Goal: Contribute content: Add original content to the website for others to see

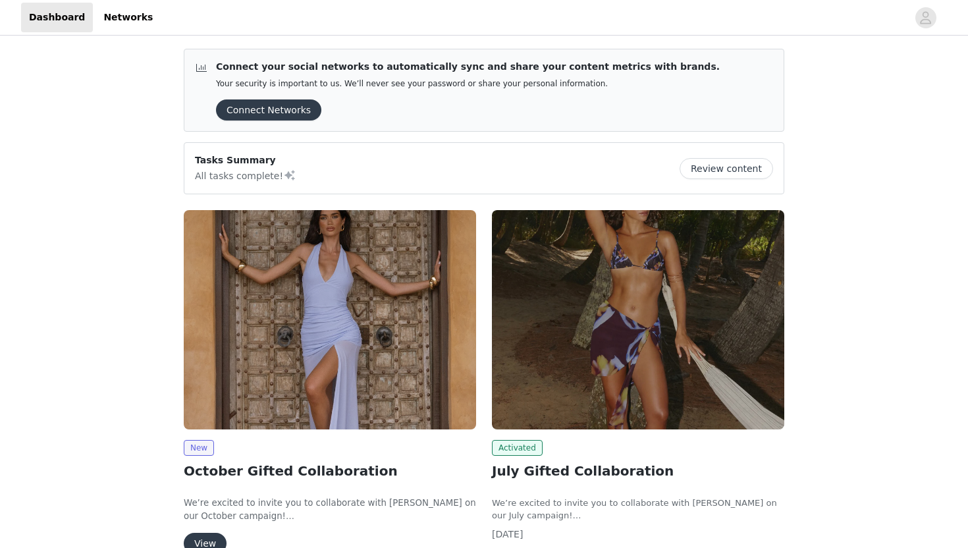
scroll to position [91, 0]
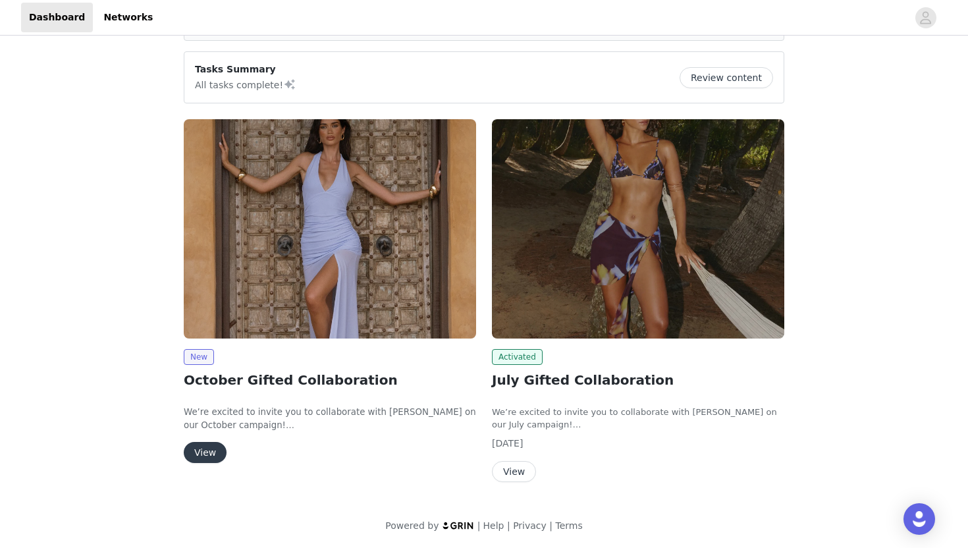
click at [209, 455] on button "View" at bounding box center [205, 452] width 43 height 21
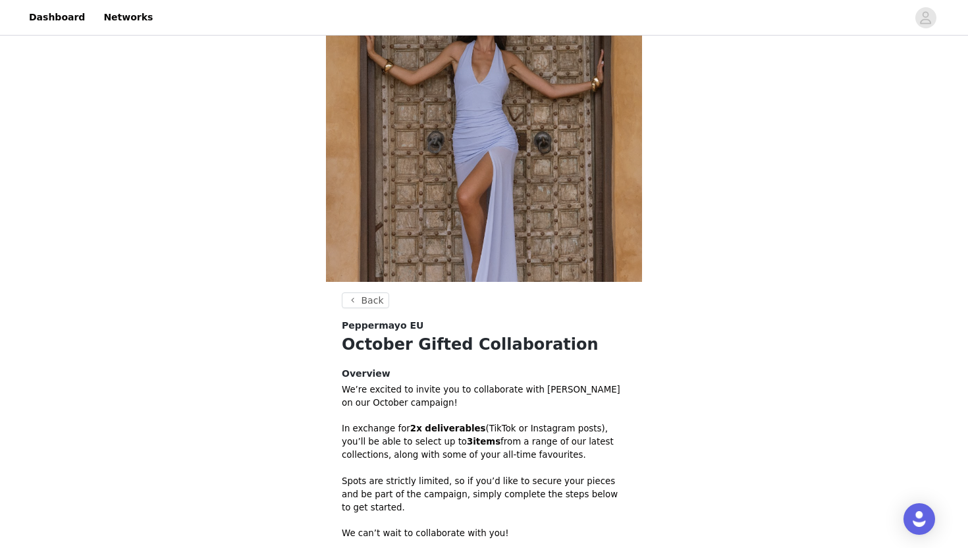
scroll to position [294, 0]
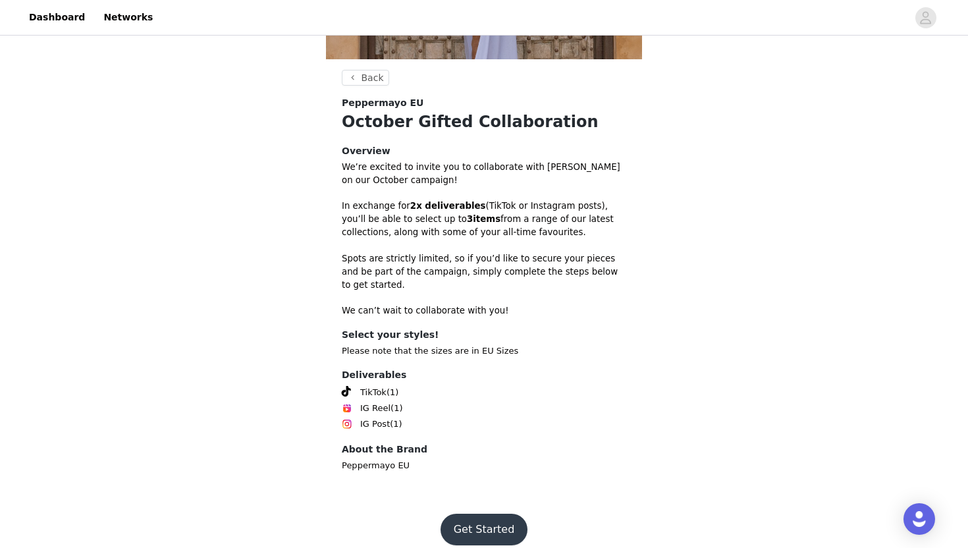
click at [499, 514] on button "Get Started" at bounding box center [485, 530] width 88 height 32
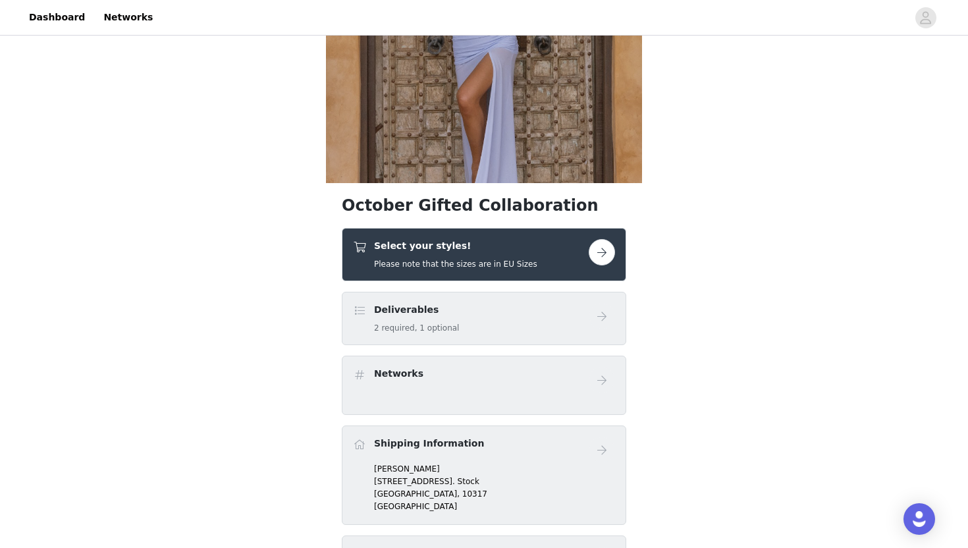
scroll to position [227, 0]
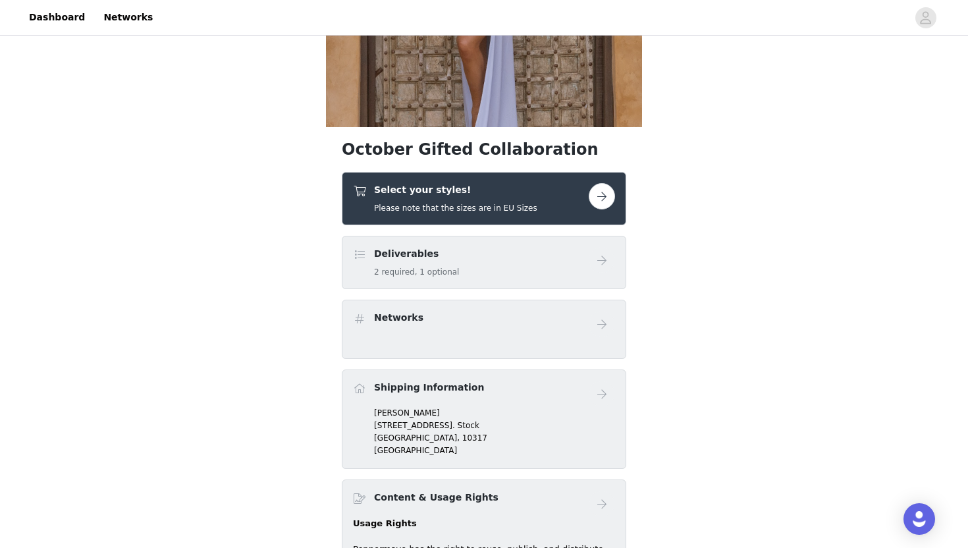
click at [597, 202] on button "button" at bounding box center [602, 196] width 26 height 26
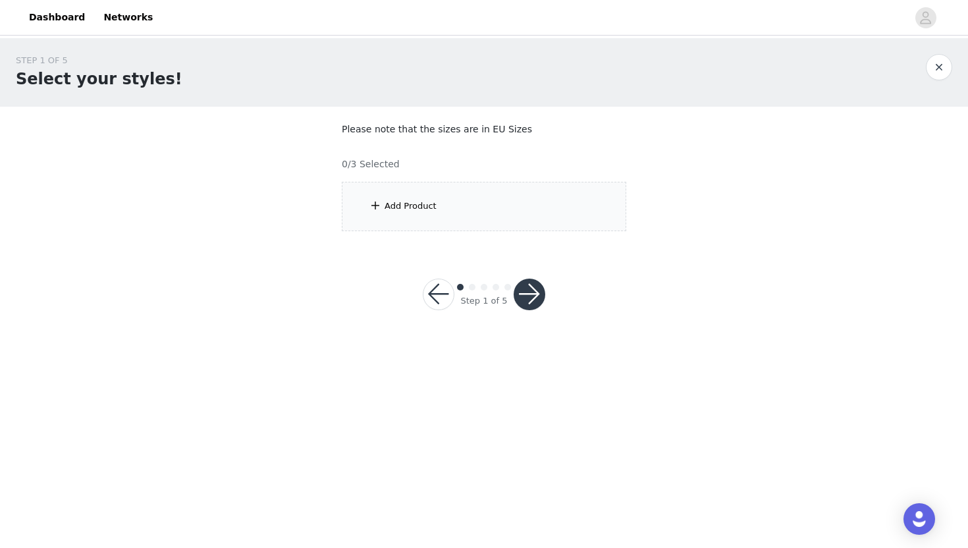
click at [498, 208] on div "Add Product" at bounding box center [484, 206] width 285 height 49
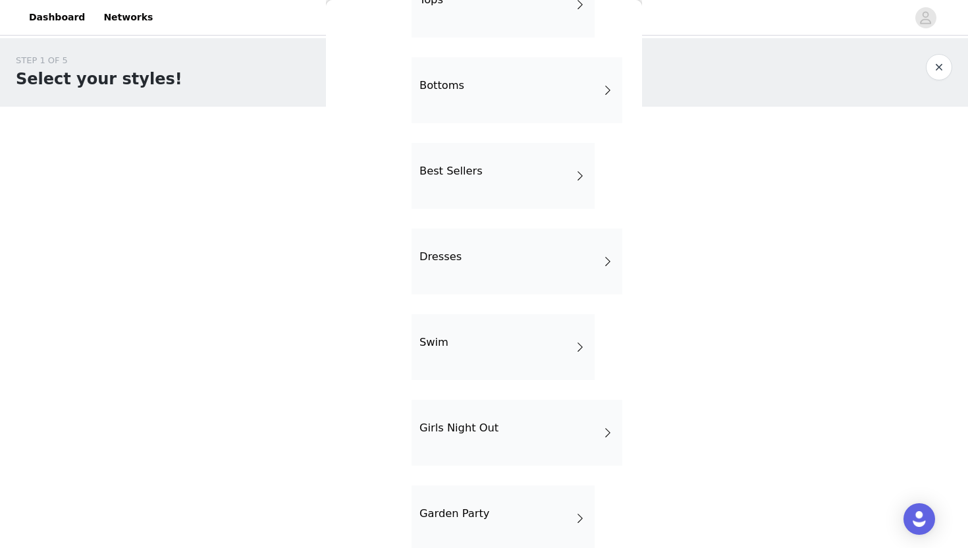
scroll to position [203, 0]
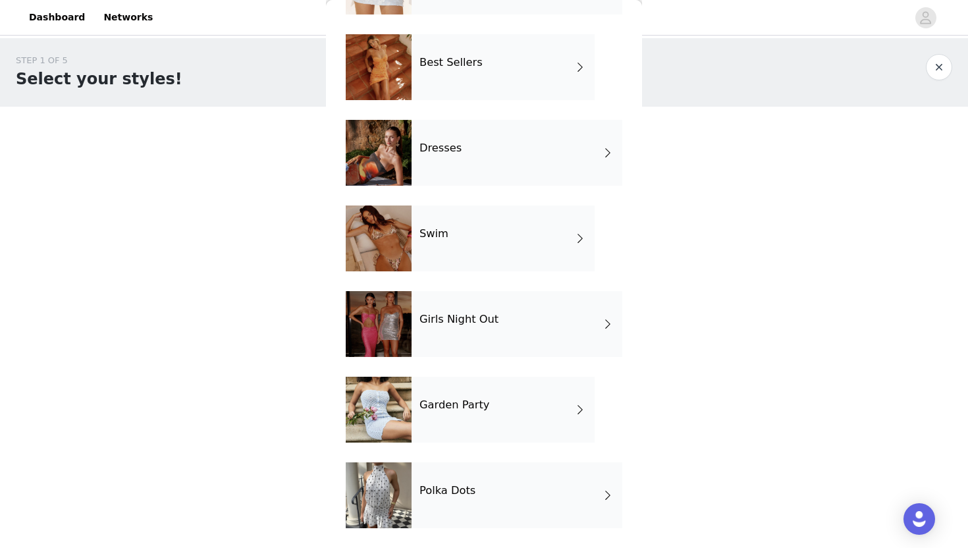
click at [545, 326] on div "Girls Night Out" at bounding box center [517, 324] width 211 height 66
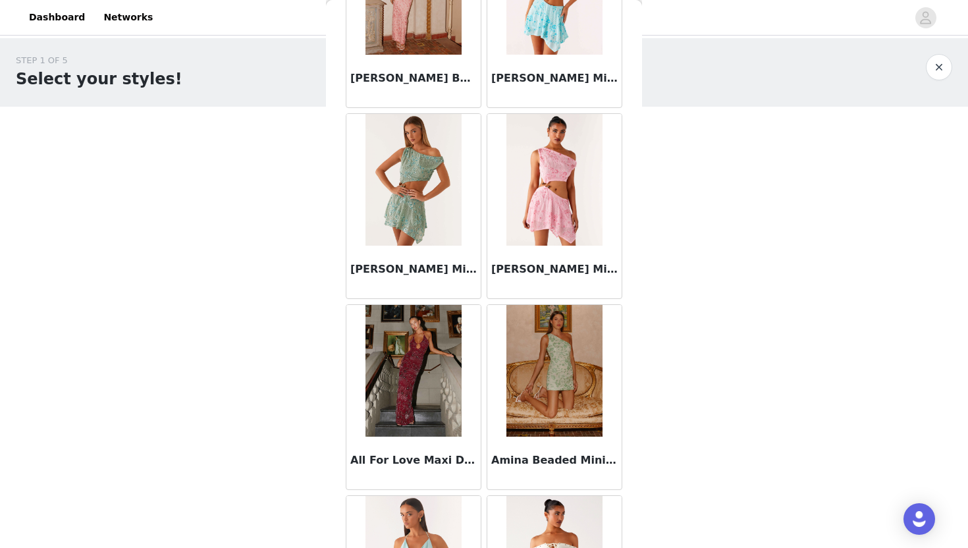
scroll to position [0, 0]
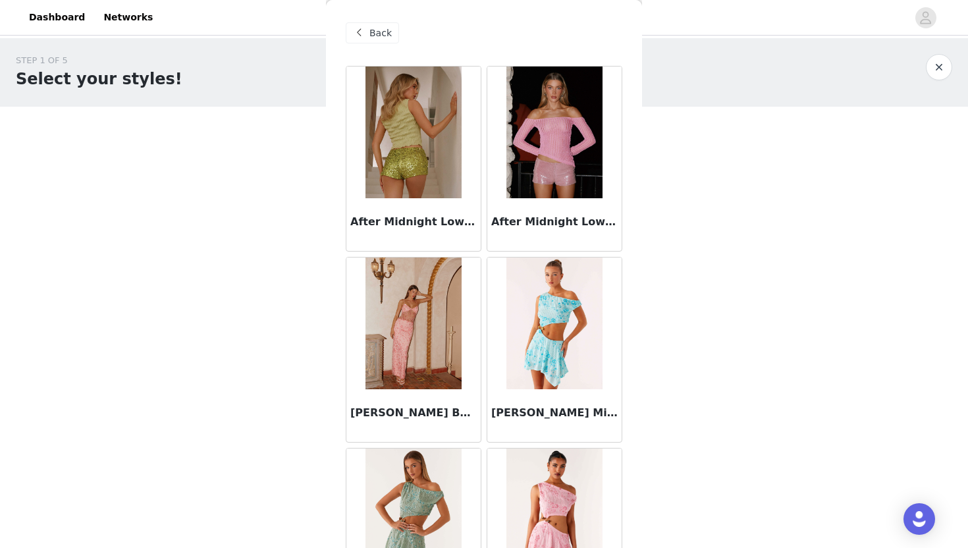
click at [383, 25] on div "Back" at bounding box center [372, 32] width 53 height 21
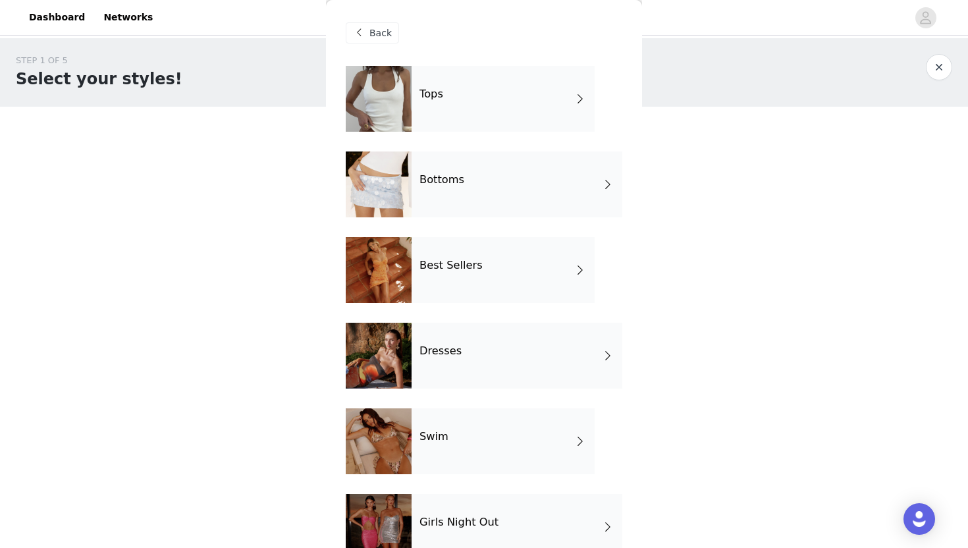
click at [509, 269] on div "Best Sellers" at bounding box center [503, 270] width 183 height 66
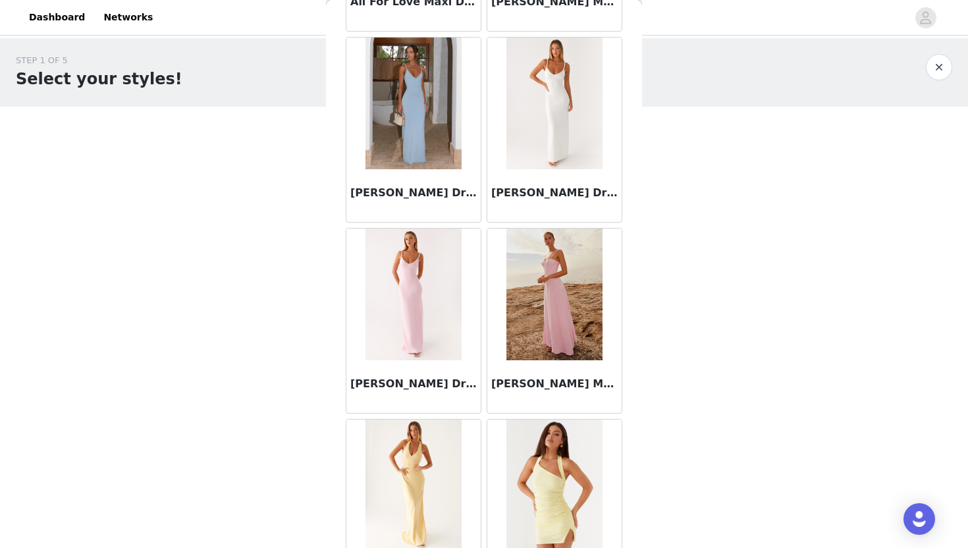
scroll to position [1468, 0]
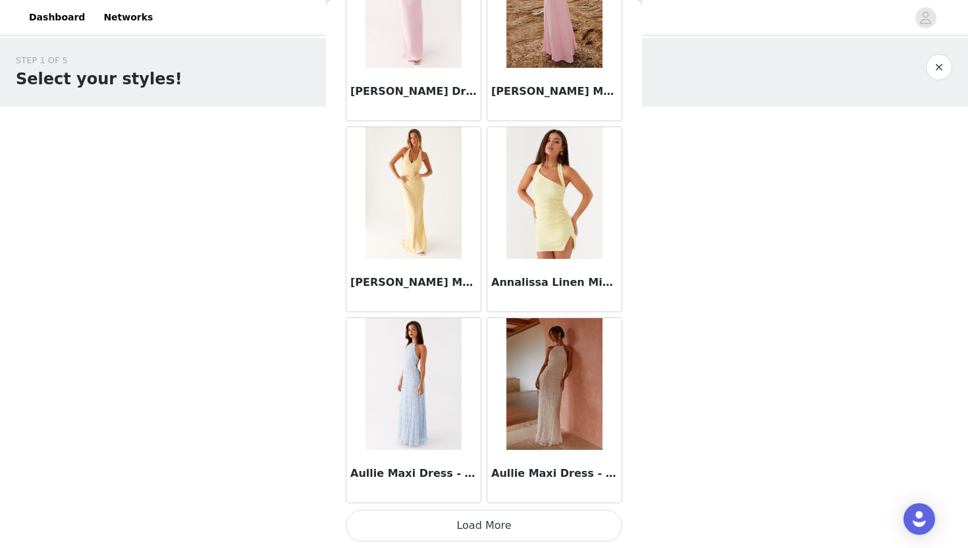
click at [477, 532] on button "Load More" at bounding box center [484, 526] width 277 height 32
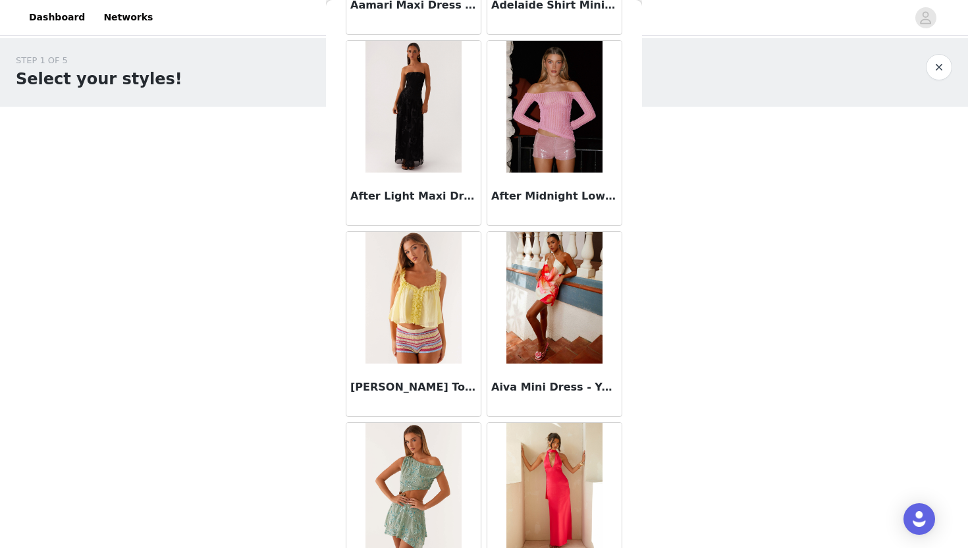
scroll to position [0, 0]
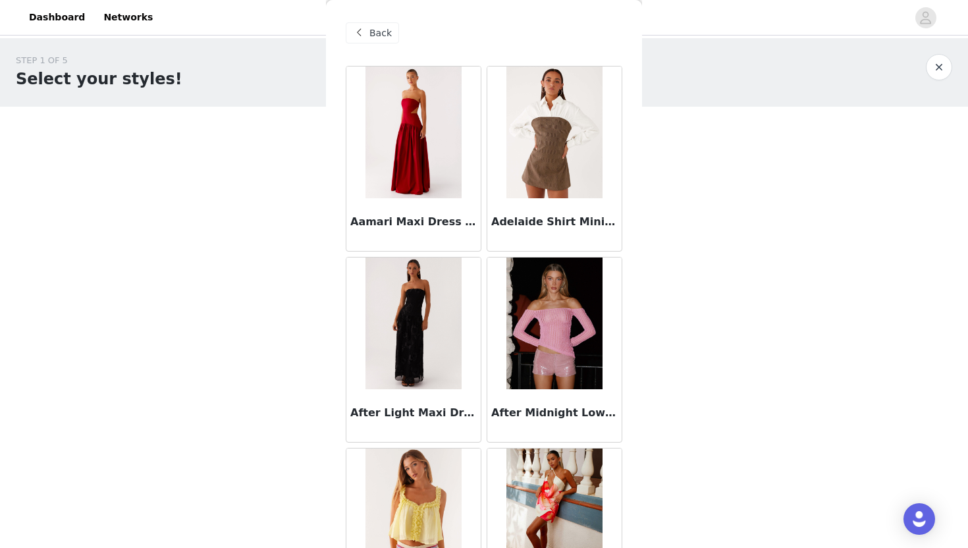
click at [387, 33] on span "Back" at bounding box center [381, 33] width 22 height 14
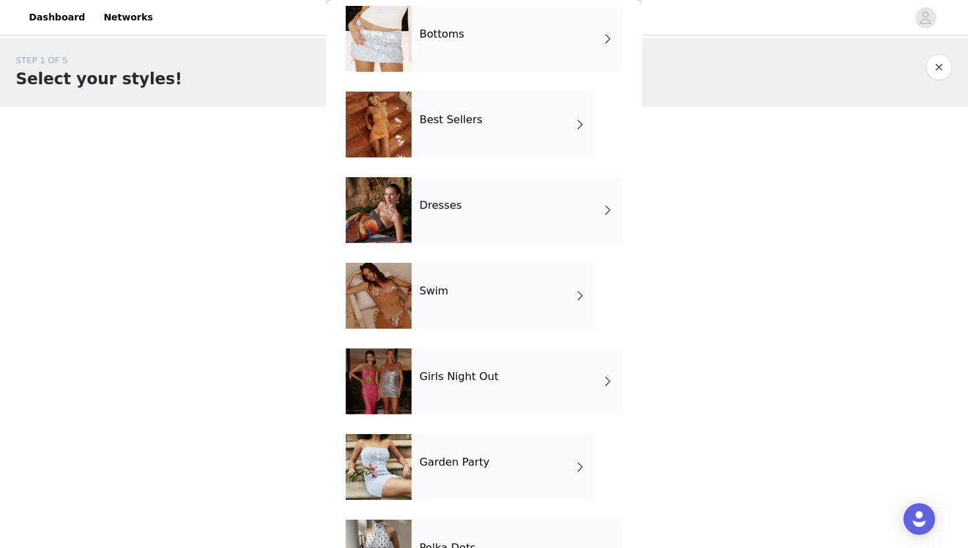
scroll to position [203, 0]
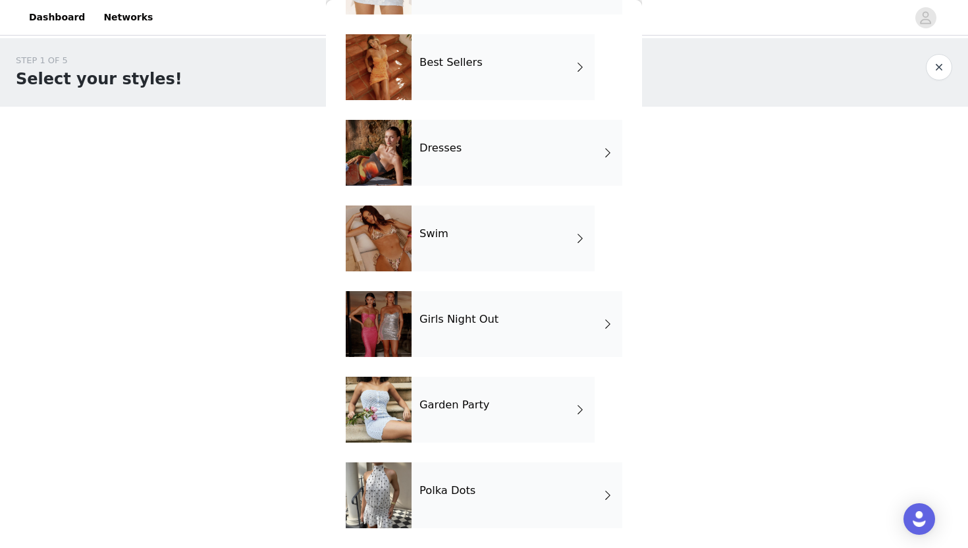
click at [498, 500] on div "Polka Dots" at bounding box center [517, 495] width 211 height 66
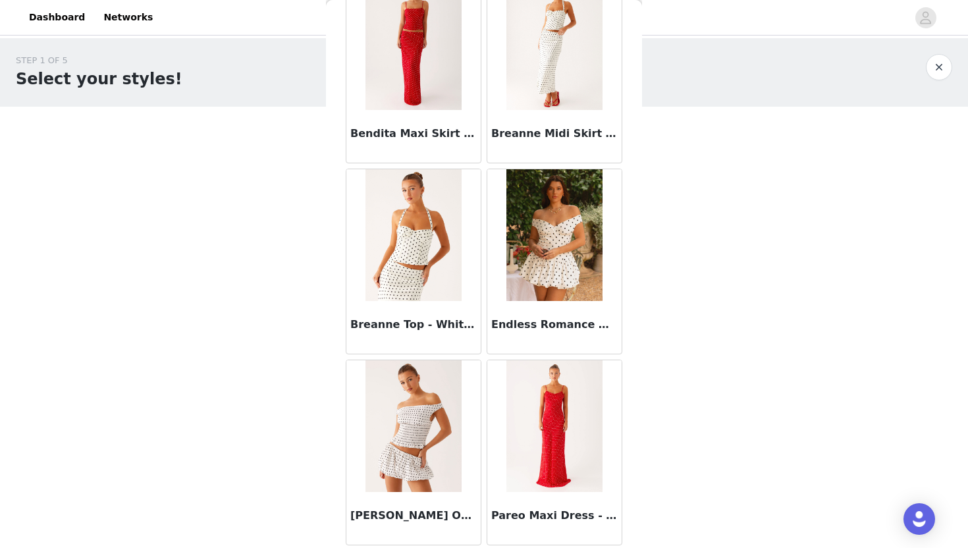
scroll to position [0, 0]
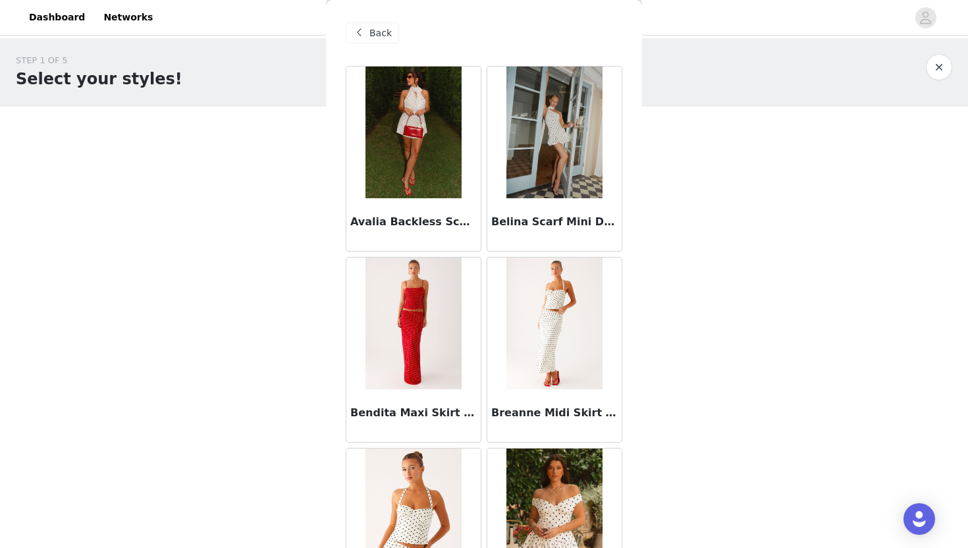
click at [371, 18] on div "Back" at bounding box center [484, 33] width 277 height 66
click at [375, 31] on span "Back" at bounding box center [381, 33] width 22 height 14
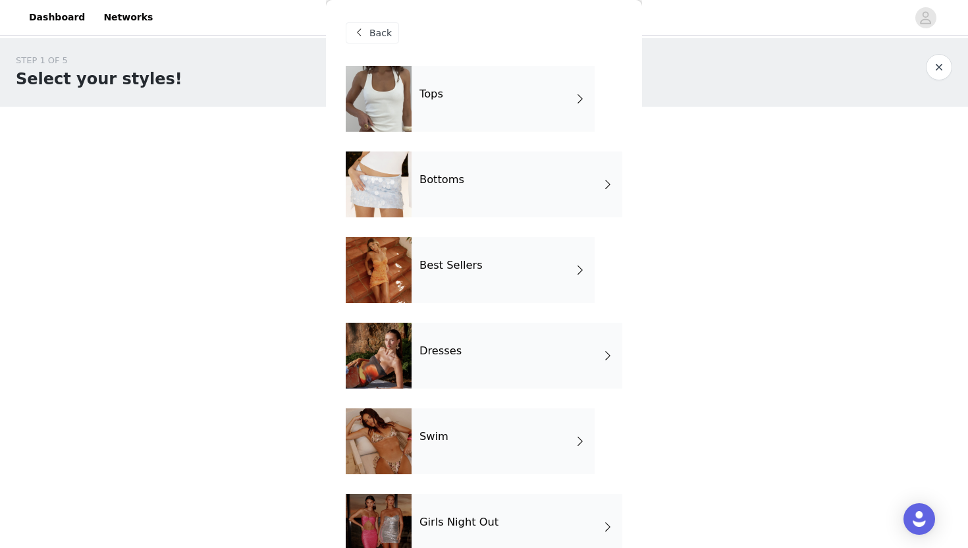
click at [429, 102] on div "Tops" at bounding box center [503, 99] width 183 height 66
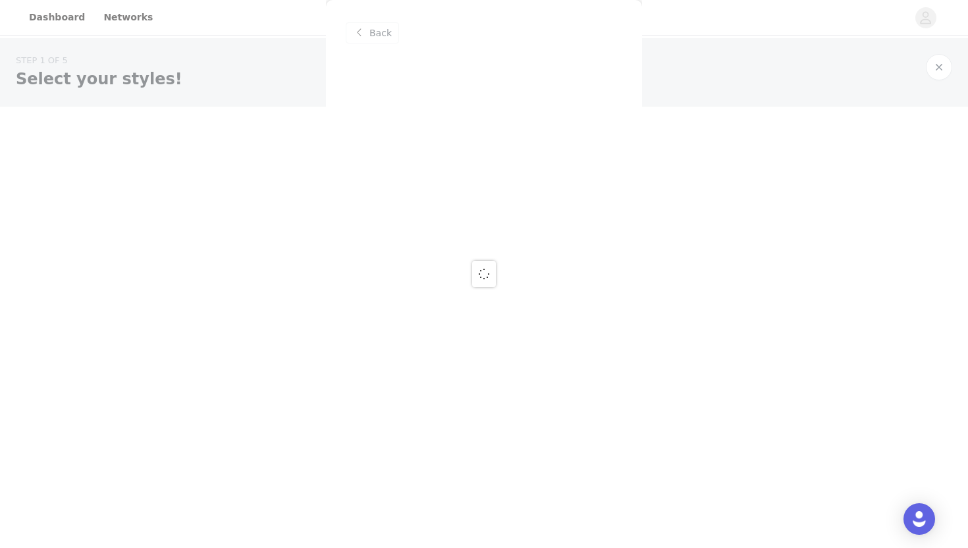
click at [361, 21] on div at bounding box center [484, 274] width 968 height 548
click at [367, 32] on div at bounding box center [484, 274] width 968 height 548
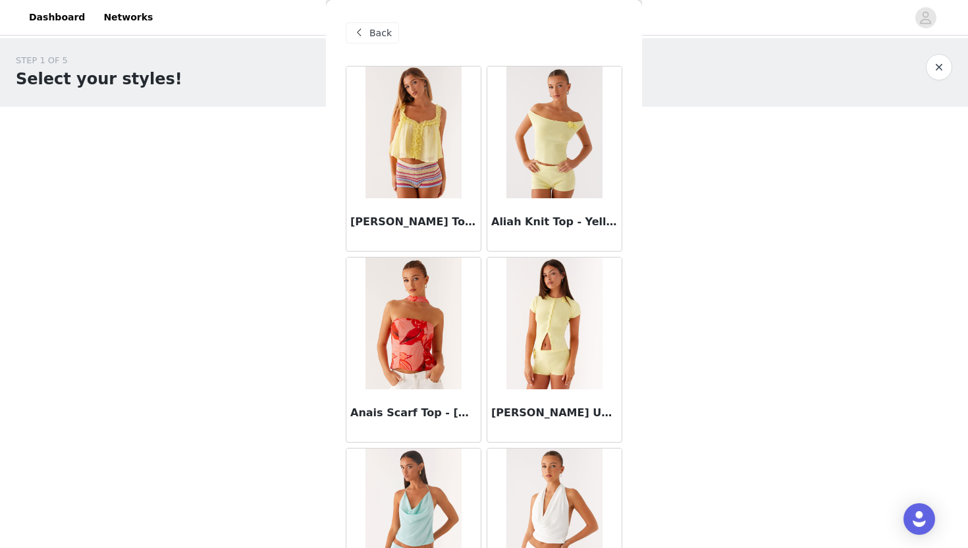
click at [367, 32] on div "Back" at bounding box center [372, 32] width 53 height 21
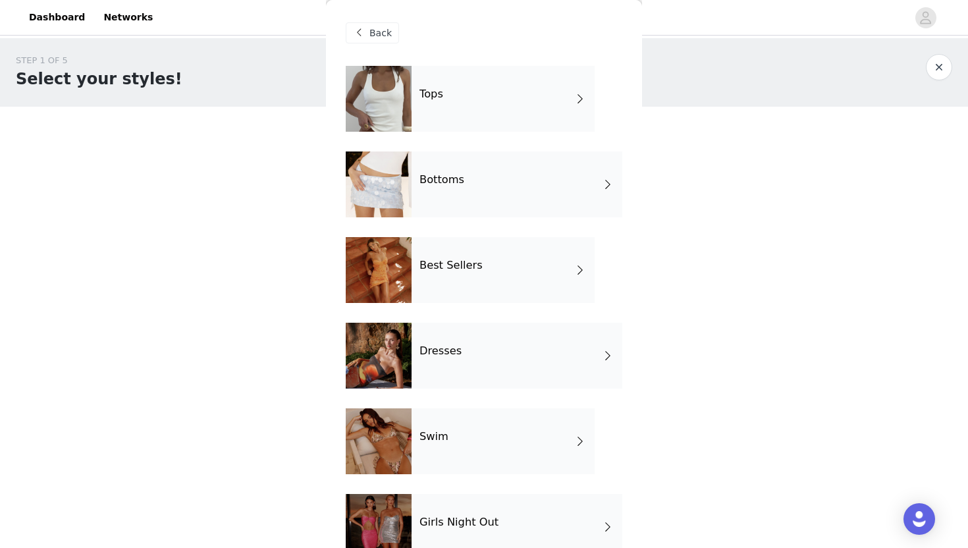
click at [460, 161] on div "Bottoms" at bounding box center [517, 185] width 211 height 66
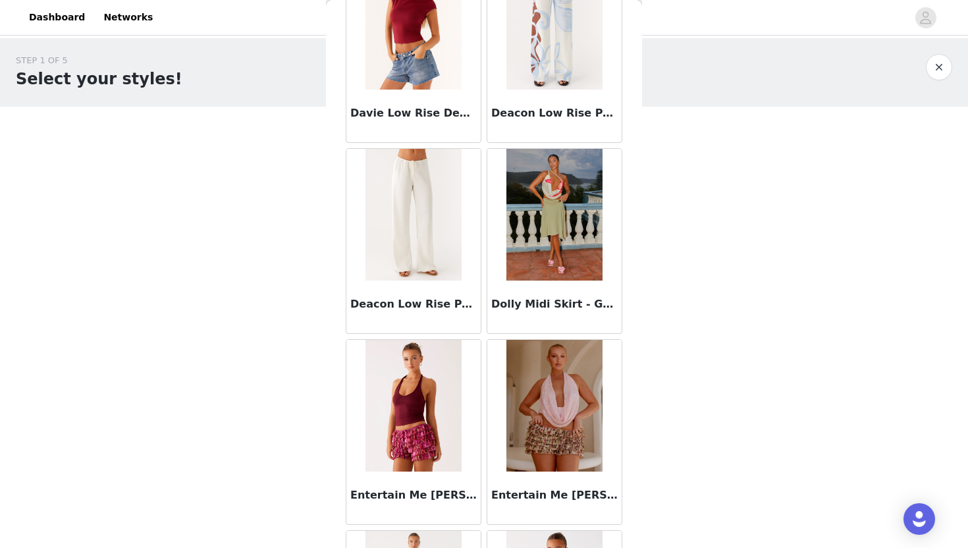
scroll to position [686, 0]
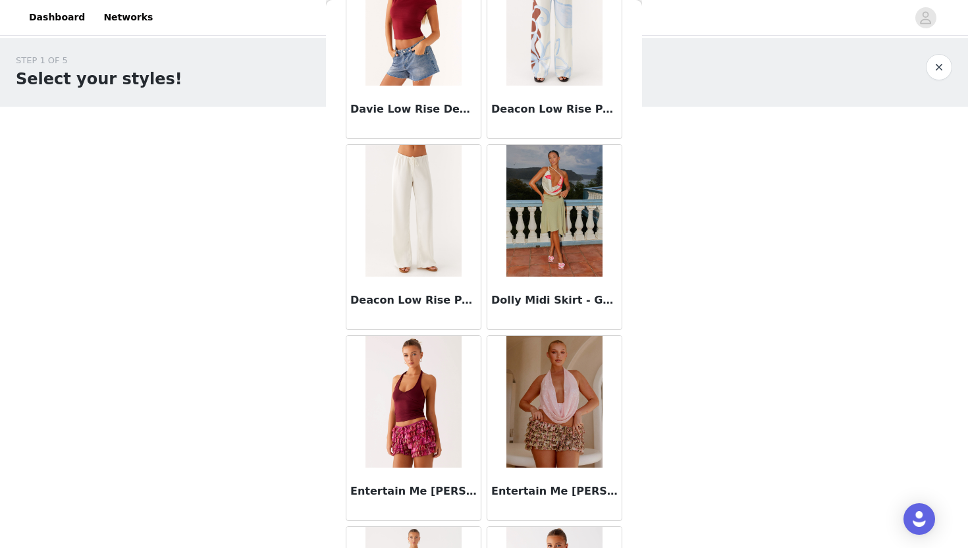
click at [447, 235] on img at bounding box center [414, 211] width 96 height 132
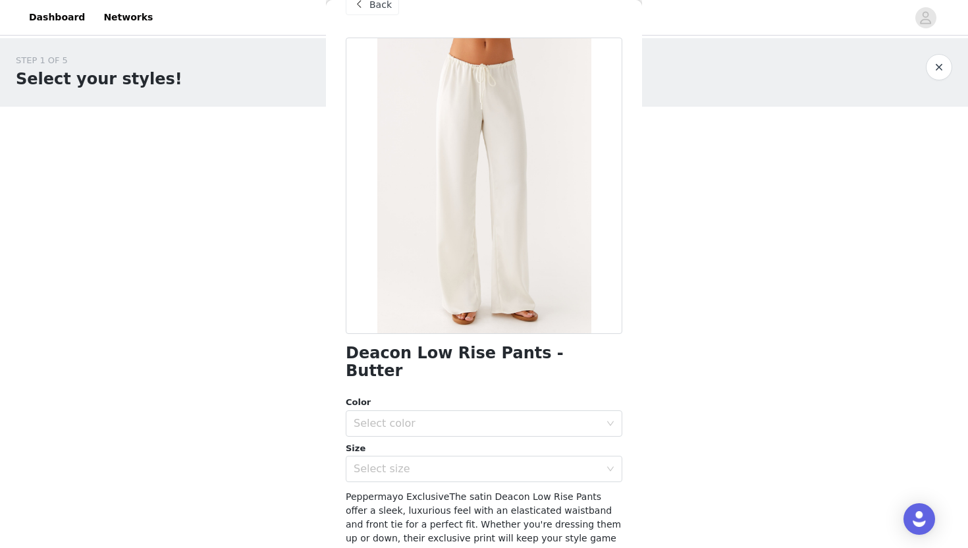
scroll to position [27, 0]
click at [406, 414] on div "Select color" at bounding box center [480, 424] width 252 height 25
click at [402, 438] on li "Butter" at bounding box center [484, 436] width 277 height 21
click at [400, 464] on div "Select size" at bounding box center [477, 470] width 246 height 13
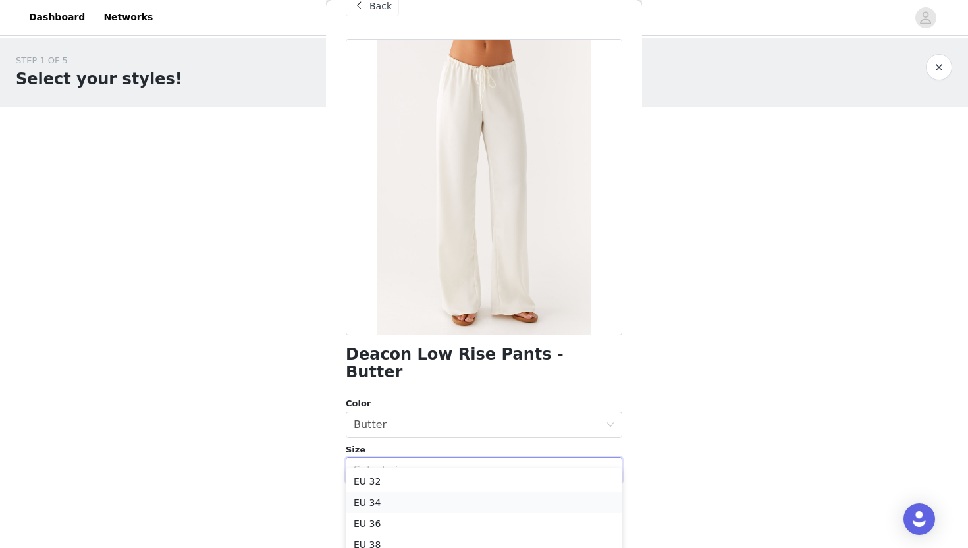
click at [393, 503] on li "EU 34" at bounding box center [484, 502] width 277 height 21
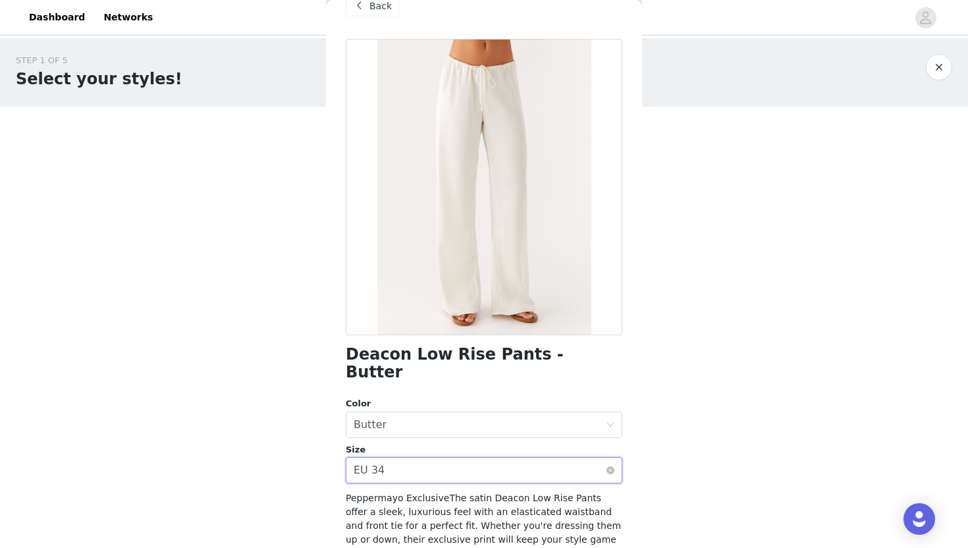
click at [398, 458] on div "Select size EU 34" at bounding box center [480, 470] width 252 height 25
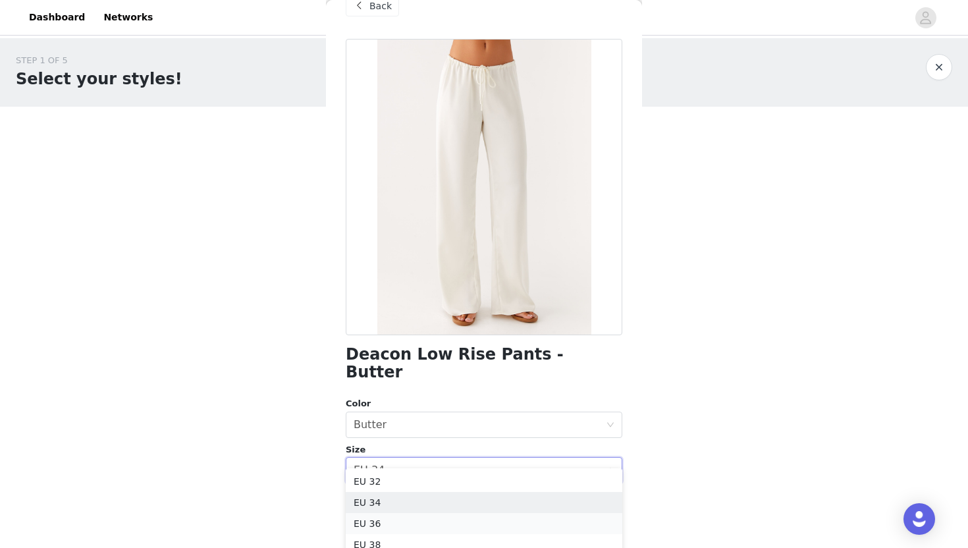
click at [399, 522] on li "EU 36" at bounding box center [484, 523] width 277 height 21
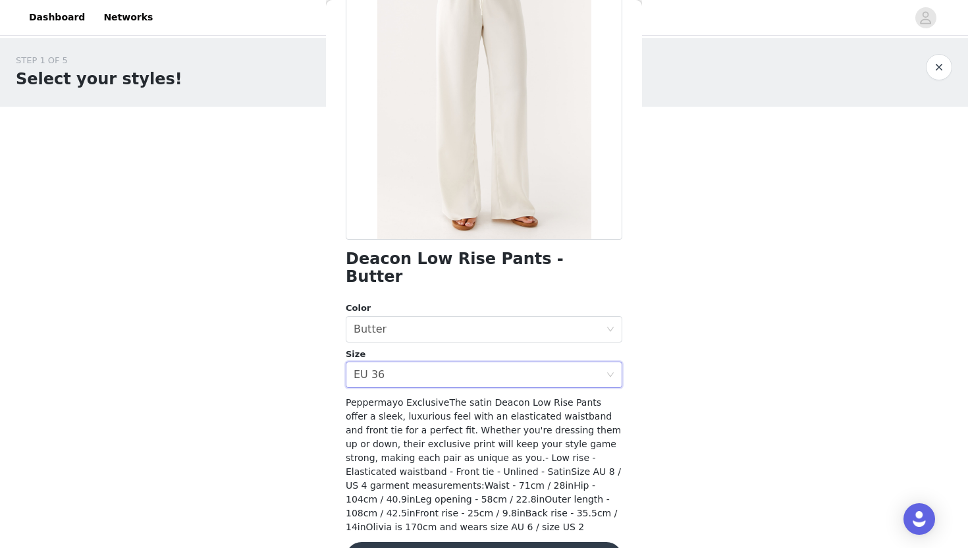
scroll to position [146, 0]
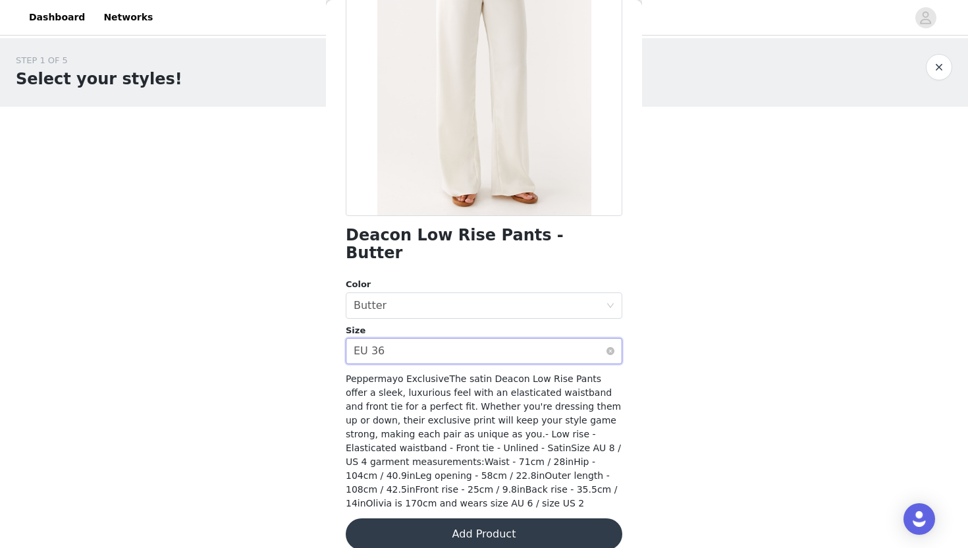
click at [447, 339] on div "Select size EU 36" at bounding box center [480, 351] width 252 height 25
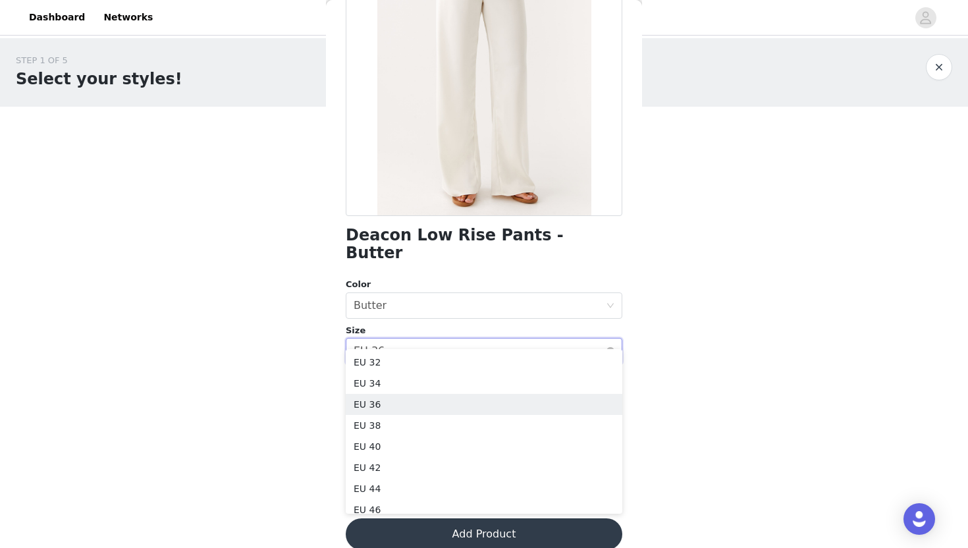
click at [447, 339] on div "Select size EU 36" at bounding box center [480, 351] width 252 height 25
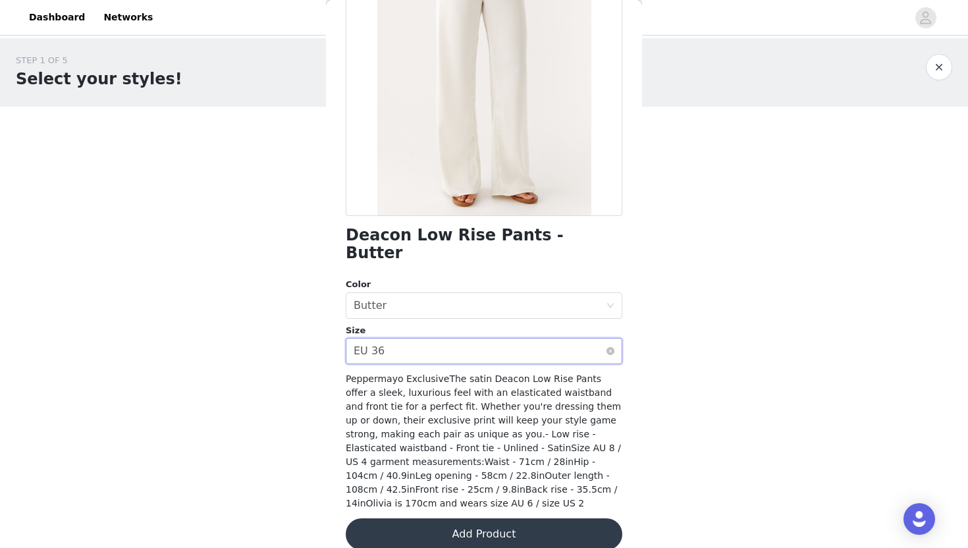
click at [431, 339] on div "Select size EU 36" at bounding box center [480, 351] width 252 height 25
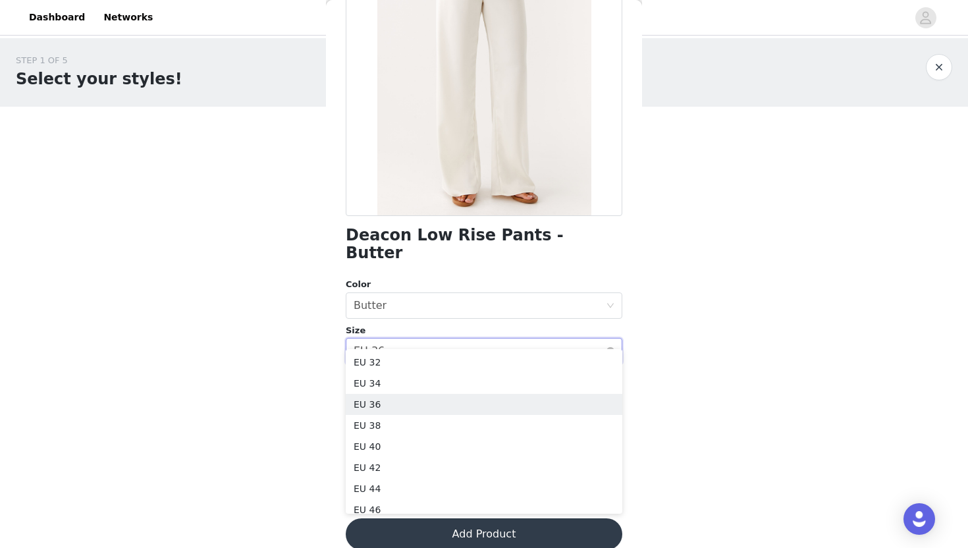
click at [431, 339] on div "Select size EU 36" at bounding box center [480, 351] width 252 height 25
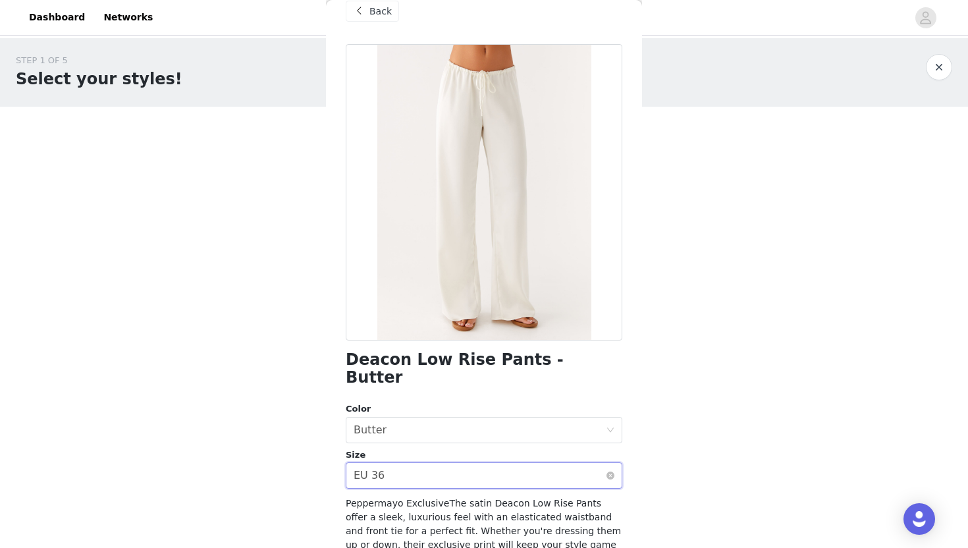
scroll to position [0, 0]
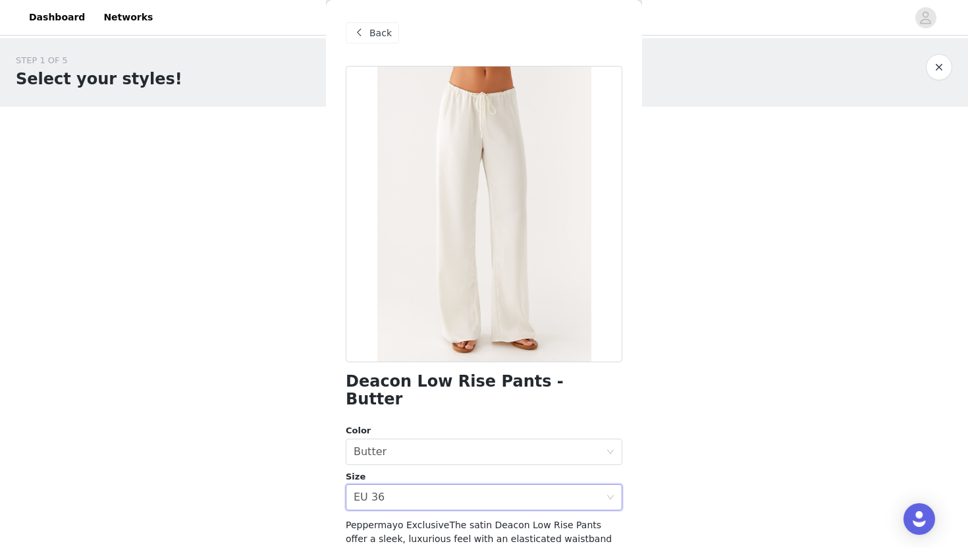
click at [361, 28] on span at bounding box center [359, 33] width 16 height 16
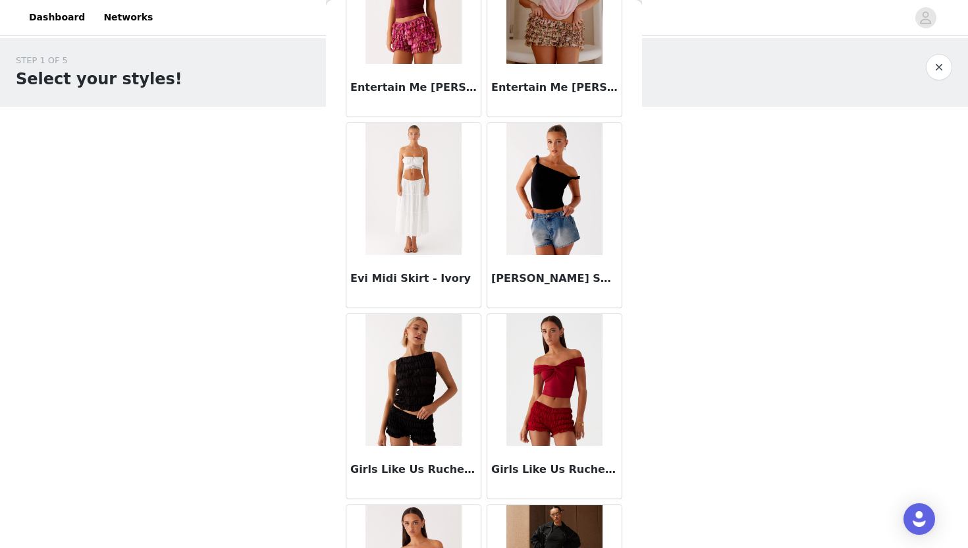
scroll to position [1468, 0]
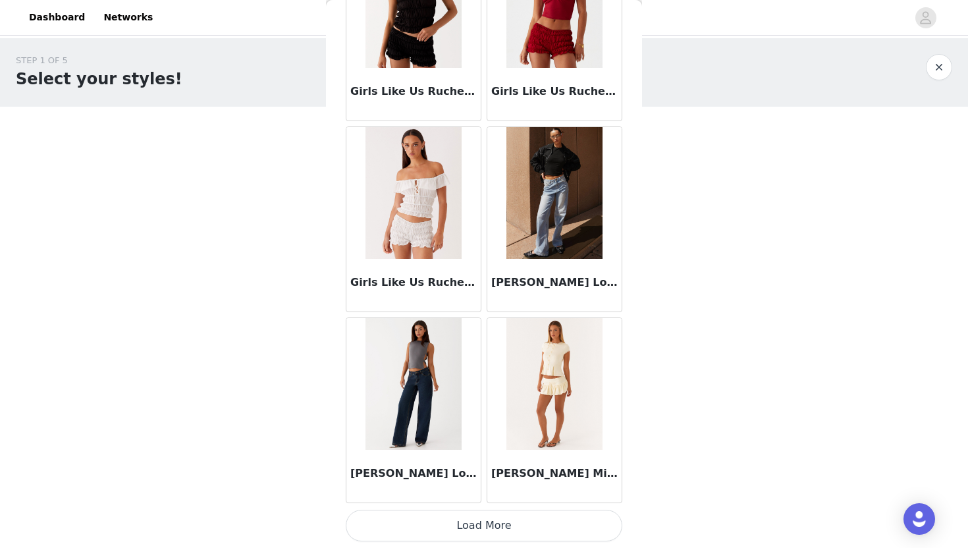
click at [489, 516] on button "Load More" at bounding box center [484, 526] width 277 height 32
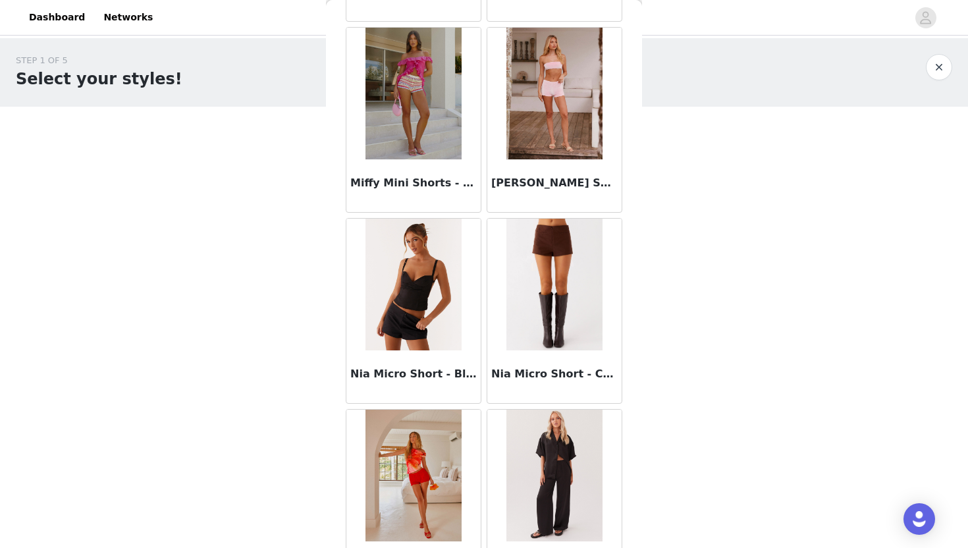
scroll to position [2965, 0]
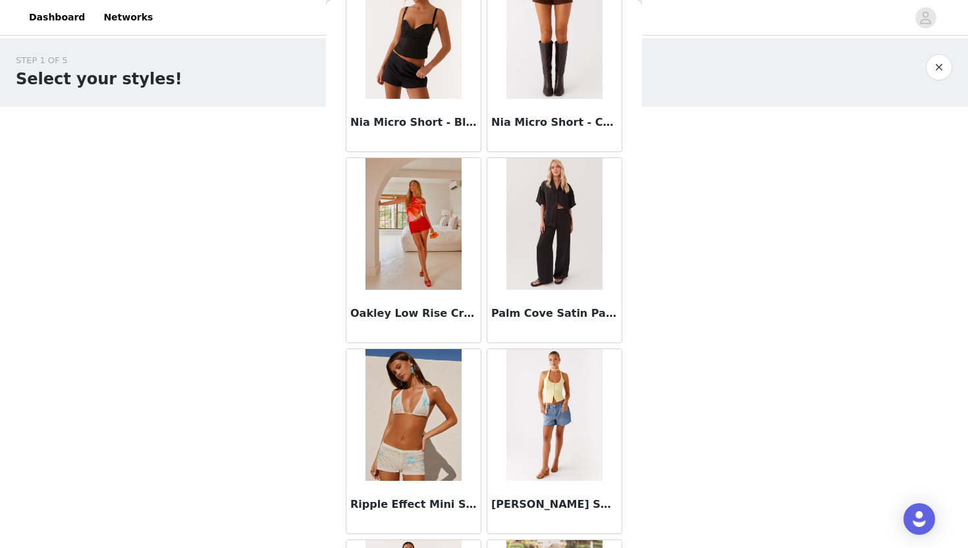
click at [576, 252] on img at bounding box center [555, 224] width 96 height 132
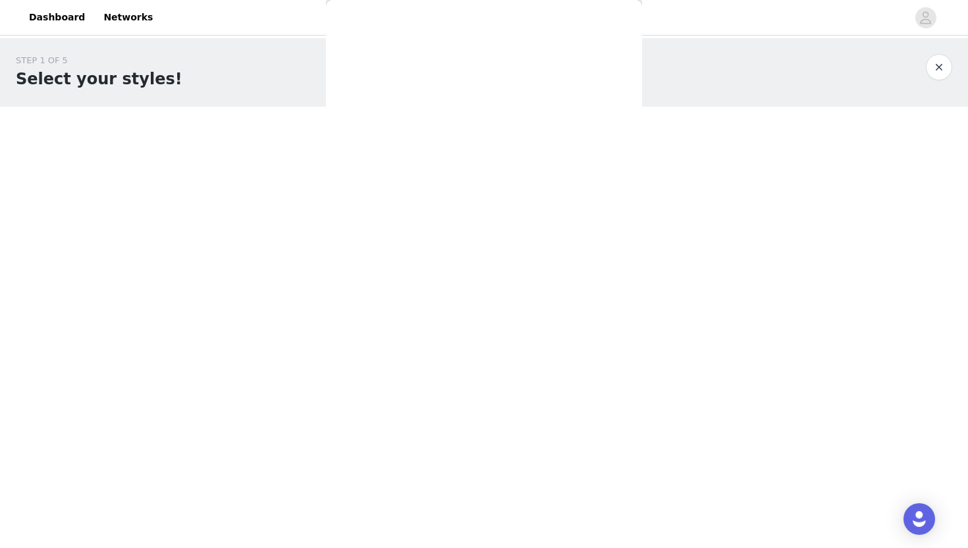
scroll to position [0, 0]
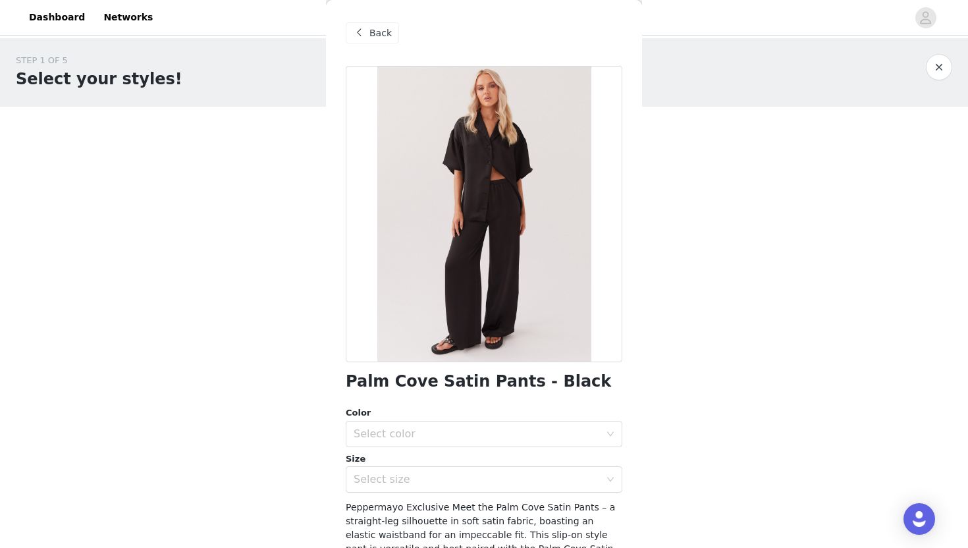
click at [542, 270] on div at bounding box center [484, 214] width 277 height 296
click at [376, 39] on span "Back" at bounding box center [381, 33] width 22 height 14
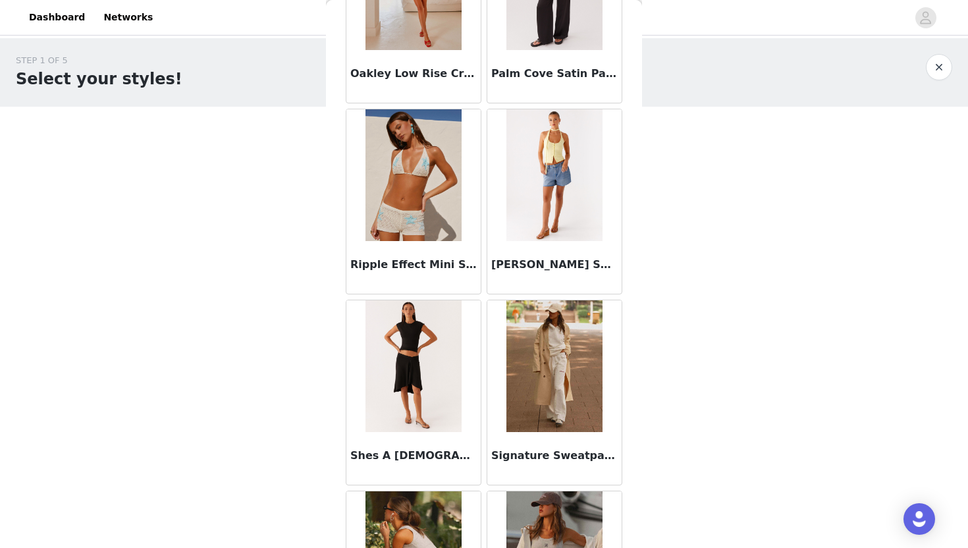
scroll to position [3378, 0]
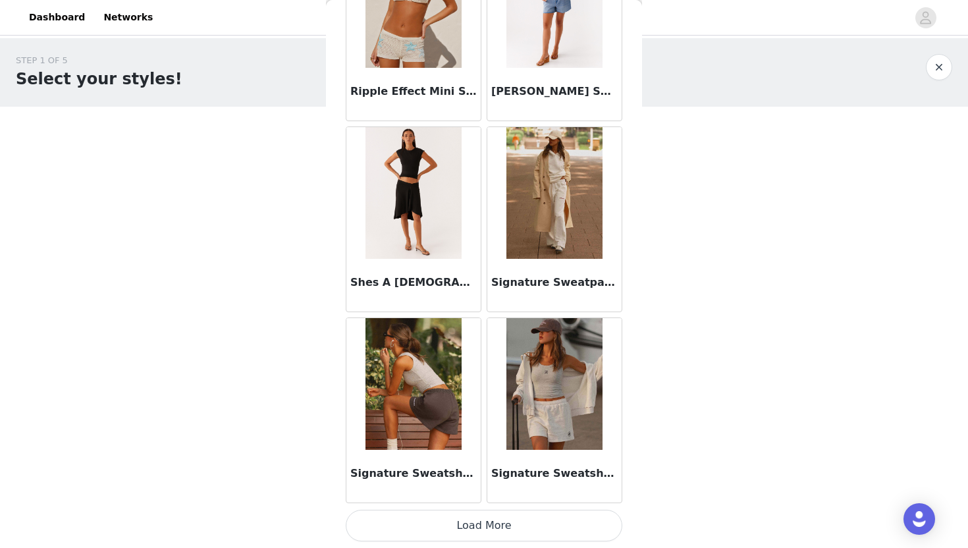
click at [465, 526] on button "Load More" at bounding box center [484, 526] width 277 height 32
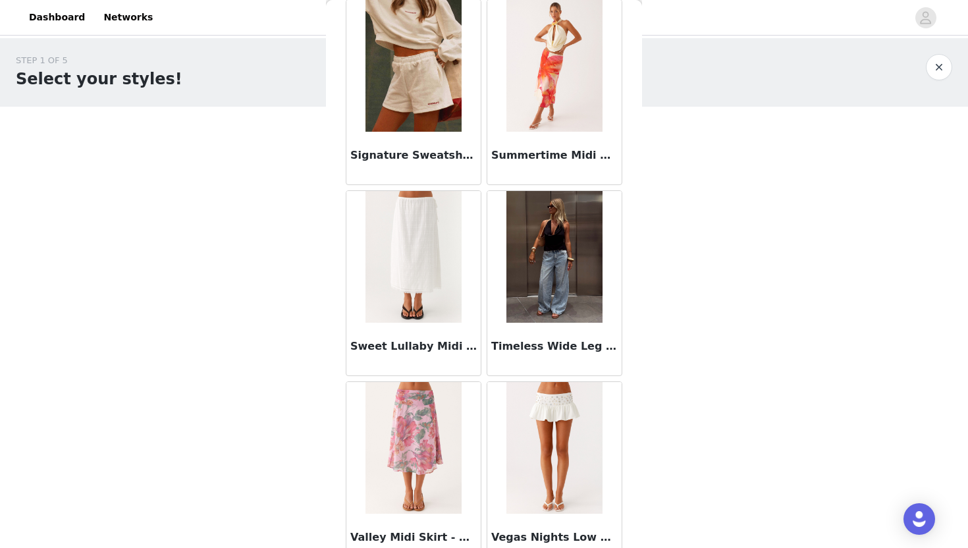
scroll to position [3890, 0]
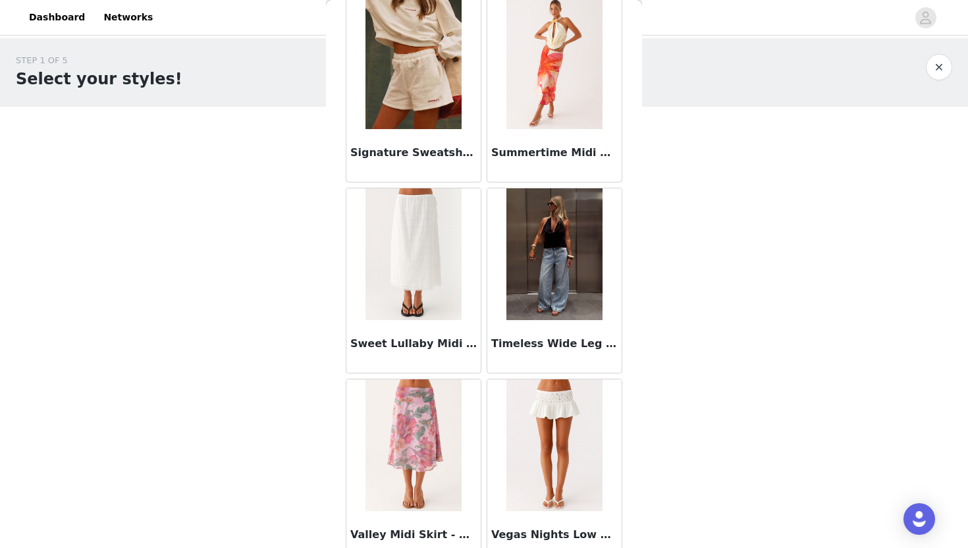
click at [536, 300] on img at bounding box center [555, 254] width 96 height 132
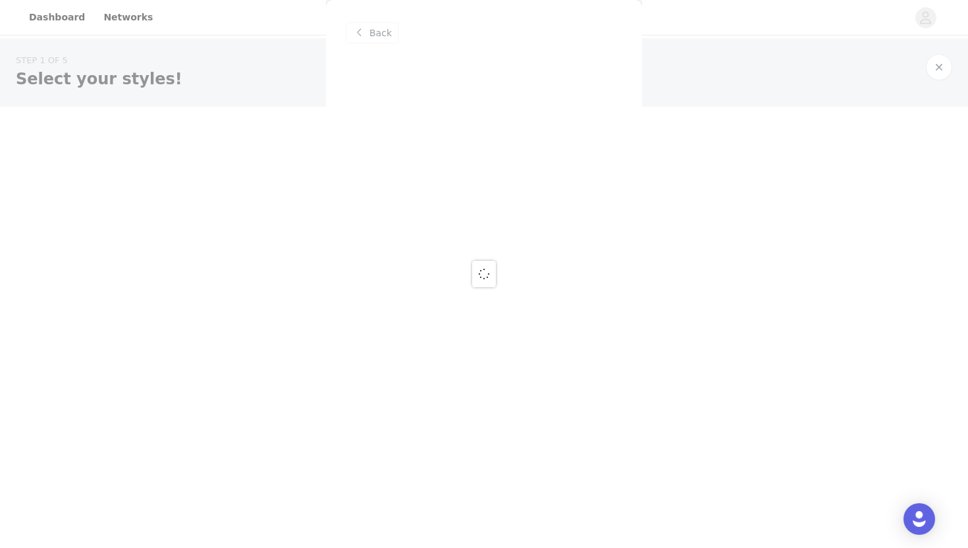
scroll to position [0, 0]
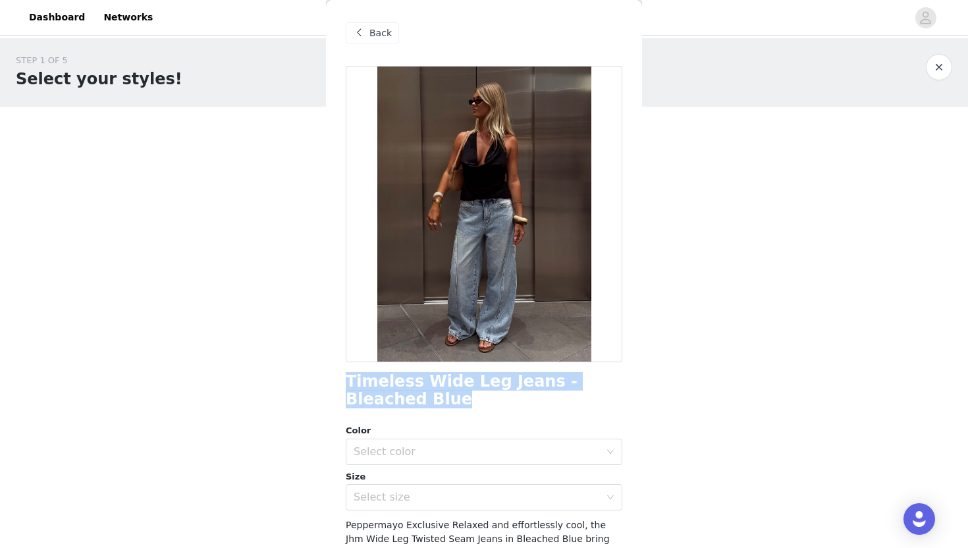
drag, startPoint x: 340, startPoint y: 381, endPoint x: 399, endPoint y: 395, distance: 60.2
click at [399, 395] on div "Back Timeless Wide Leg Jeans - Bleached Blue Color Select color Size Select siz…" at bounding box center [484, 274] width 316 height 548
copy h1 "Timeless Wide Leg Jeans - Bleached Blue"
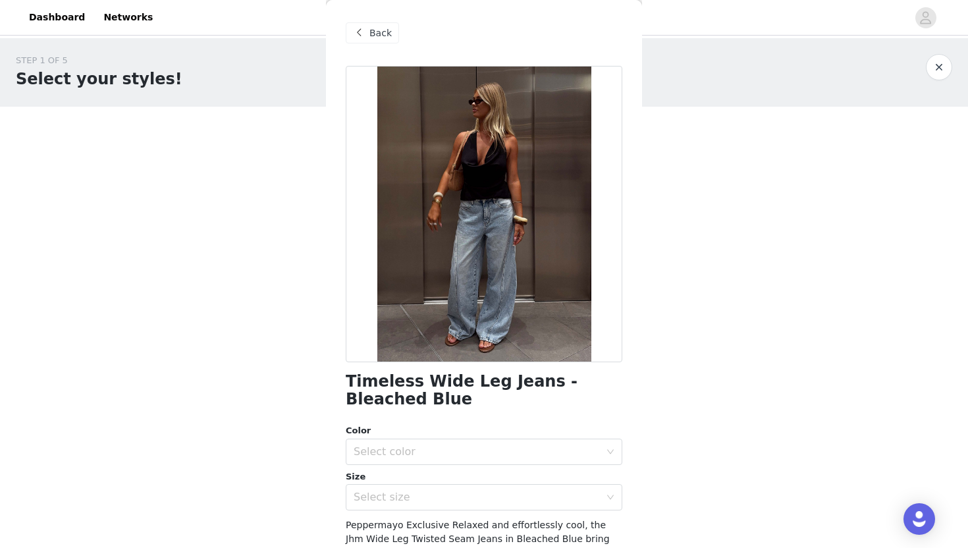
click at [383, 29] on span "Back" at bounding box center [381, 33] width 22 height 14
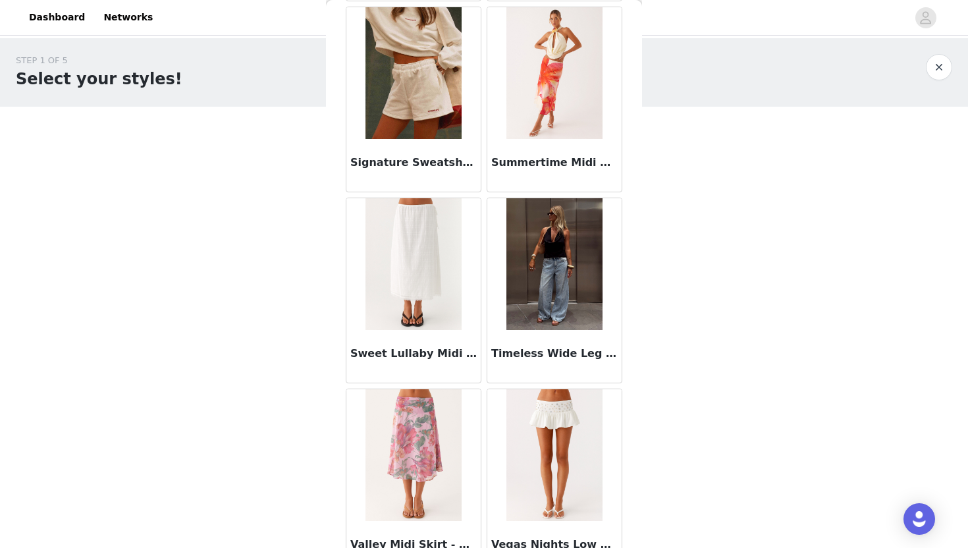
scroll to position [4100, 0]
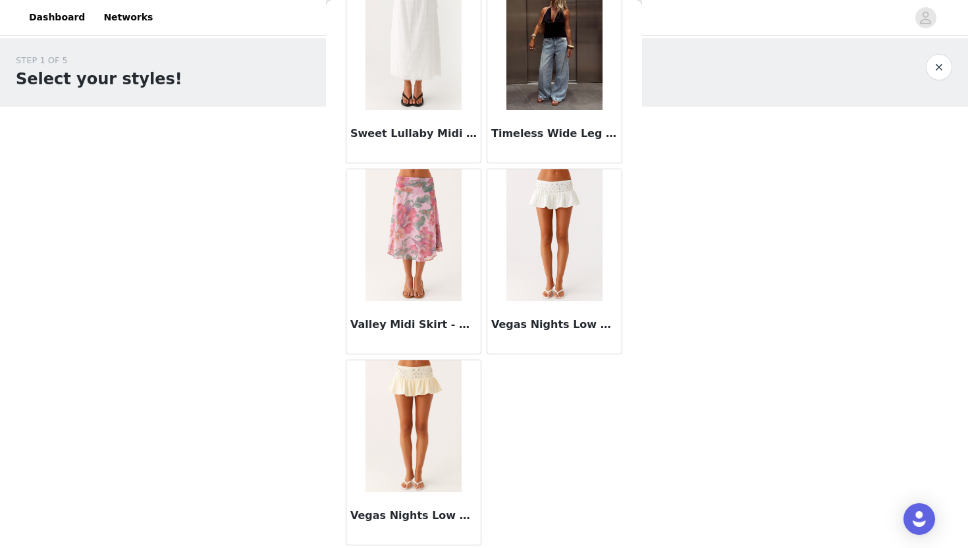
click at [370, 137] on h3 "Sweet Lullaby Midi Skirt - White" at bounding box center [413, 134] width 126 height 16
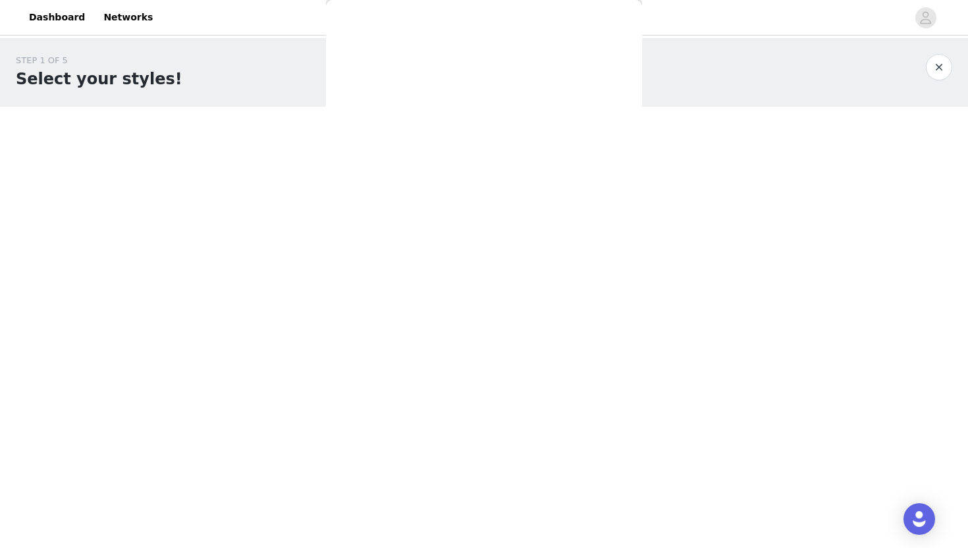
scroll to position [0, 0]
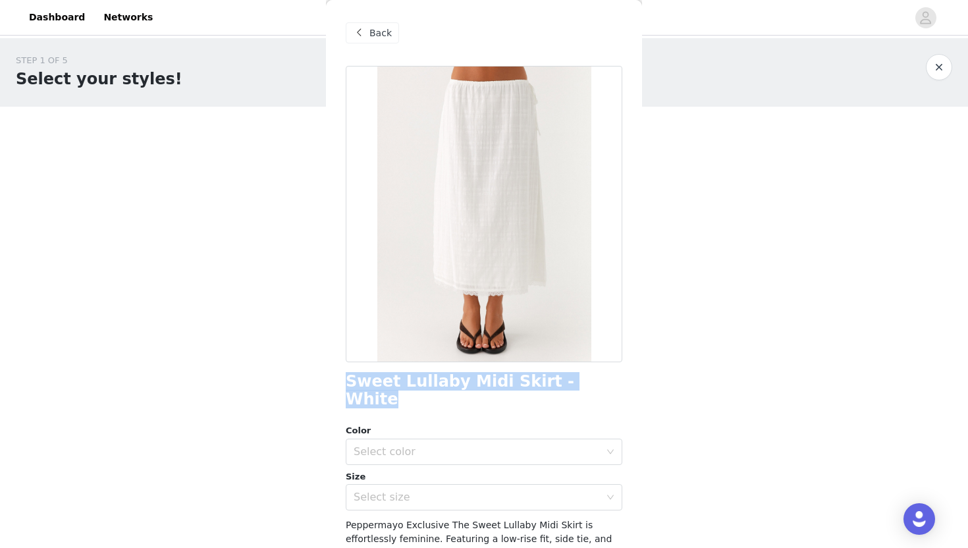
drag, startPoint x: 345, startPoint y: 380, endPoint x: 608, endPoint y: 380, distance: 262.8
click at [608, 380] on div "Sweet Lullaby Midi Skirt - White" at bounding box center [484, 391] width 277 height 36
copy h1 "Sweet Lullaby Midi Skirt - White"
click at [379, 445] on div "Select color" at bounding box center [477, 451] width 246 height 13
click at [393, 468] on li "White" at bounding box center [484, 463] width 277 height 21
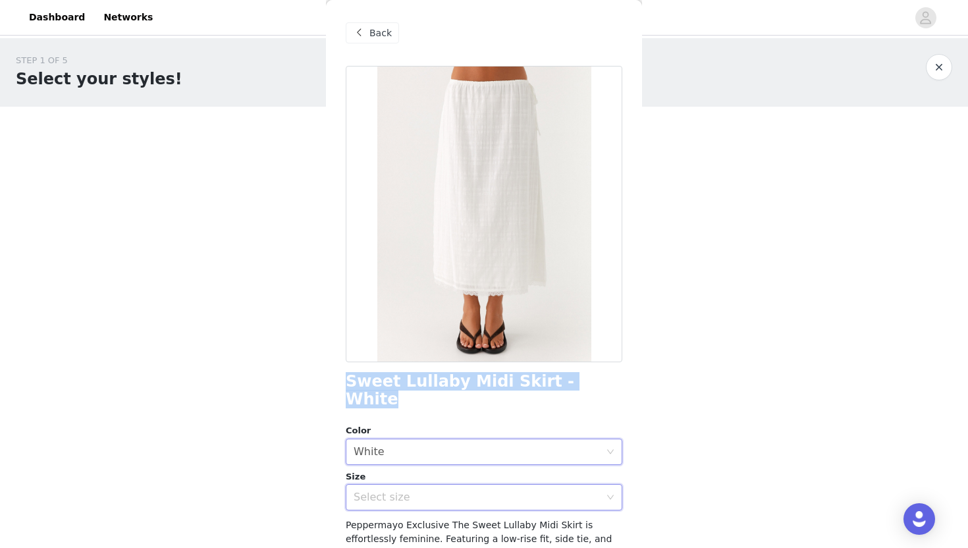
click at [378, 485] on div "Select size" at bounding box center [480, 497] width 252 height 25
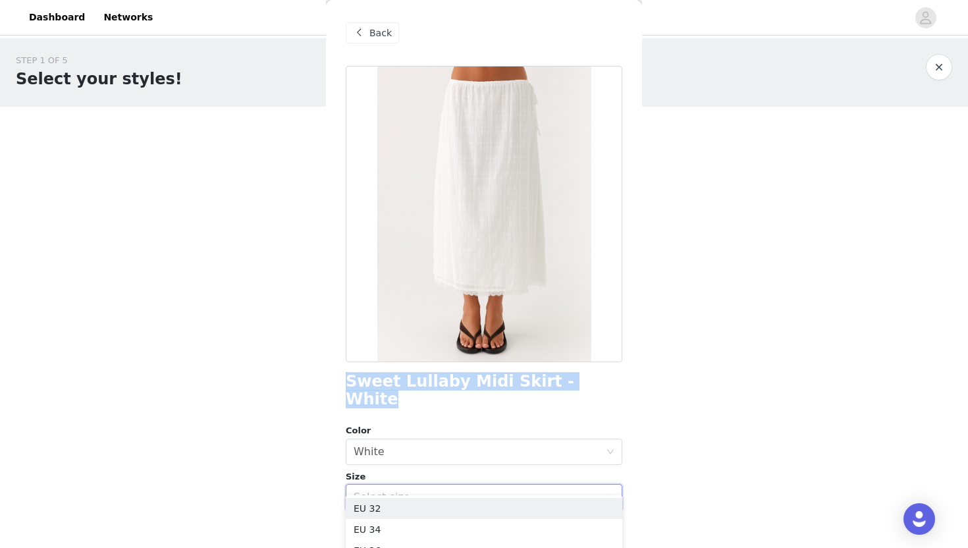
click at [383, 491] on div "Select size" at bounding box center [477, 497] width 246 height 13
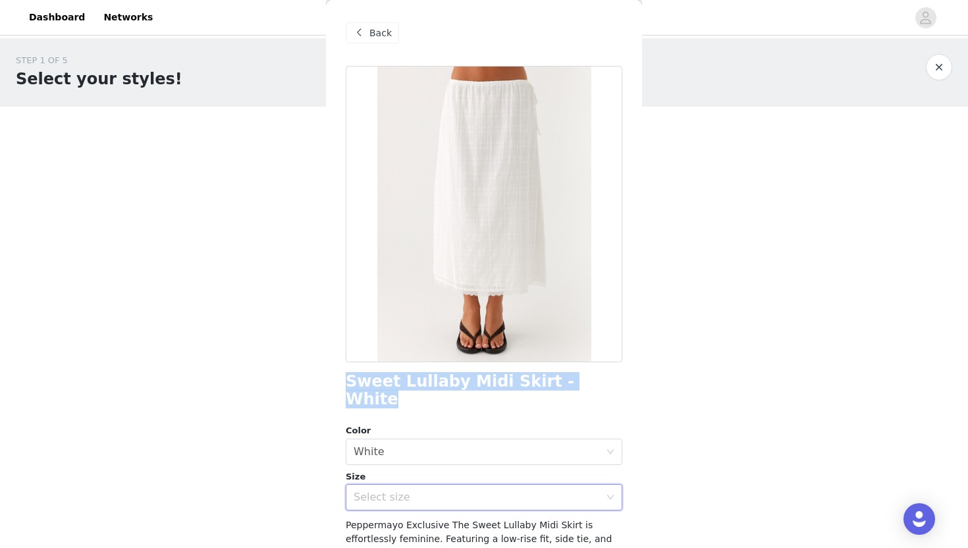
click at [383, 491] on div "Select size" at bounding box center [477, 497] width 246 height 13
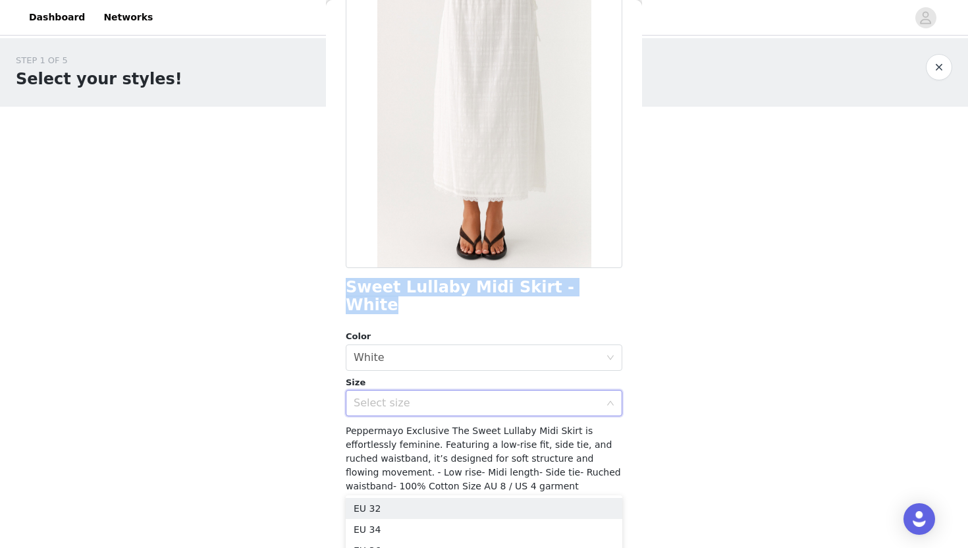
scroll to position [105, 0]
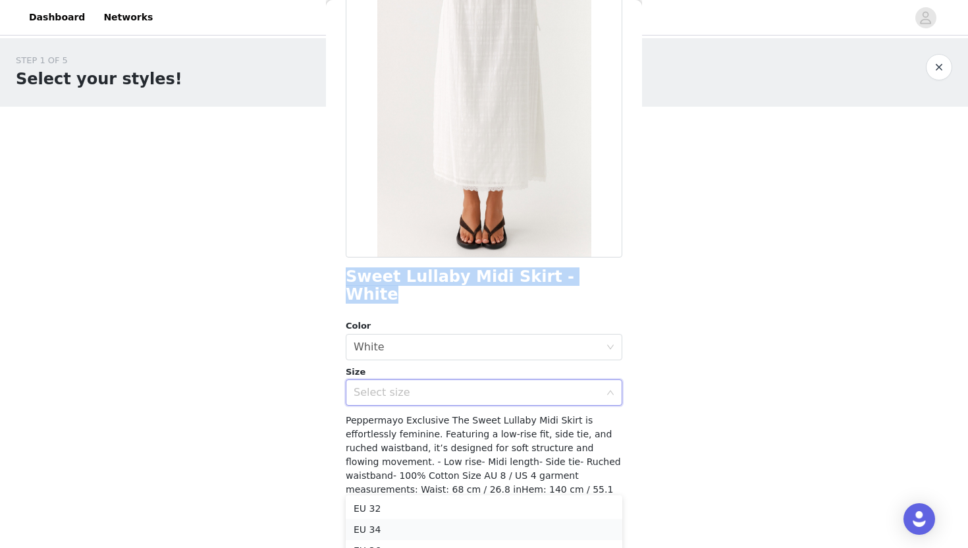
click at [378, 532] on li "EU 34" at bounding box center [484, 529] width 277 height 21
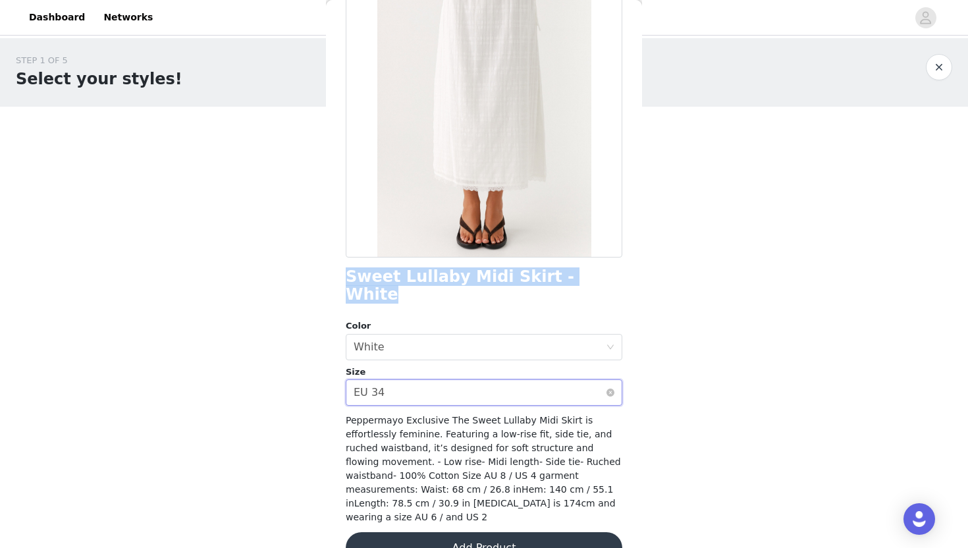
click at [522, 380] on div "Select size EU 34" at bounding box center [480, 392] width 252 height 25
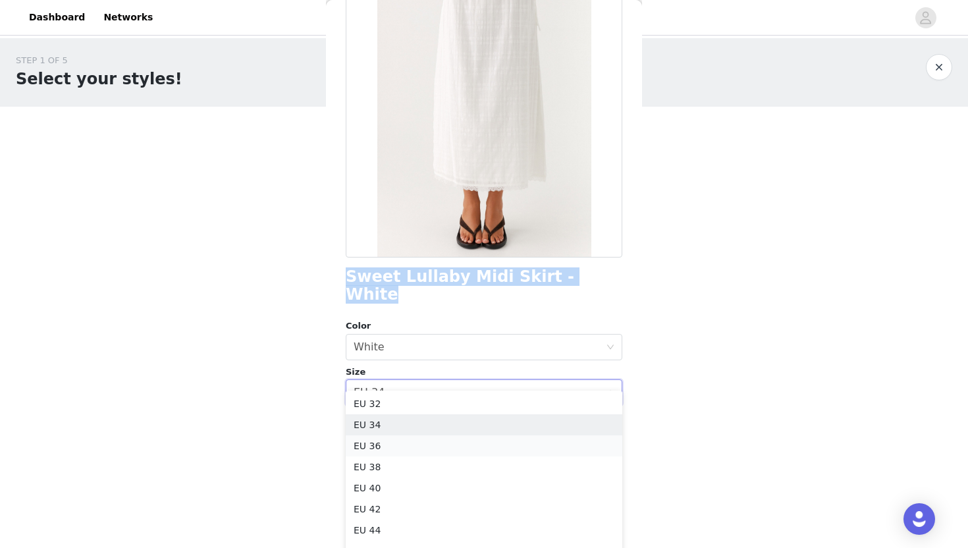
click at [391, 443] on li "EU 36" at bounding box center [484, 445] width 277 height 21
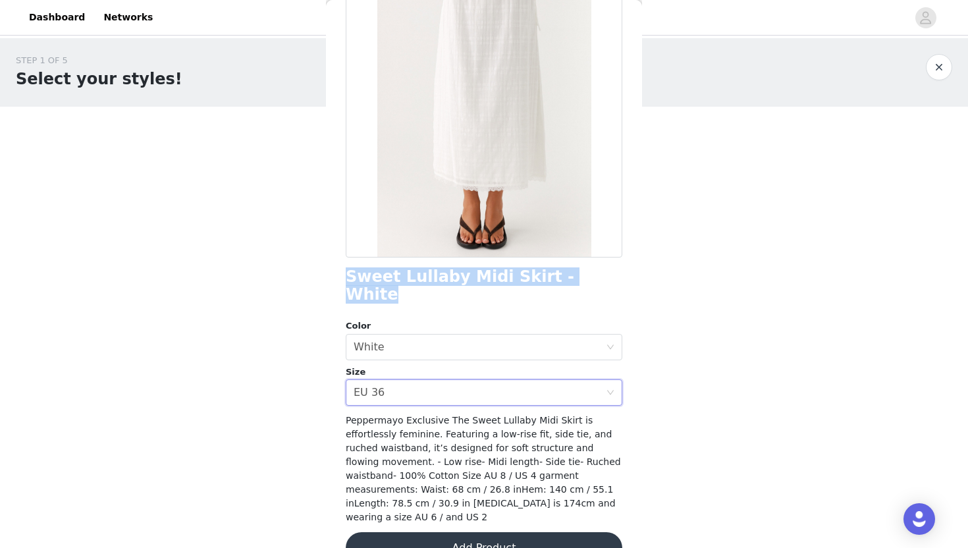
click at [408, 532] on button "Add Product" at bounding box center [484, 548] width 277 height 32
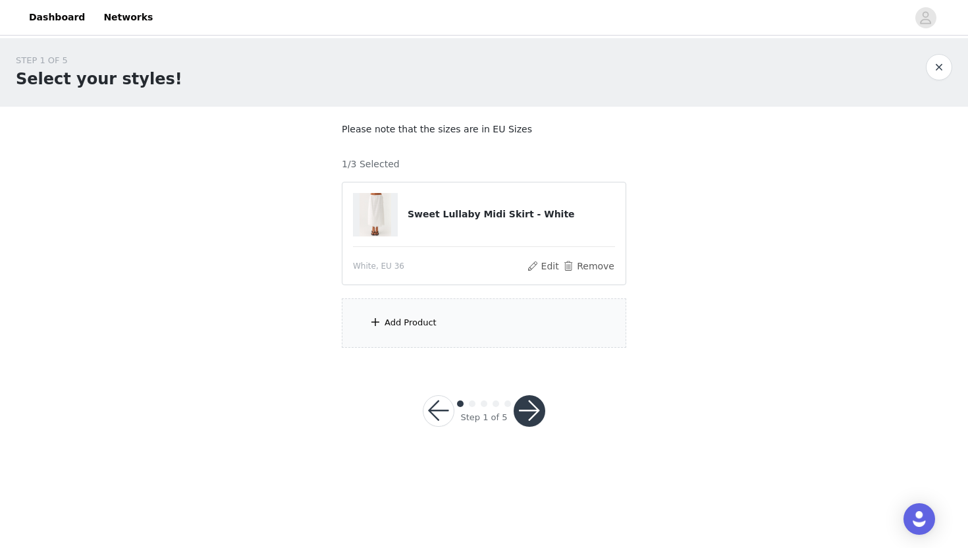
click at [431, 331] on div "Add Product" at bounding box center [484, 322] width 285 height 49
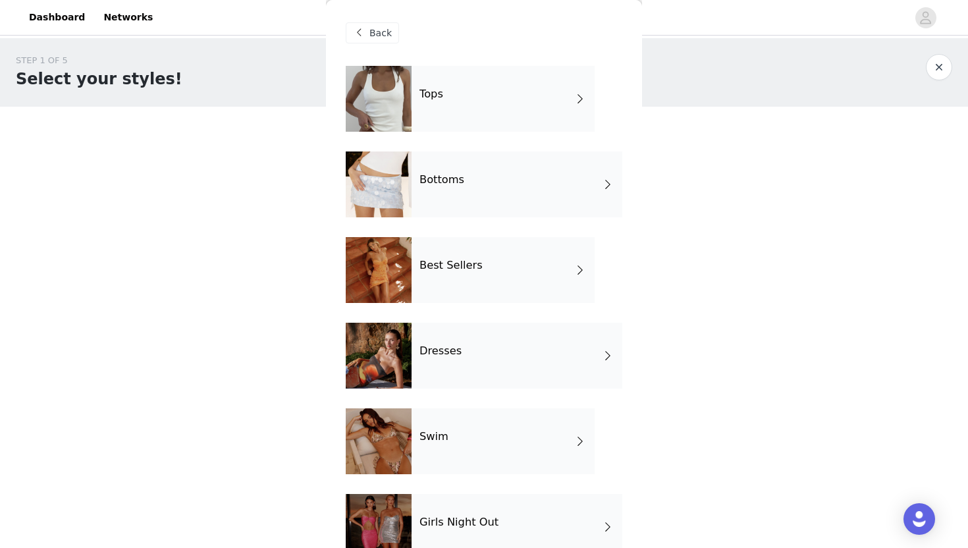
click at [487, 164] on div "Bottoms" at bounding box center [517, 185] width 211 height 66
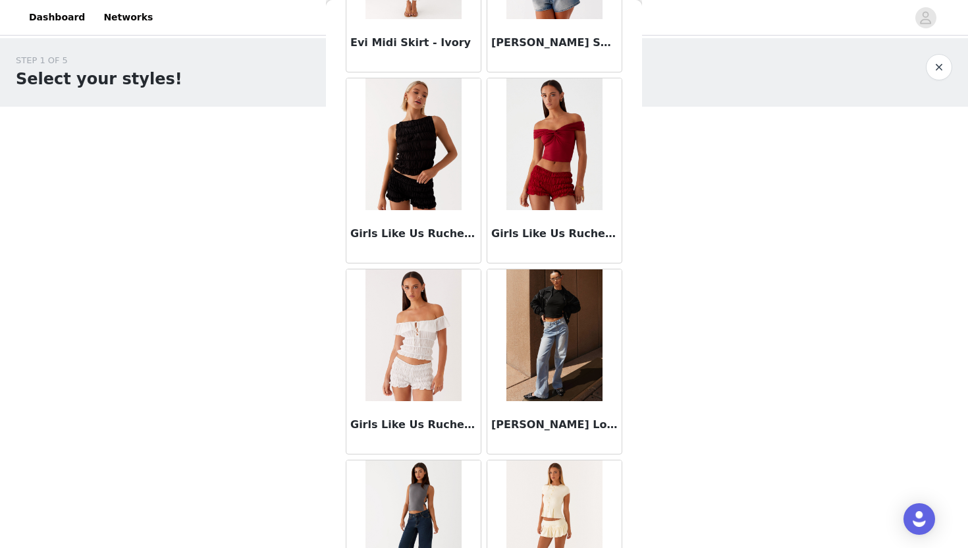
scroll to position [1329, 0]
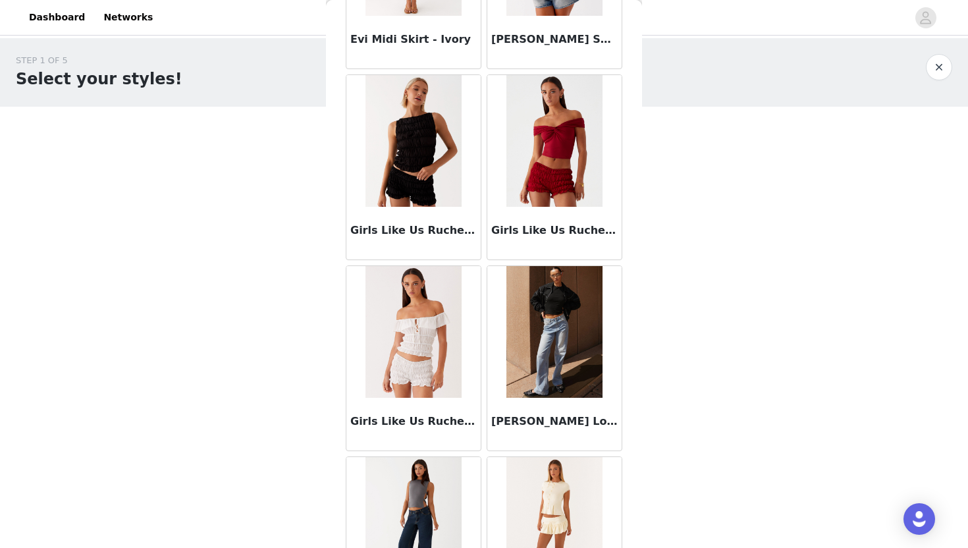
click at [577, 313] on img at bounding box center [555, 332] width 96 height 132
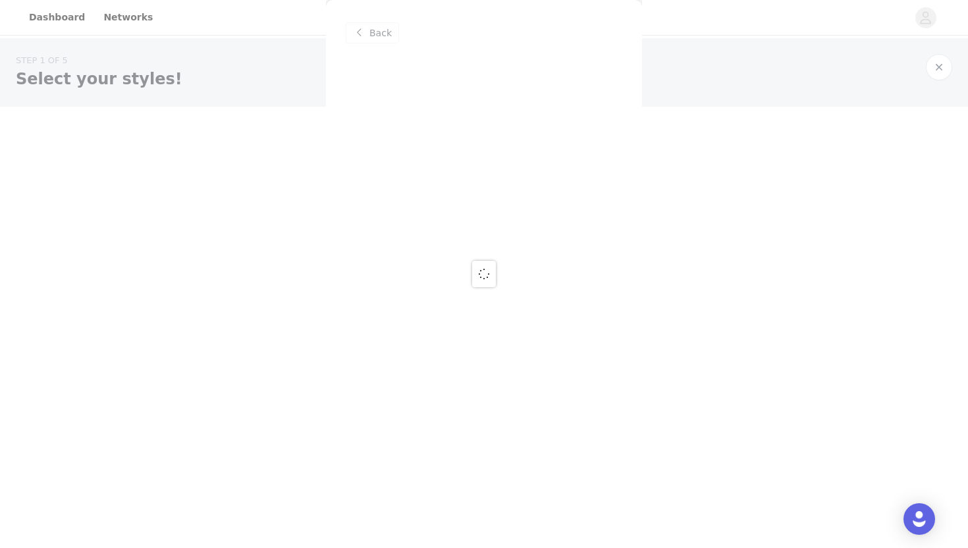
scroll to position [0, 0]
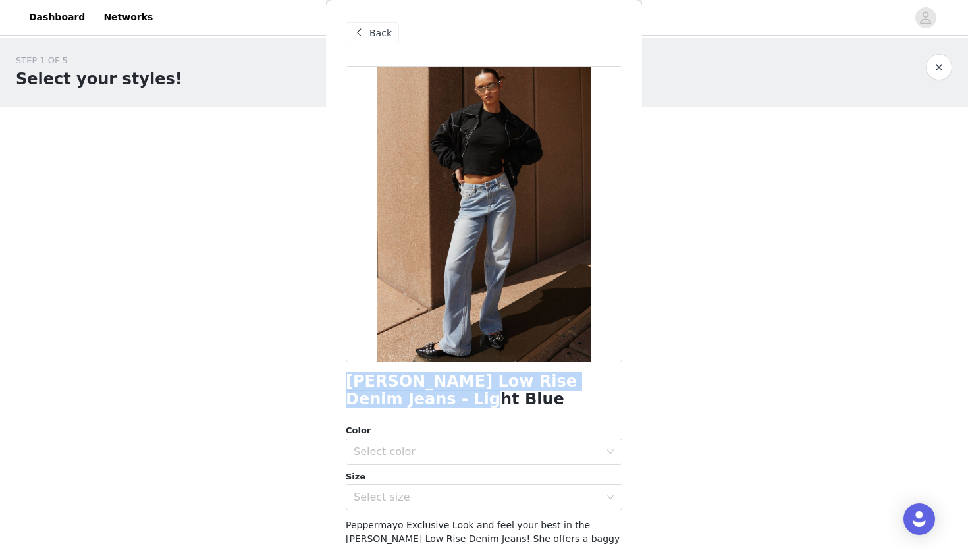
drag, startPoint x: 345, startPoint y: 379, endPoint x: 438, endPoint y: 402, distance: 96.3
click at [438, 402] on div "Back [PERSON_NAME] Low Rise Denim Jeans - Light Blue Color Select color Size Se…" at bounding box center [484, 274] width 316 height 548
copy h1 "[PERSON_NAME] Low Rise Denim Jeans - Light Blue"
click at [408, 455] on div "Select color" at bounding box center [477, 451] width 246 height 13
click at [380, 477] on li "Light Blue" at bounding box center [484, 480] width 277 height 21
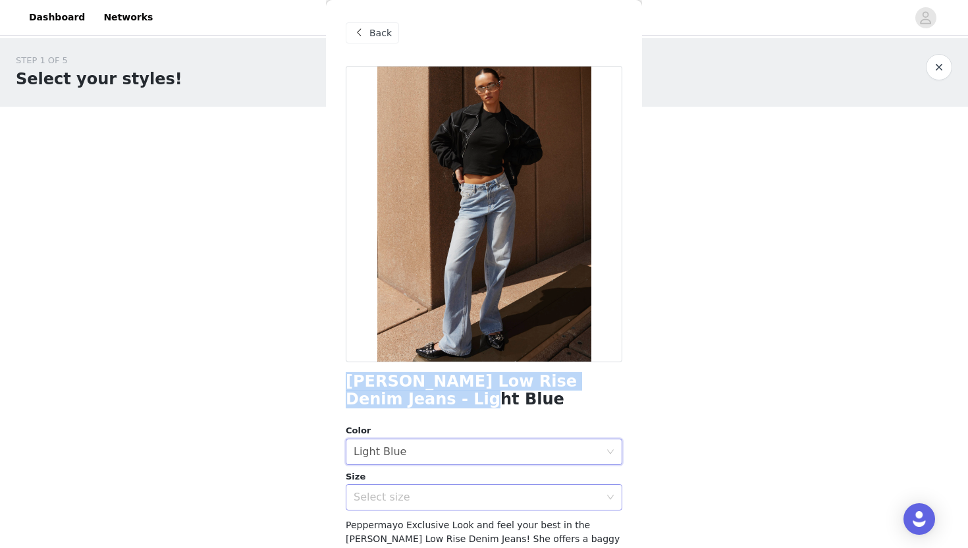
click at [380, 491] on div "Select size" at bounding box center [477, 497] width 246 height 13
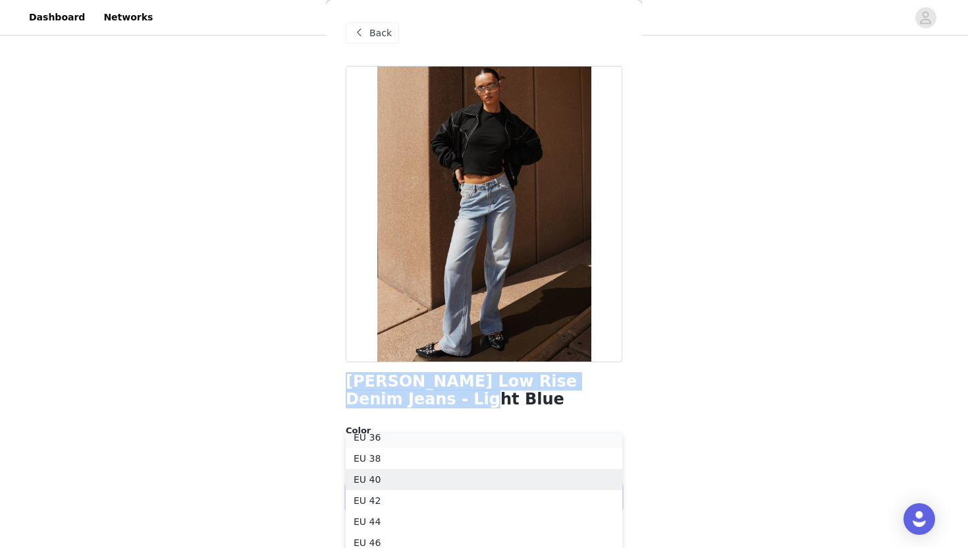
scroll to position [45, 0]
click at [383, 439] on li "EU 36" at bounding box center [484, 443] width 277 height 21
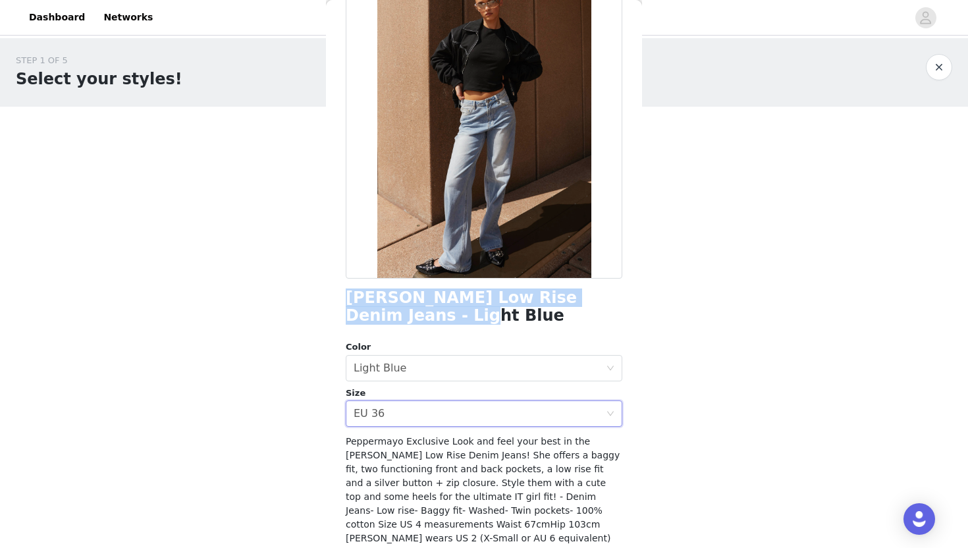
scroll to position [123, 0]
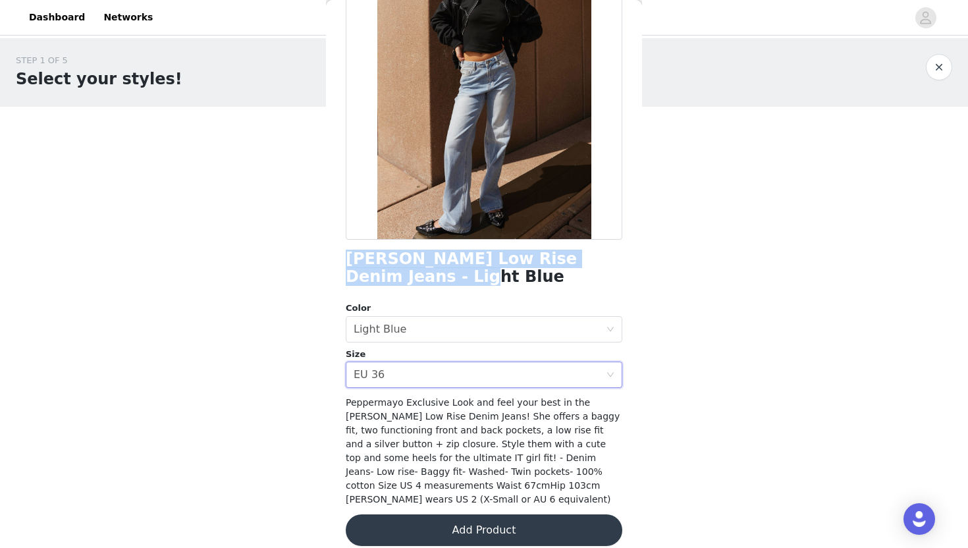
click at [489, 518] on button "Add Product" at bounding box center [484, 530] width 277 height 32
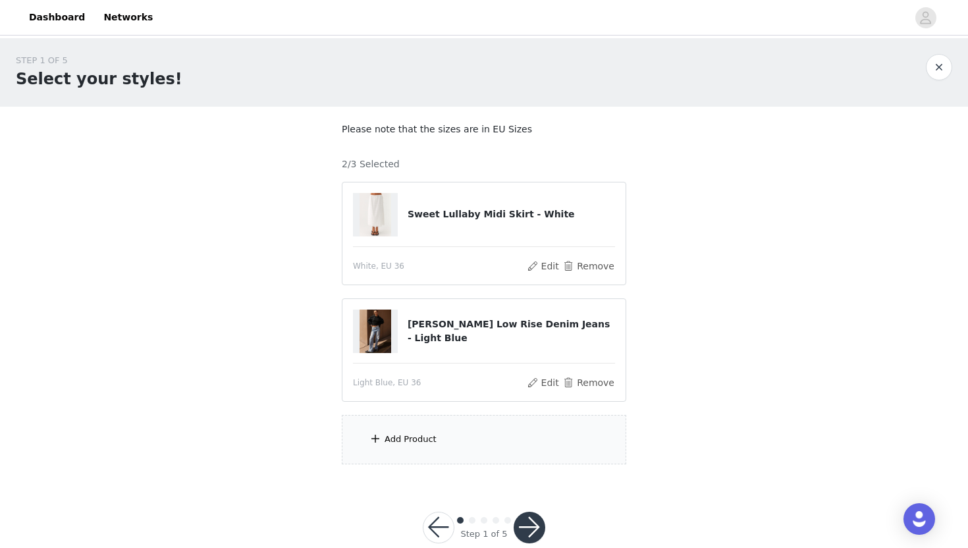
click at [410, 426] on div "Add Product" at bounding box center [484, 439] width 285 height 49
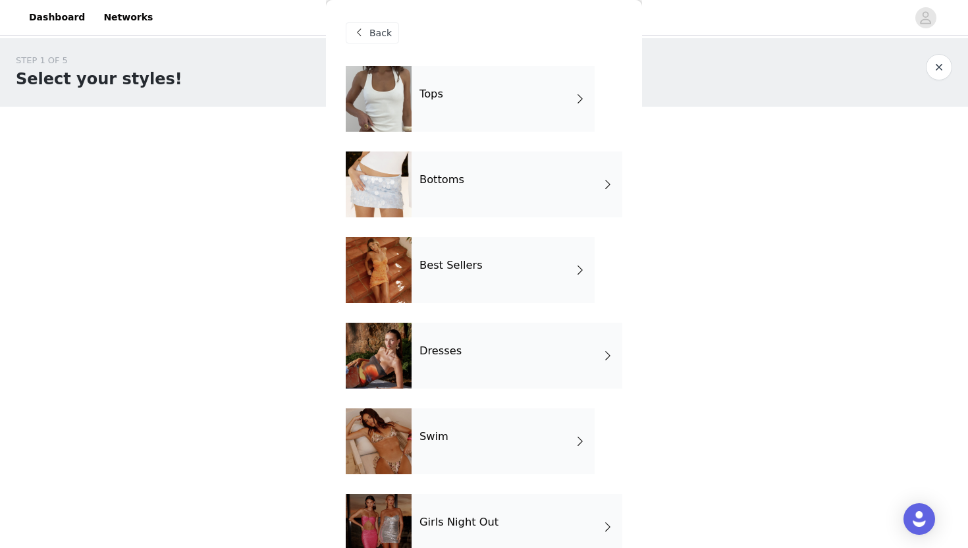
click at [443, 198] on div "Bottoms" at bounding box center [517, 185] width 211 height 66
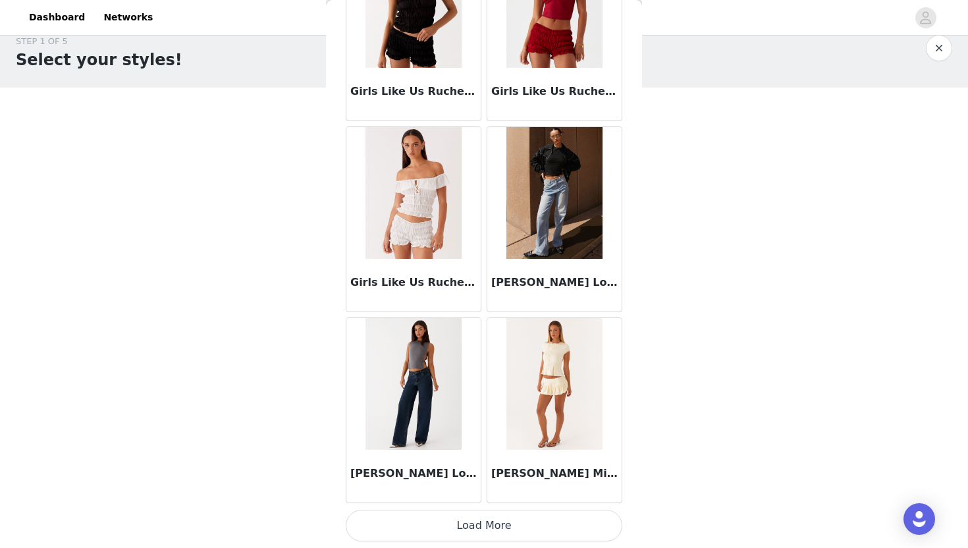
scroll to position [20, 0]
click at [482, 536] on button "Load More" at bounding box center [484, 526] width 277 height 32
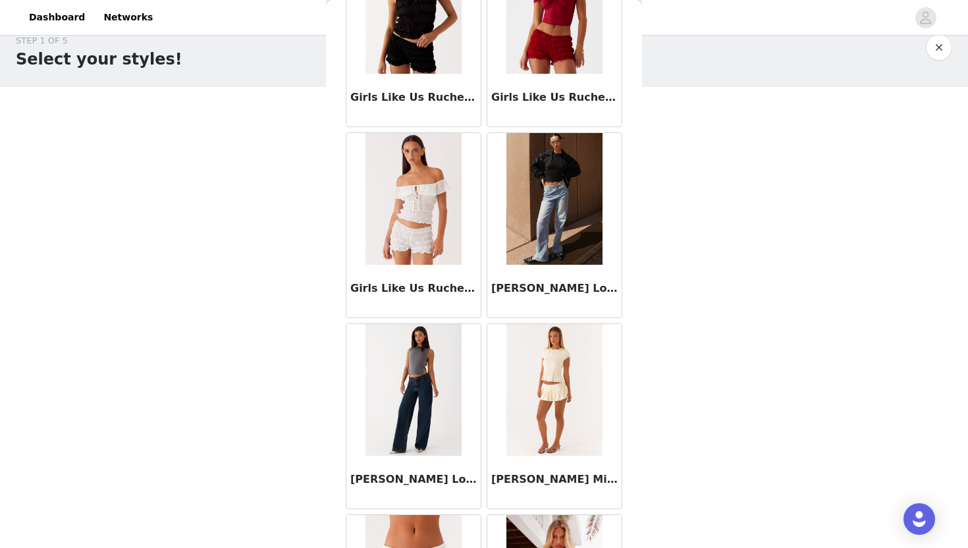
scroll to position [1468, 0]
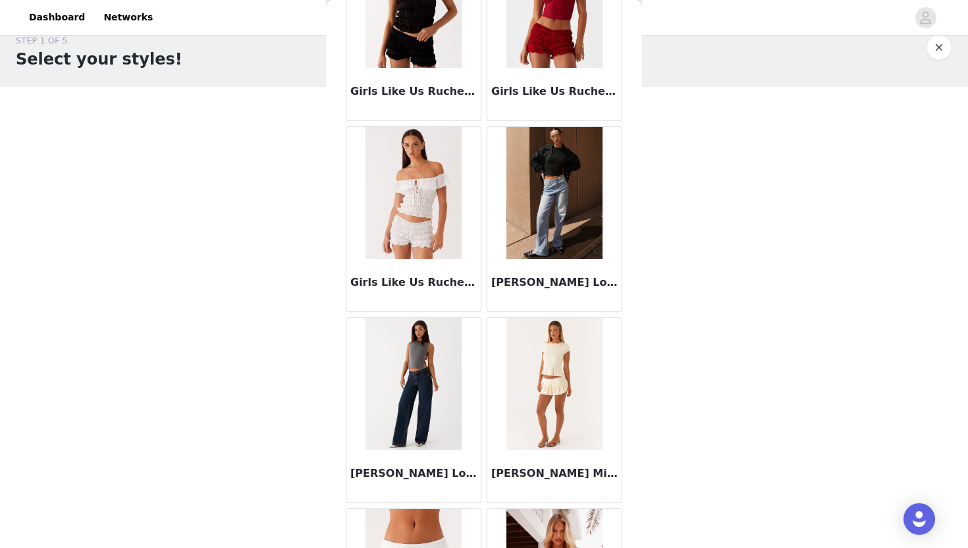
click at [555, 383] on img at bounding box center [555, 384] width 96 height 132
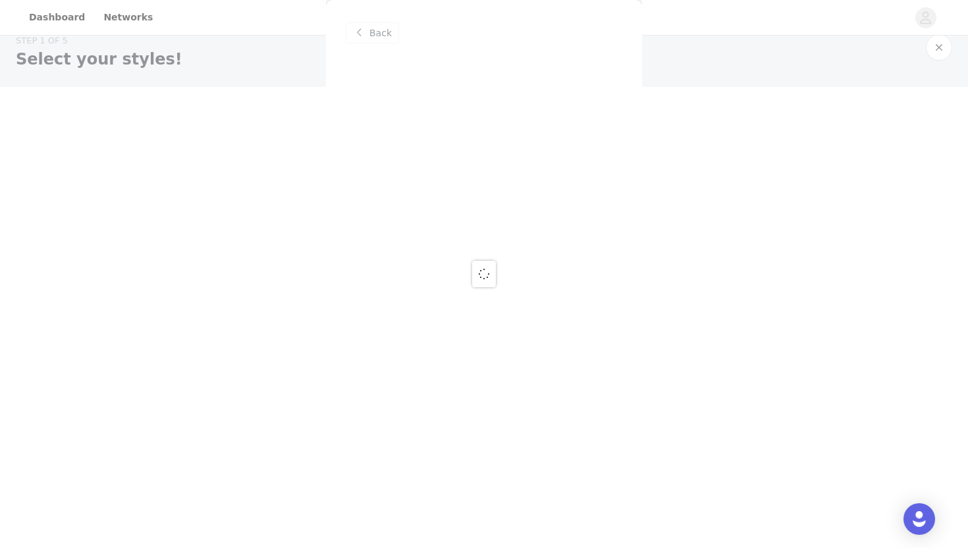
scroll to position [0, 0]
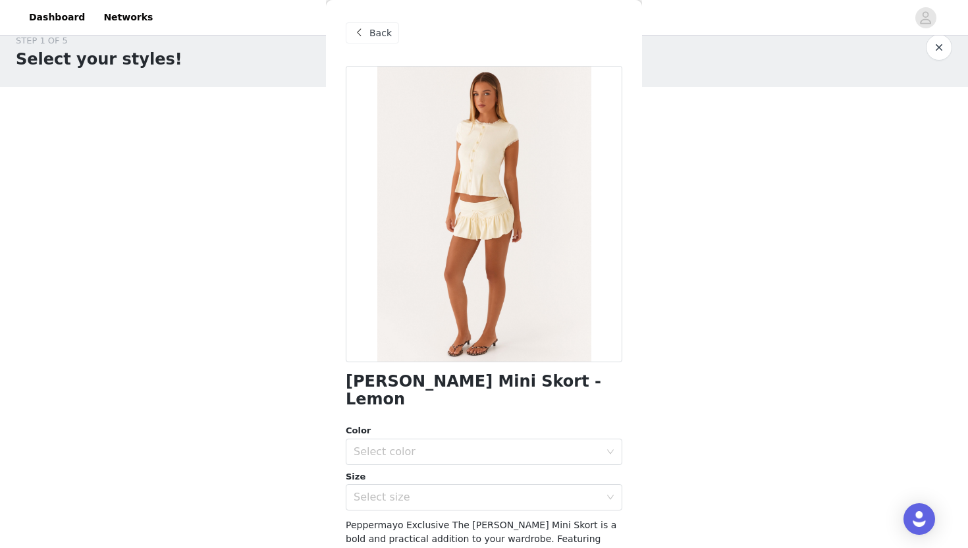
click at [384, 26] on span "Back" at bounding box center [381, 33] width 22 height 14
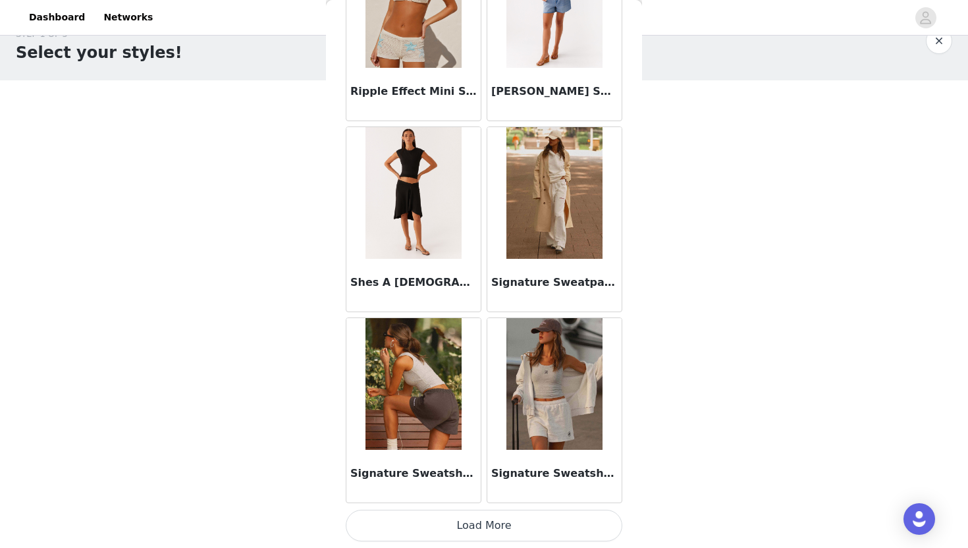
scroll to position [26, 0]
click at [484, 529] on button "Load More" at bounding box center [484, 526] width 277 height 32
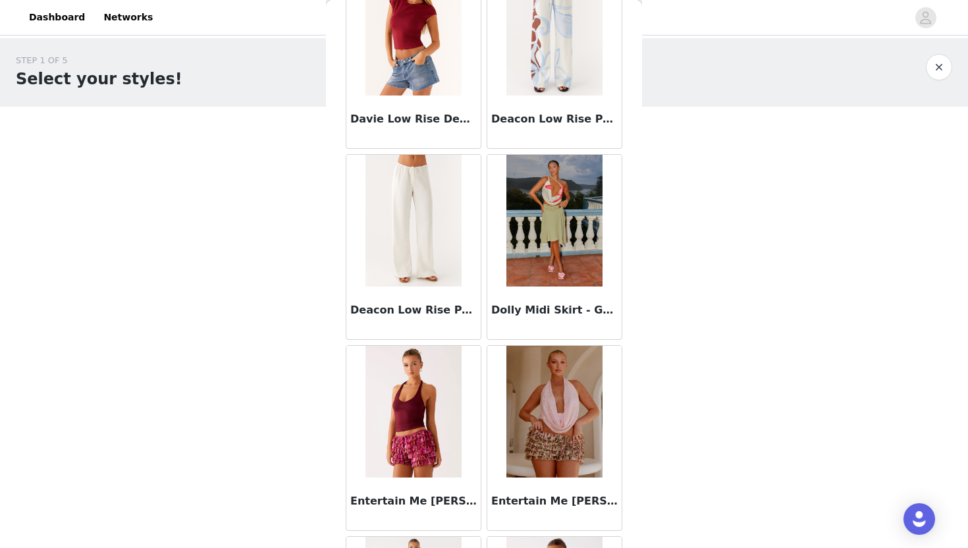
scroll to position [641, 0]
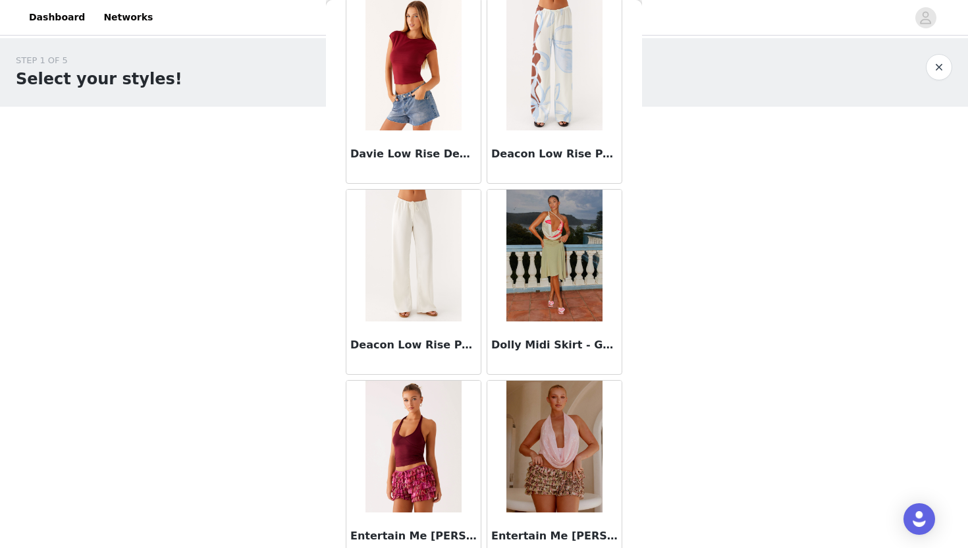
click at [423, 250] on img at bounding box center [414, 256] width 96 height 132
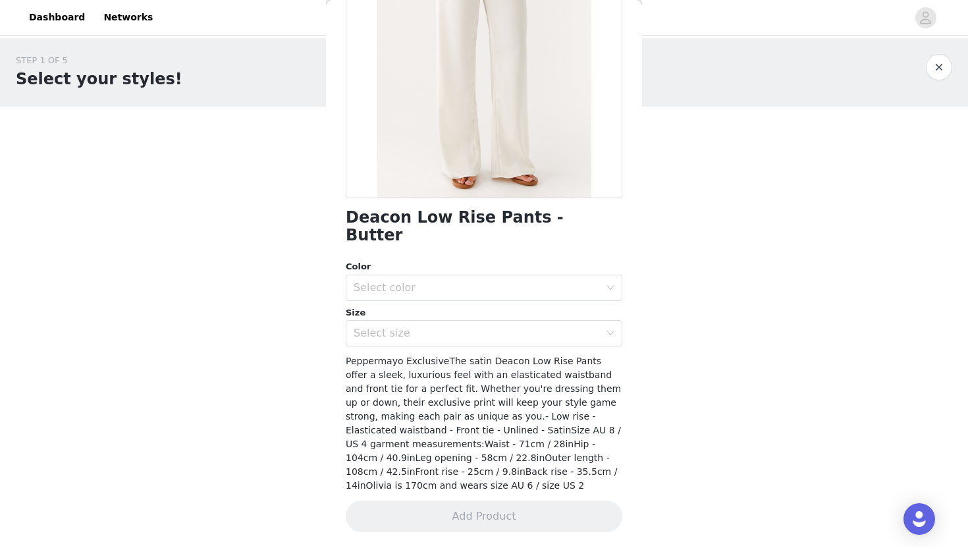
scroll to position [146, 0]
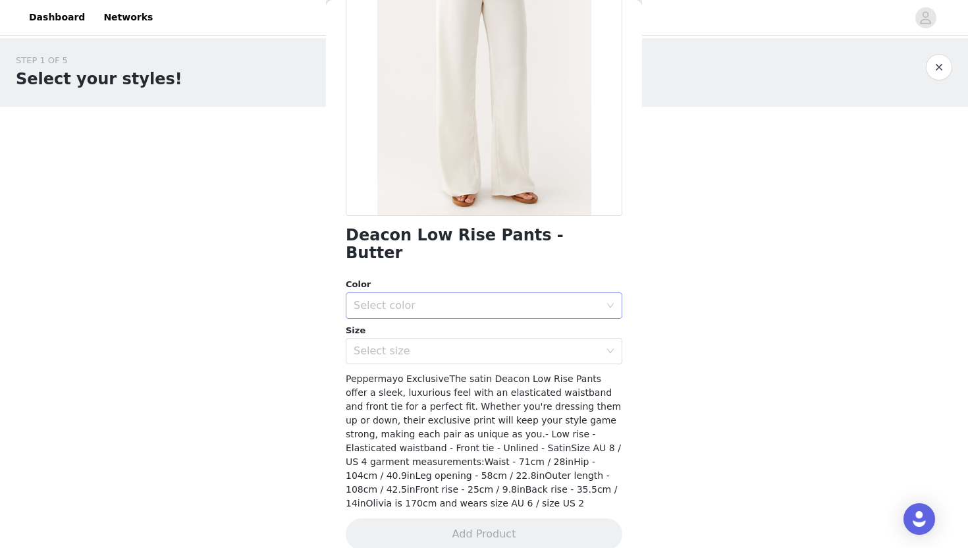
click at [429, 299] on div "Select color" at bounding box center [477, 305] width 246 height 13
click at [392, 312] on li "Butter" at bounding box center [484, 316] width 277 height 21
click at [392, 339] on div "Select size" at bounding box center [480, 351] width 252 height 25
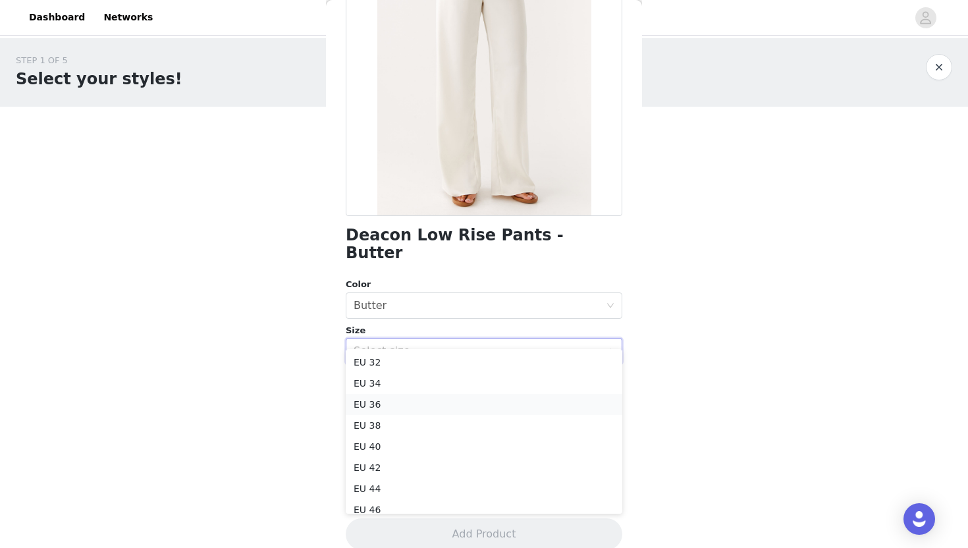
click at [385, 402] on li "EU 36" at bounding box center [484, 404] width 277 height 21
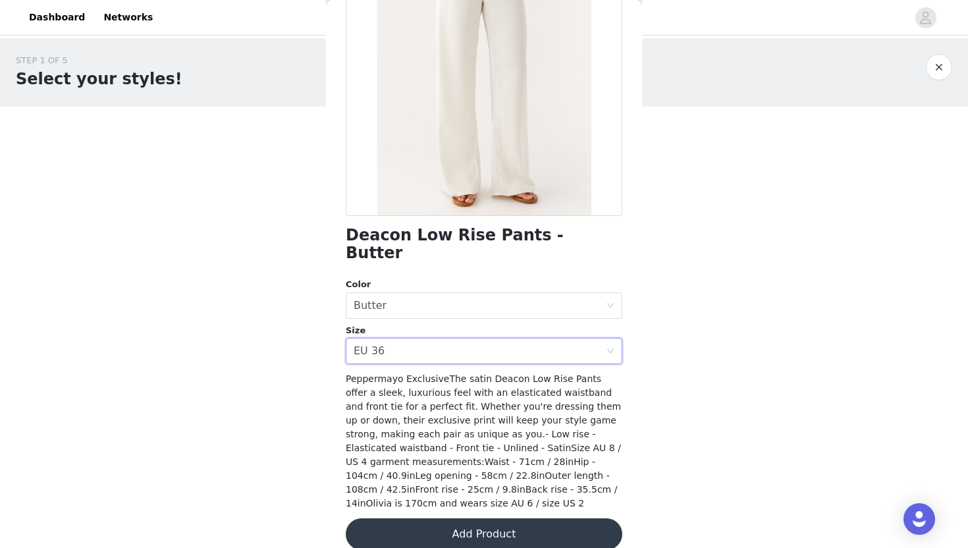
click at [435, 520] on button "Add Product" at bounding box center [484, 534] width 277 height 32
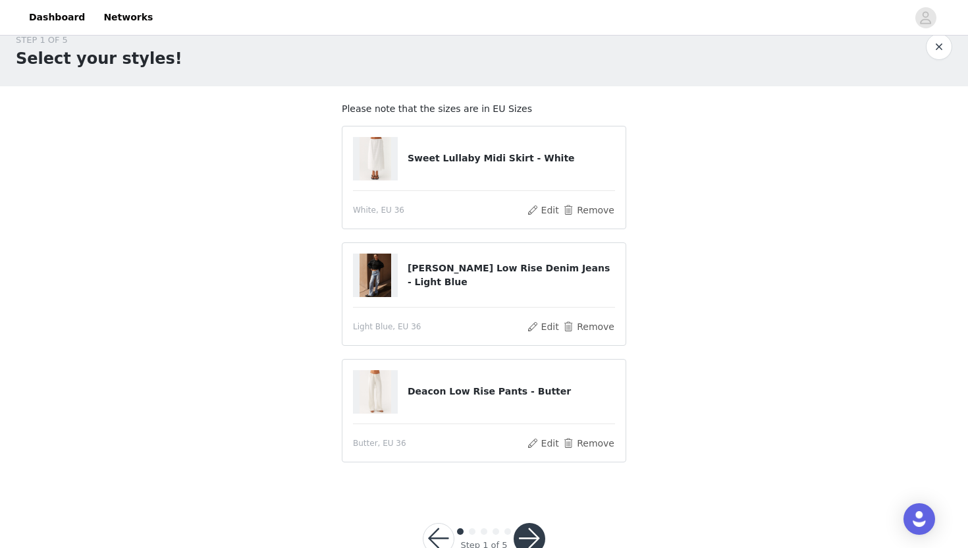
scroll to position [22, 0]
click at [582, 209] on button "Remove" at bounding box center [589, 208] width 53 height 16
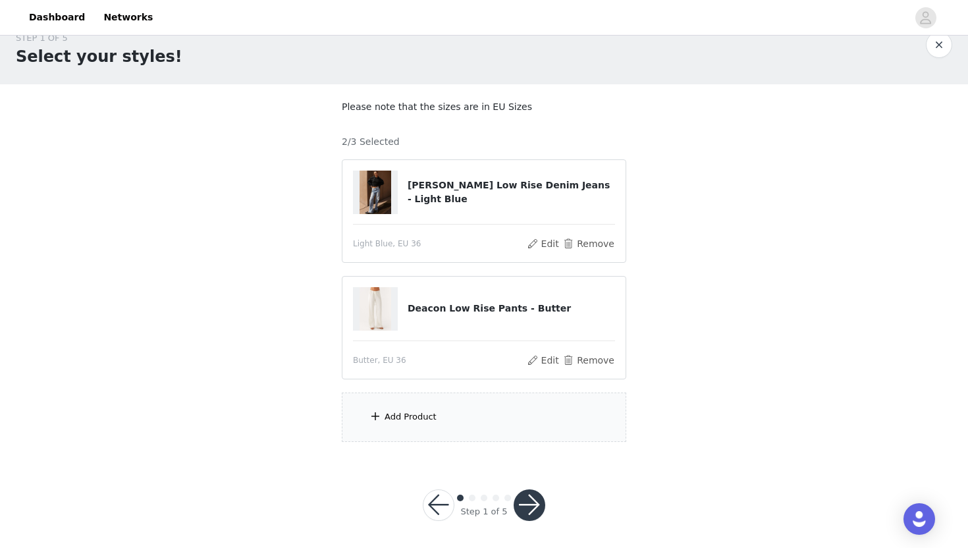
click at [444, 414] on div "Add Product" at bounding box center [484, 417] width 285 height 49
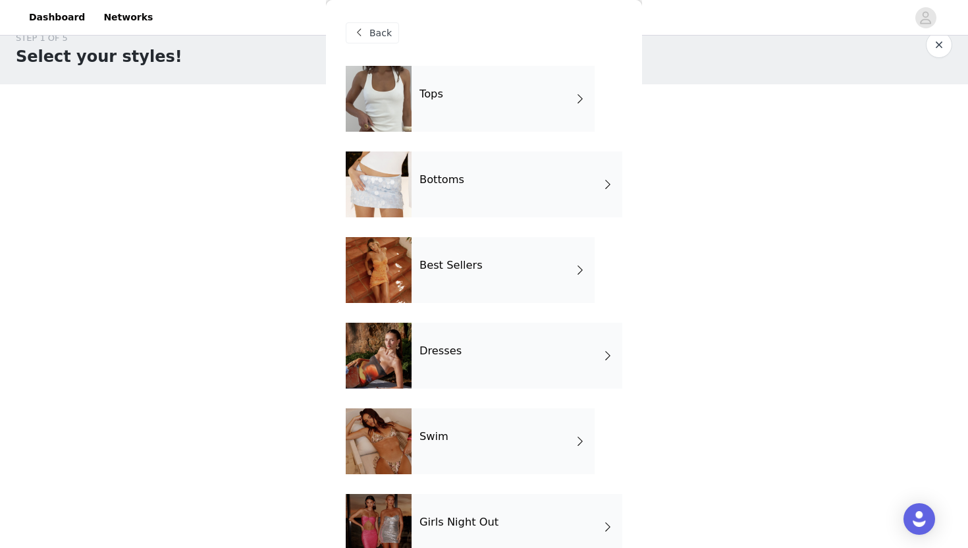
click at [447, 117] on div "Tops" at bounding box center [503, 99] width 183 height 66
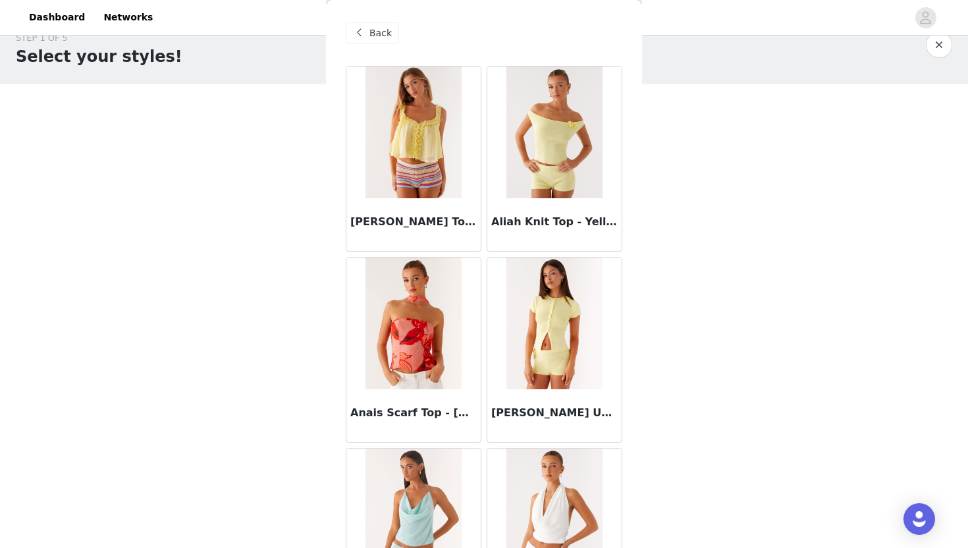
click at [541, 341] on img at bounding box center [555, 324] width 96 height 132
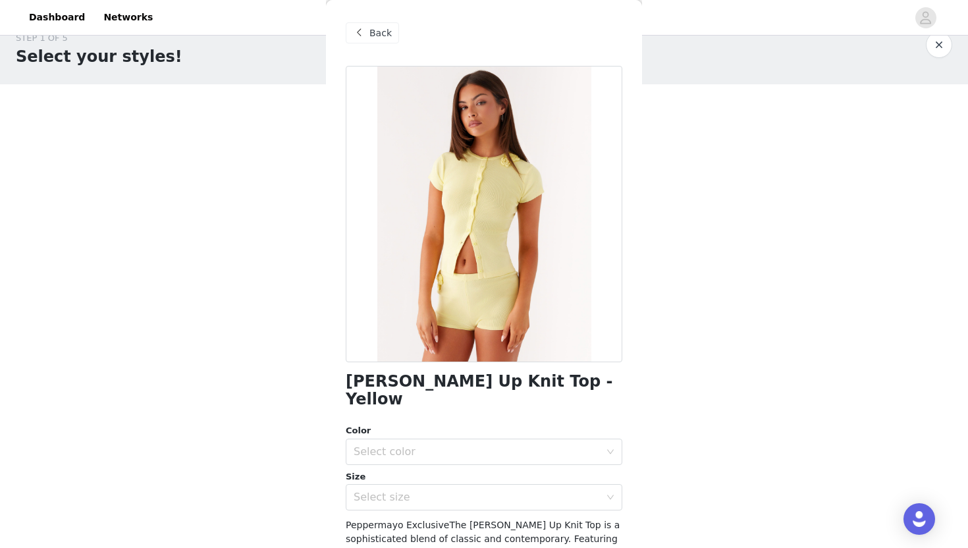
drag, startPoint x: 321, startPoint y: 395, endPoint x: 690, endPoint y: 397, distance: 368.9
click at [692, 397] on div "STEP 1 OF 5 Select your styles! Please note that the sizes are in EU Sizes 2/3 …" at bounding box center [484, 237] width 968 height 442
drag, startPoint x: 342, startPoint y: 381, endPoint x: 650, endPoint y: 381, distance: 308.3
click at [650, 381] on div "STEP 1 OF 5 Select your styles! Please note that the sizes are in EU Sizes 2/3 …" at bounding box center [484, 237] width 968 height 442
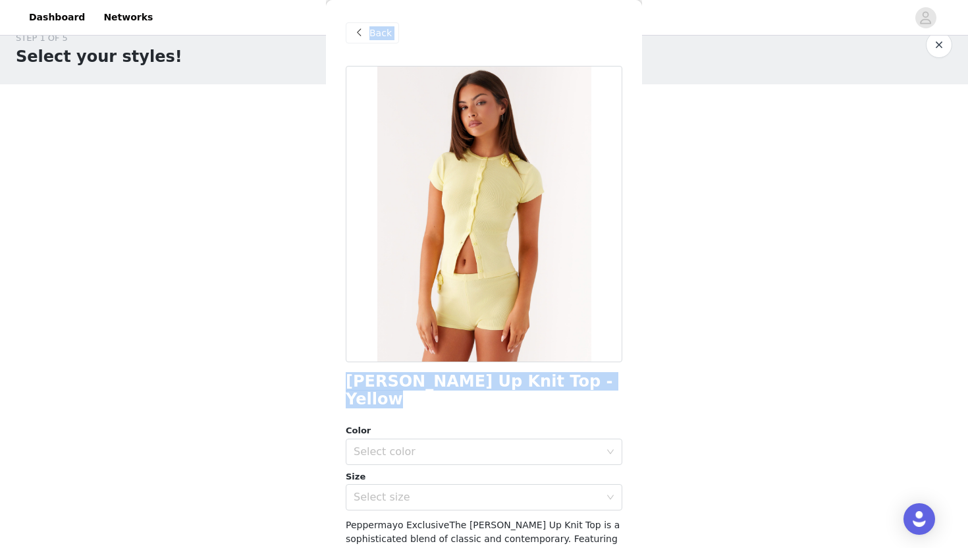
drag, startPoint x: 609, startPoint y: 387, endPoint x: 311, endPoint y: 383, distance: 297.8
click at [311, 383] on div "STEP 1 OF 5 Select your styles! Please note that the sizes are in EU Sizes 2/3 …" at bounding box center [484, 237] width 968 height 442
copy section "Add Product Back [PERSON_NAME] Up Knit Top - Yellow"
click at [380, 38] on span "Back" at bounding box center [381, 33] width 22 height 14
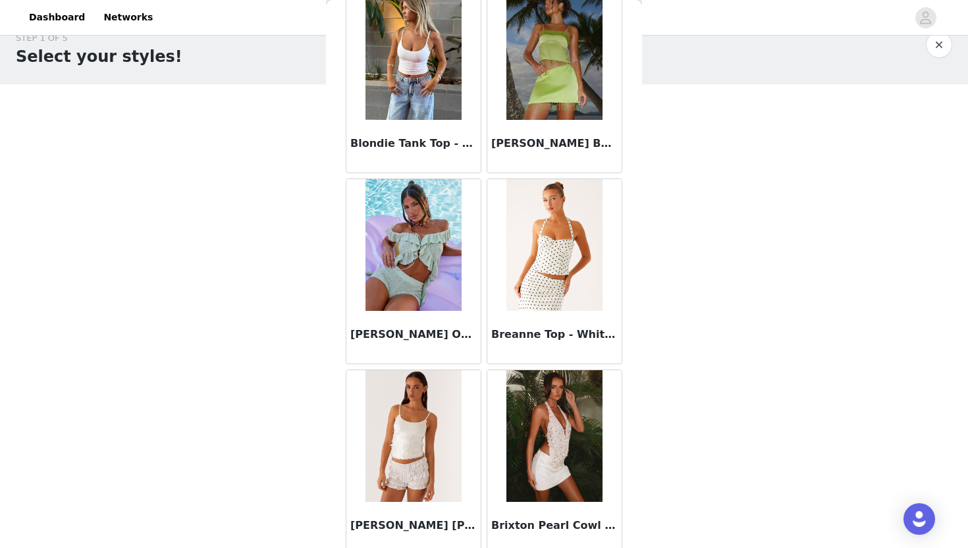
scroll to position [1468, 0]
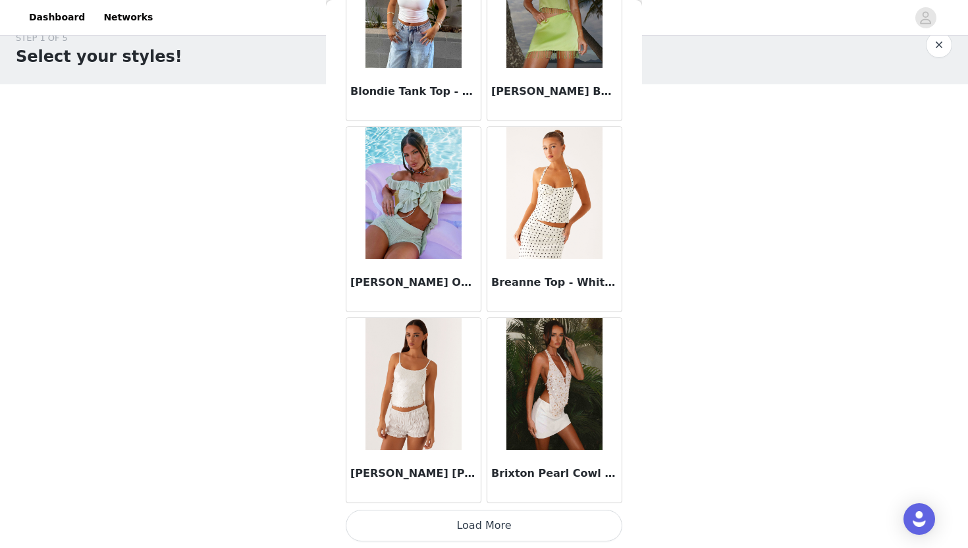
click at [458, 535] on button "Load More" at bounding box center [484, 526] width 277 height 32
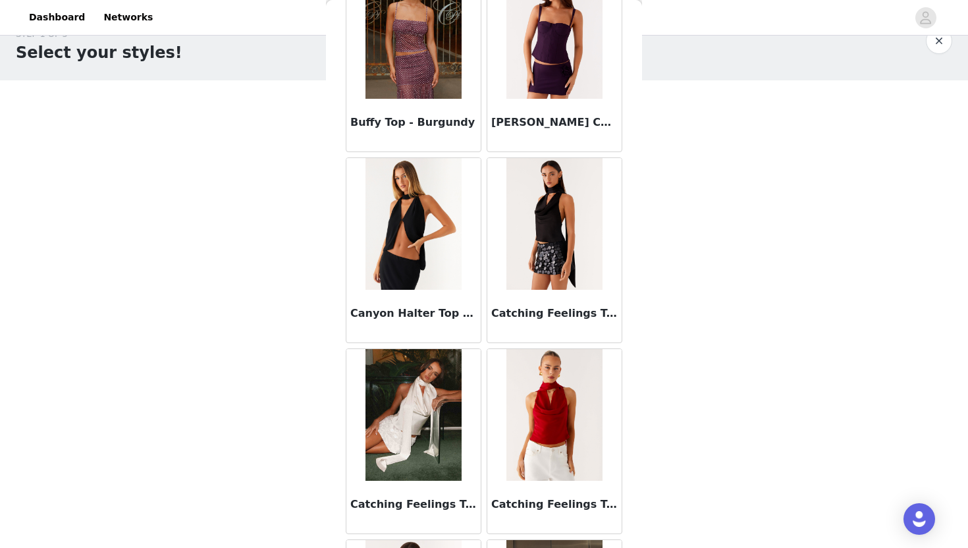
scroll to position [2107, 0]
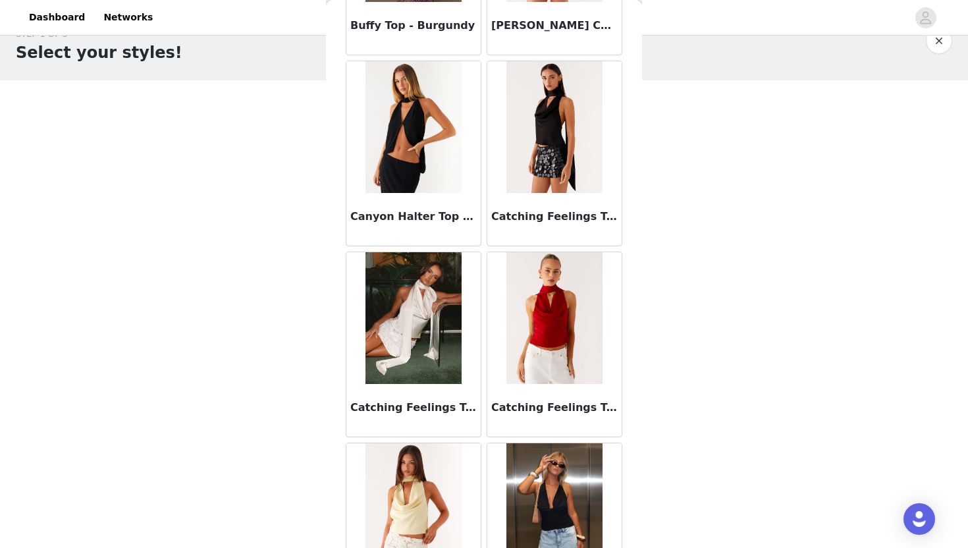
click at [418, 299] on img at bounding box center [414, 318] width 96 height 132
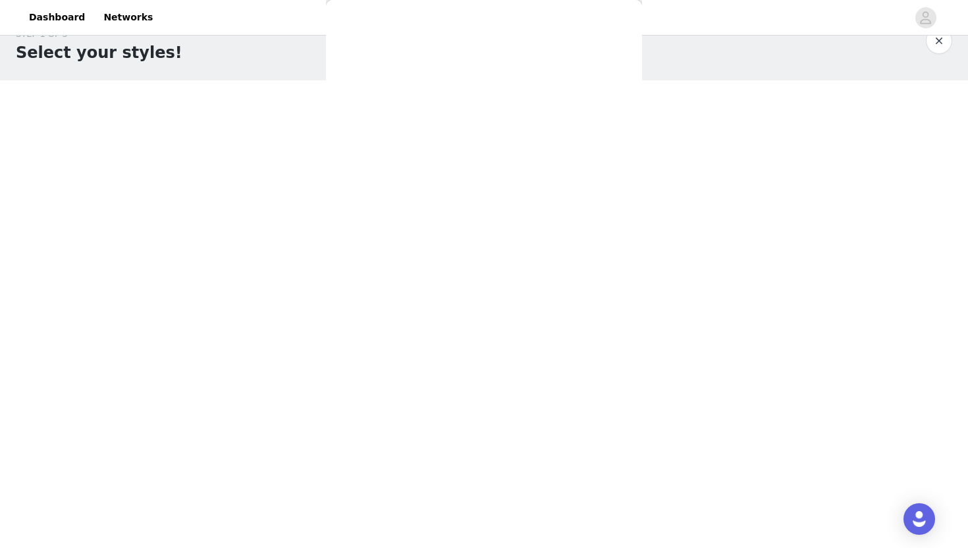
scroll to position [0, 0]
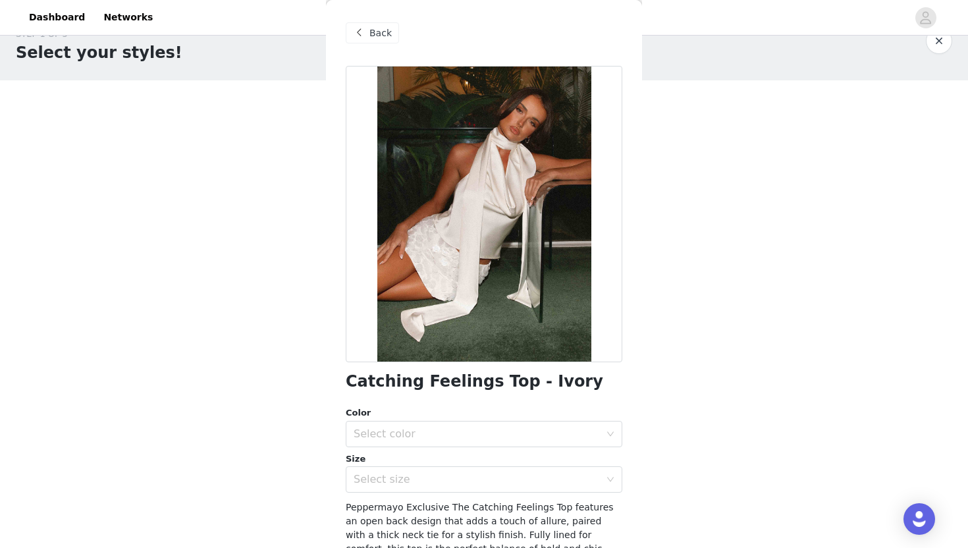
click at [372, 30] on span "Back" at bounding box center [381, 33] width 22 height 14
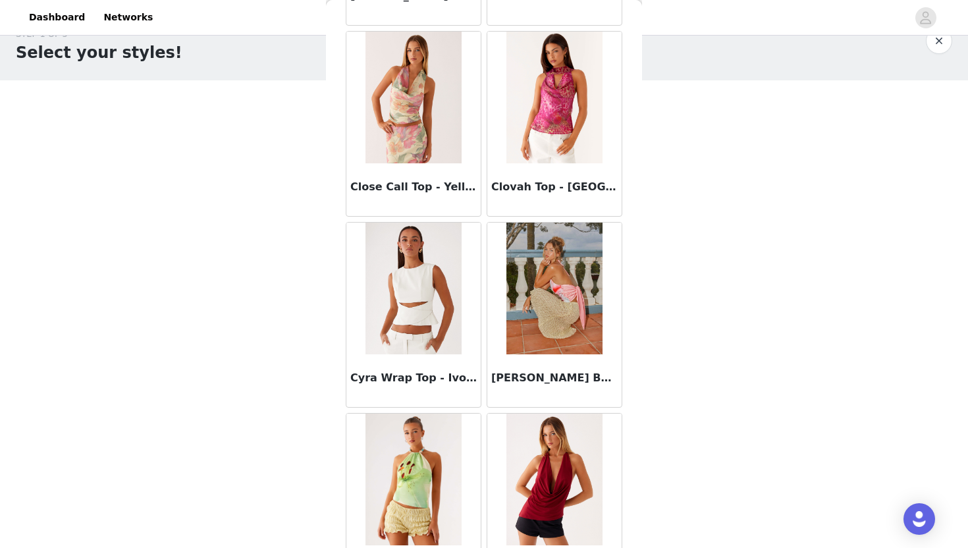
scroll to position [3378, 0]
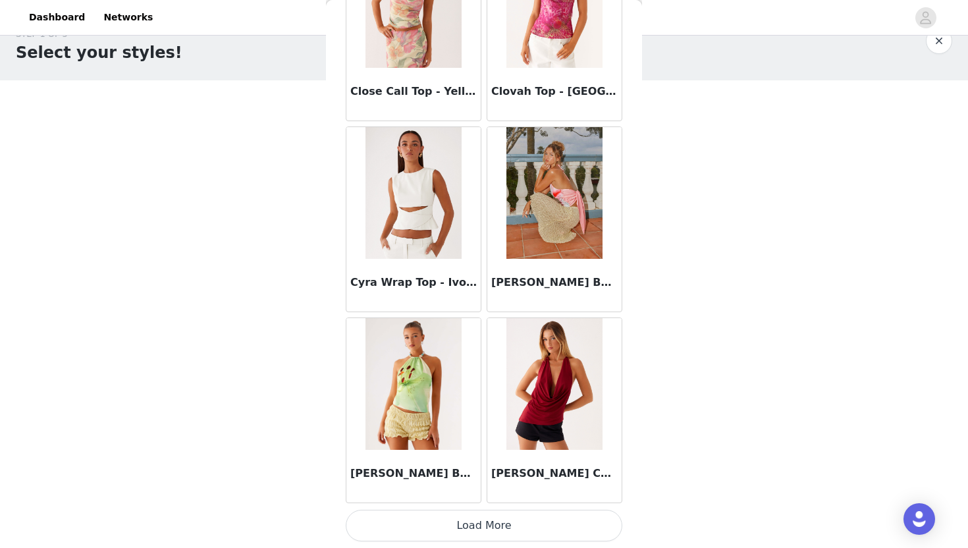
click at [470, 527] on button "Load More" at bounding box center [484, 526] width 277 height 32
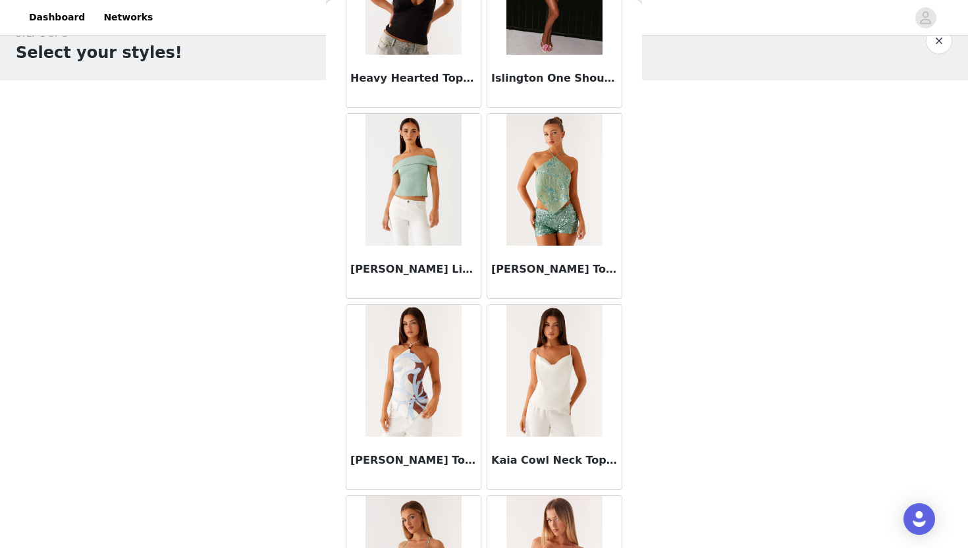
scroll to position [5288, 0]
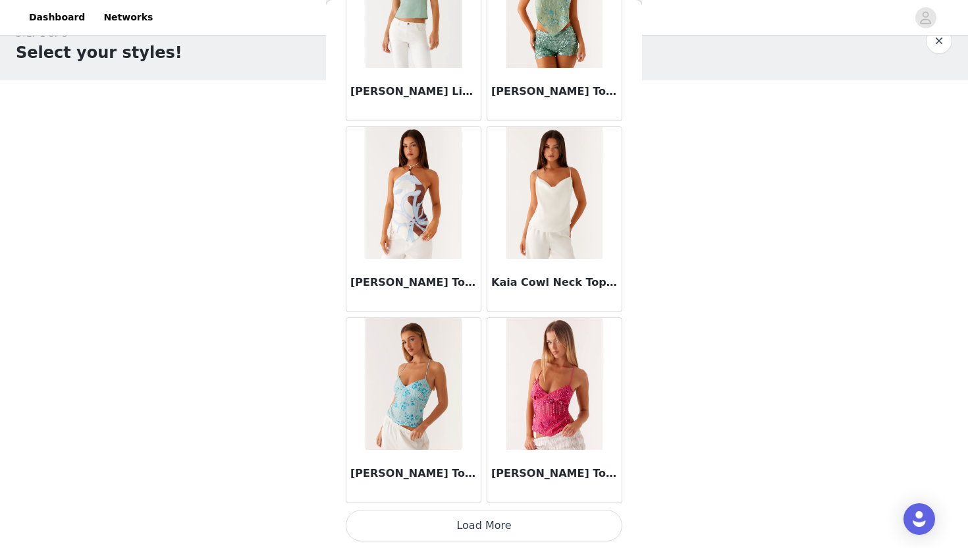
click at [516, 522] on button "Load More" at bounding box center [484, 526] width 277 height 32
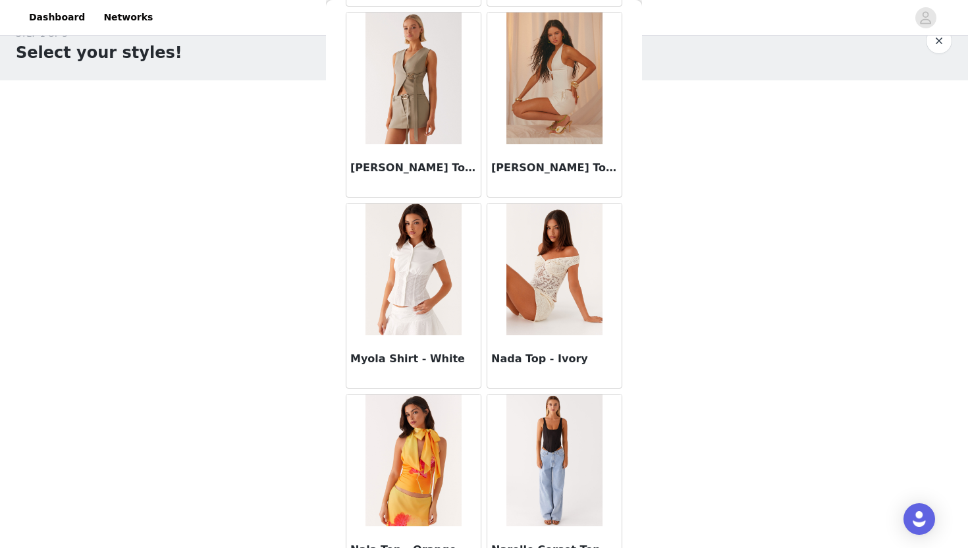
scroll to position [7195, 0]
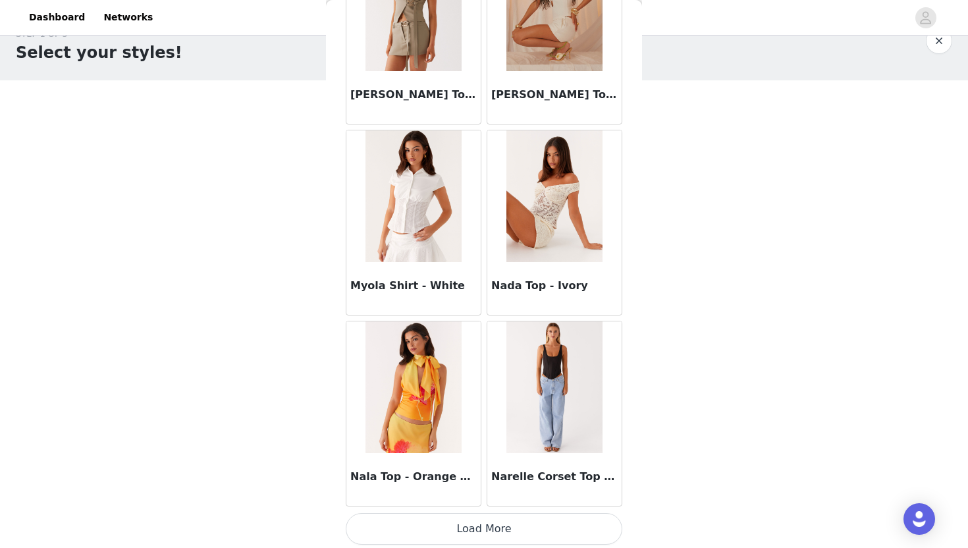
click at [483, 530] on button "Load More" at bounding box center [484, 529] width 277 height 32
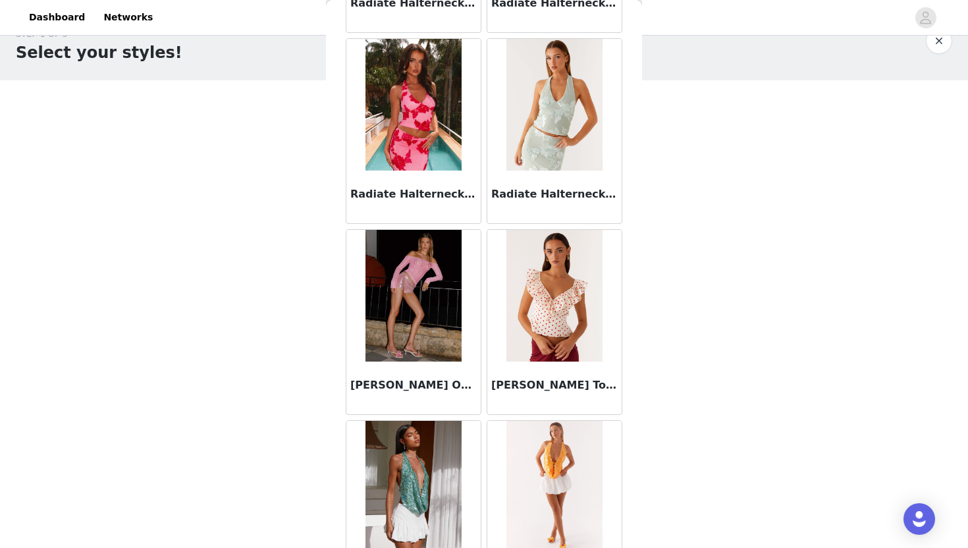
scroll to position [9109, 0]
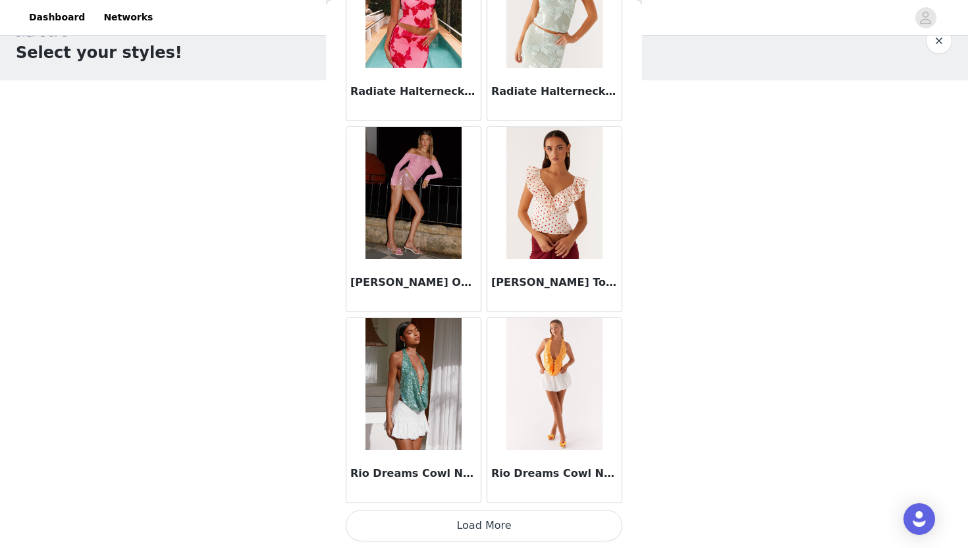
click at [476, 526] on button "Load More" at bounding box center [484, 526] width 277 height 32
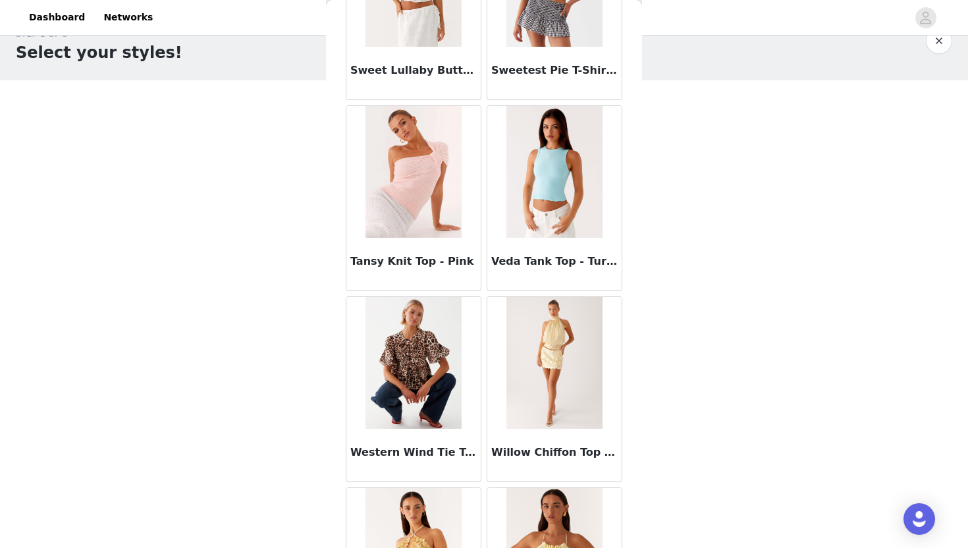
scroll to position [11019, 0]
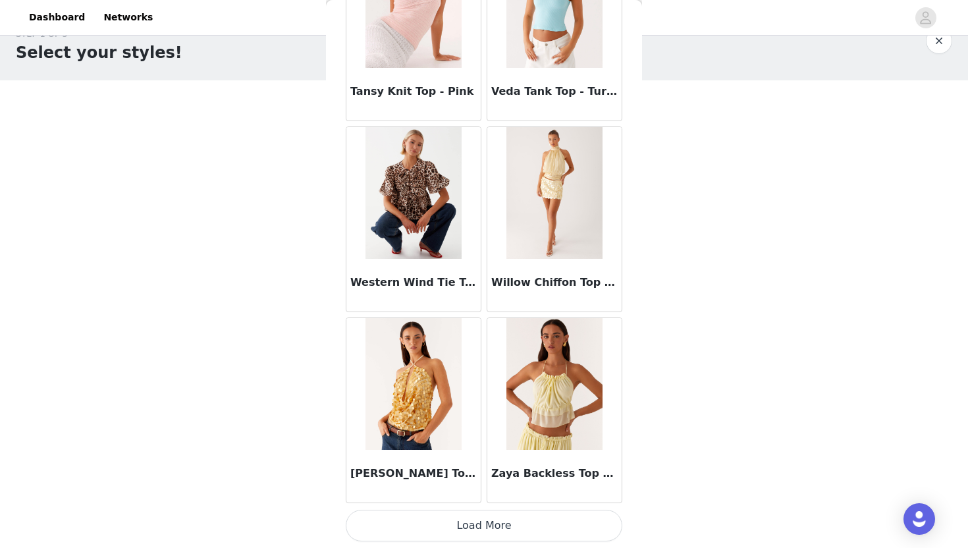
click at [483, 538] on button "Load More" at bounding box center [484, 526] width 277 height 32
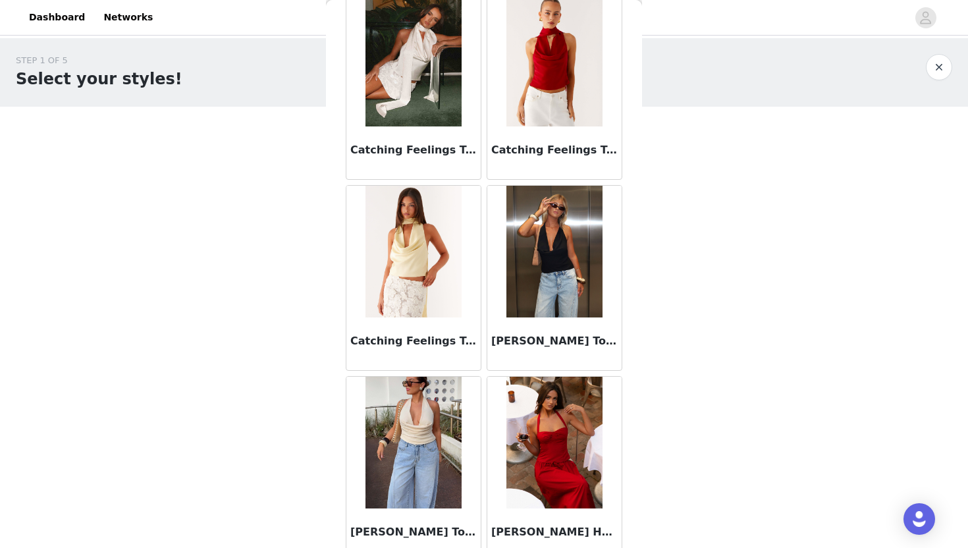
scroll to position [2363, 0]
click at [436, 427] on img at bounding box center [414, 443] width 96 height 132
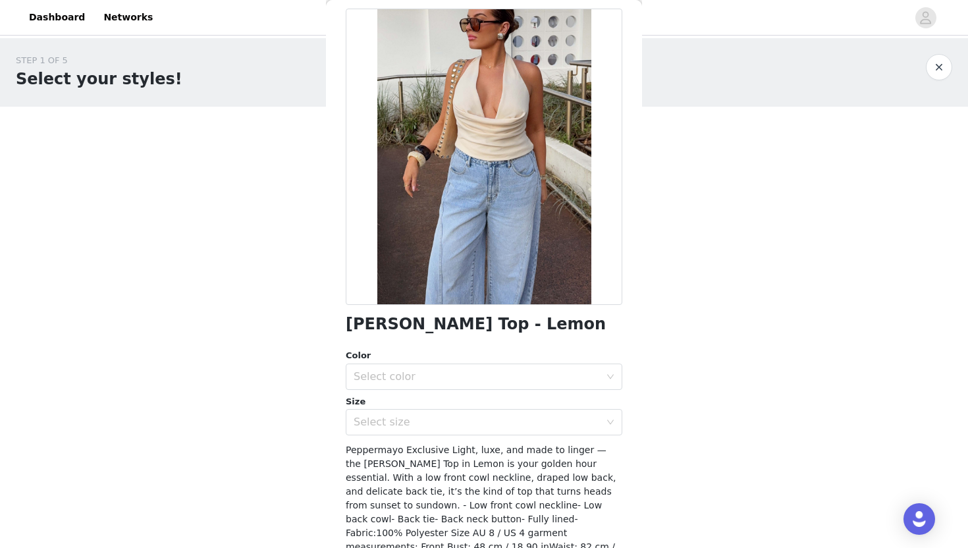
scroll to position [0, 0]
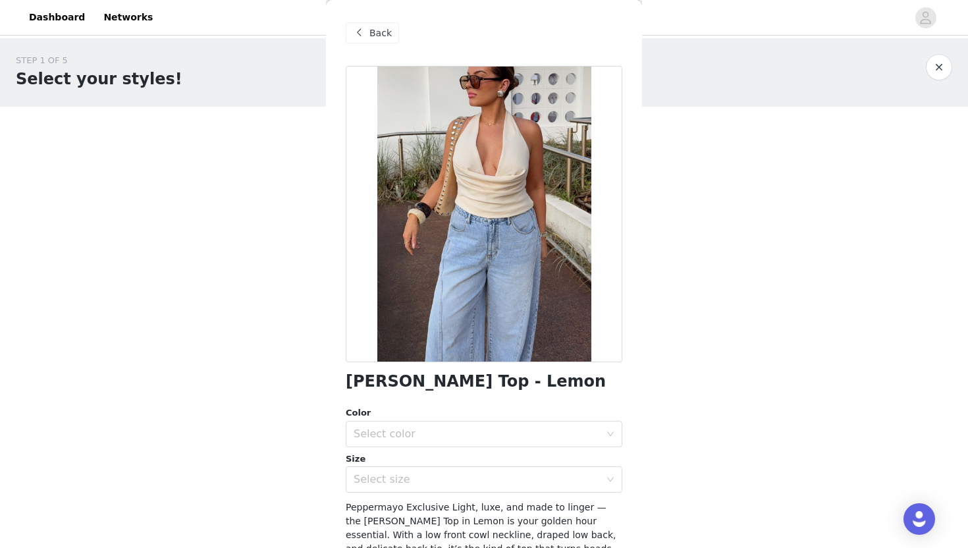
click at [362, 29] on span at bounding box center [359, 33] width 16 height 16
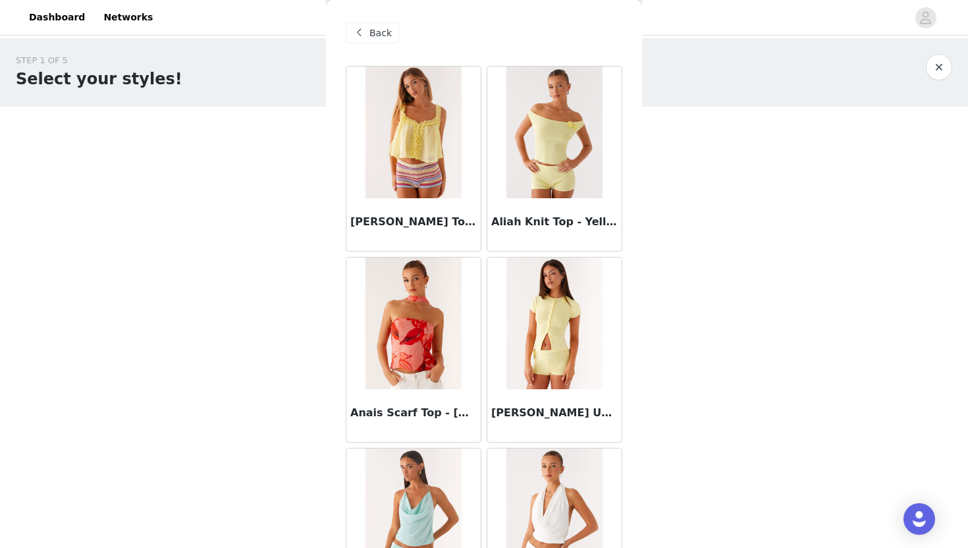
click at [572, 333] on img at bounding box center [555, 324] width 96 height 132
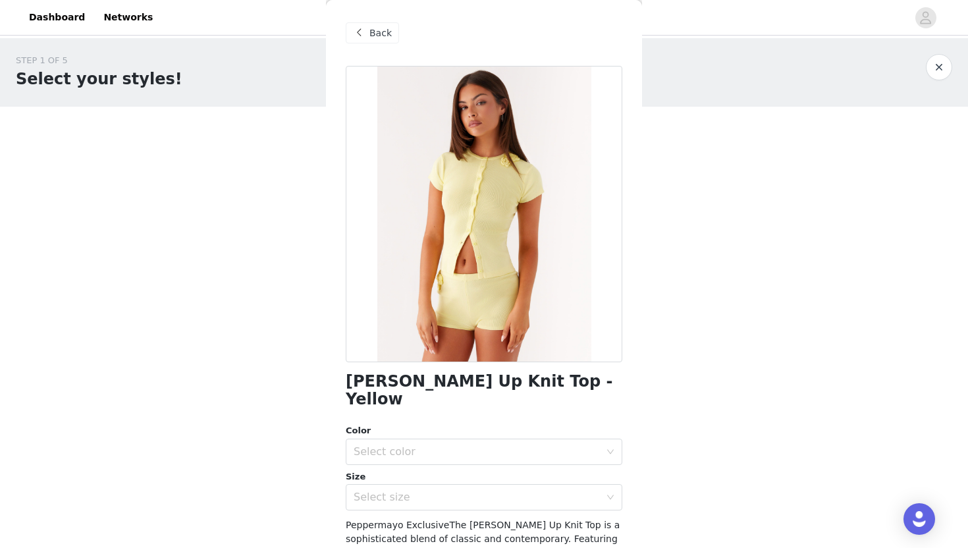
click at [377, 32] on span "Back" at bounding box center [381, 33] width 22 height 14
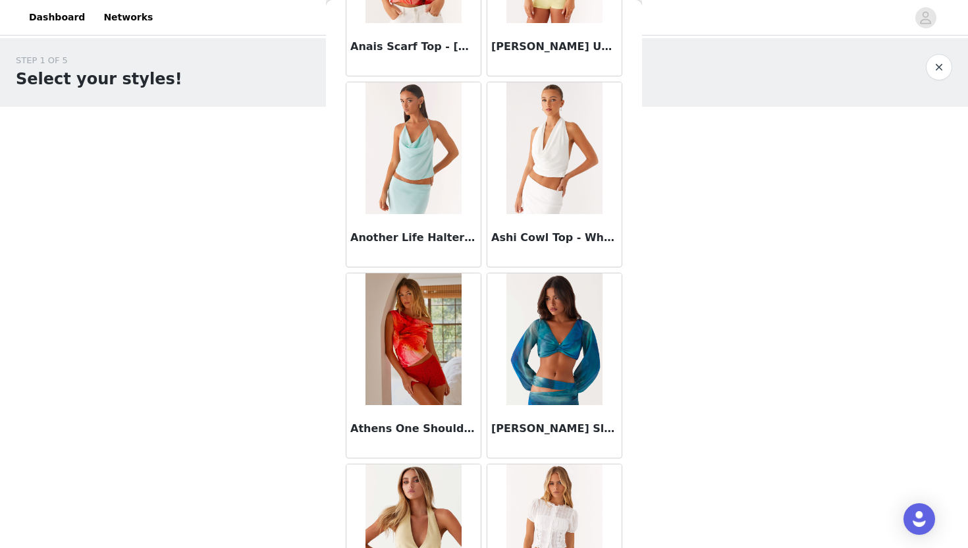
scroll to position [368, 0]
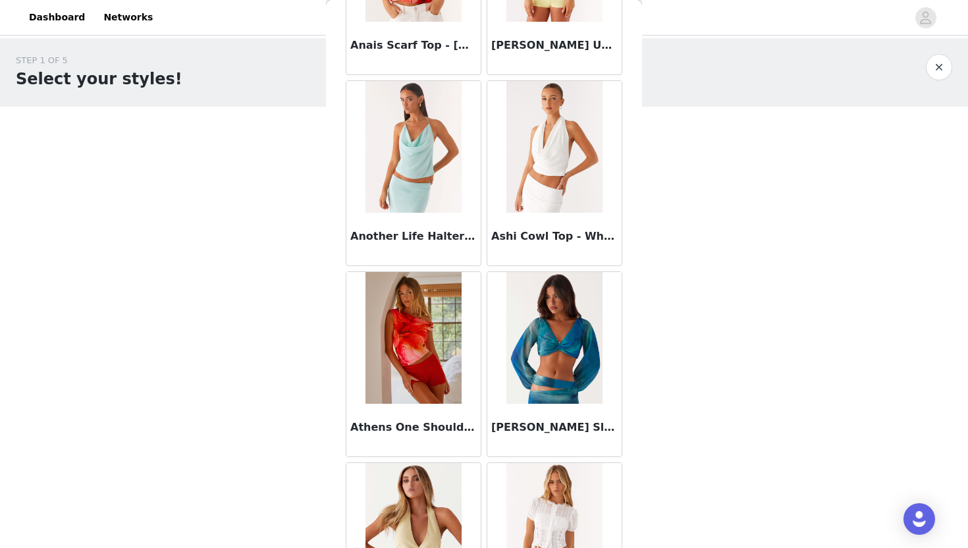
click at [569, 182] on img at bounding box center [555, 147] width 96 height 132
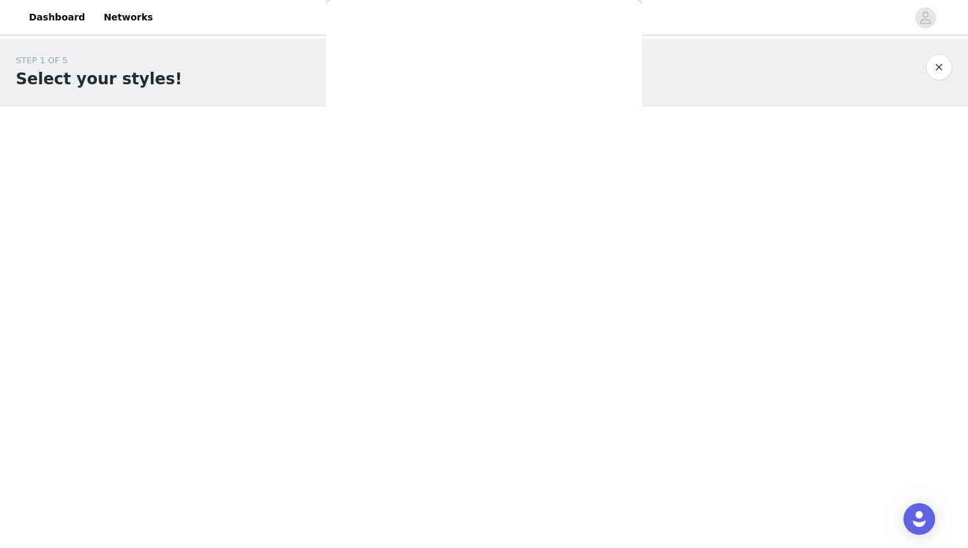
scroll to position [0, 0]
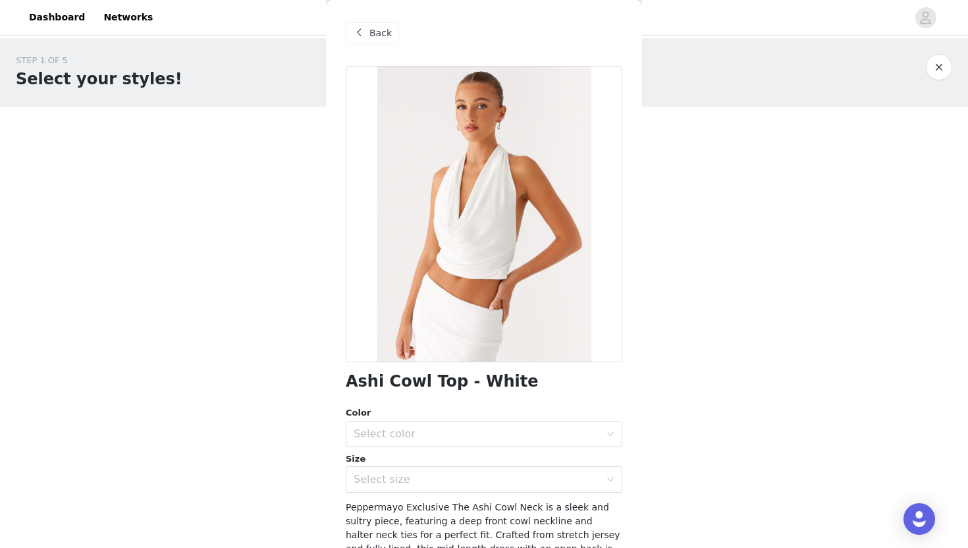
click at [378, 35] on span "Back" at bounding box center [381, 33] width 22 height 14
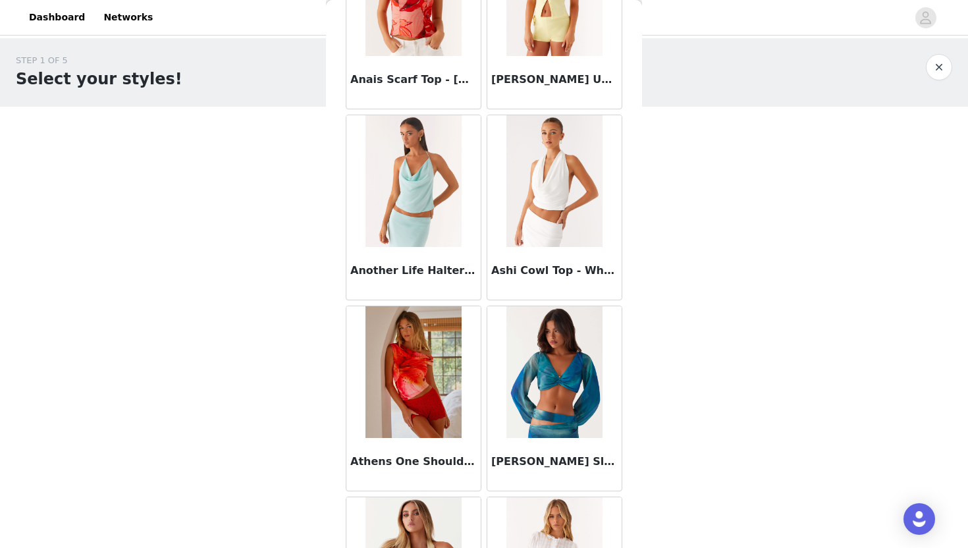
scroll to position [335, 0]
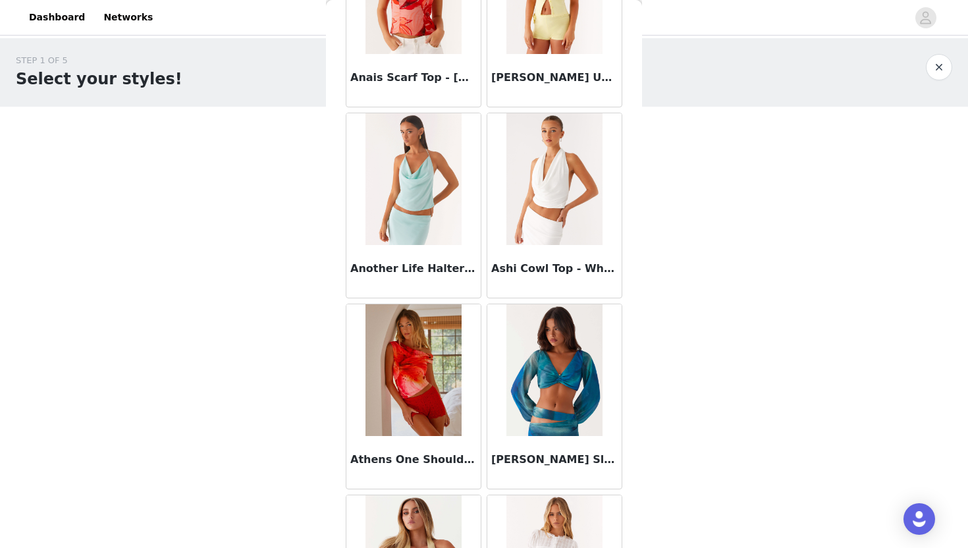
click at [419, 211] on img at bounding box center [414, 179] width 96 height 132
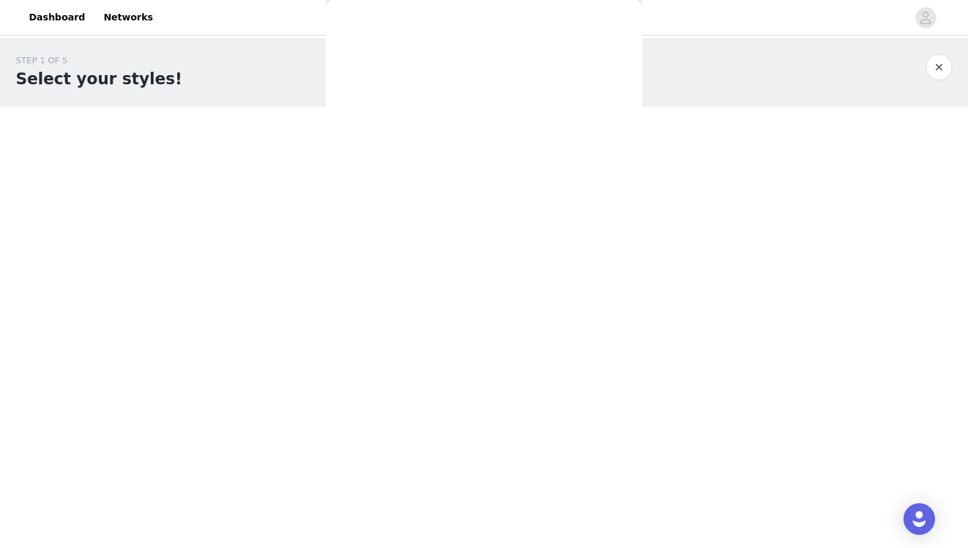
scroll to position [0, 0]
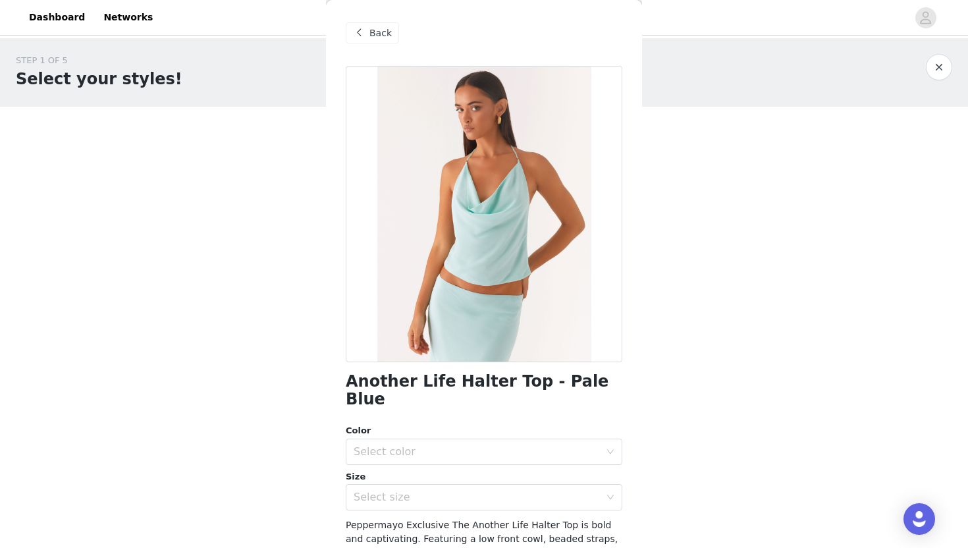
click at [379, 22] on div "Back" at bounding box center [484, 33] width 277 height 66
click at [379, 25] on div "Back" at bounding box center [372, 32] width 53 height 21
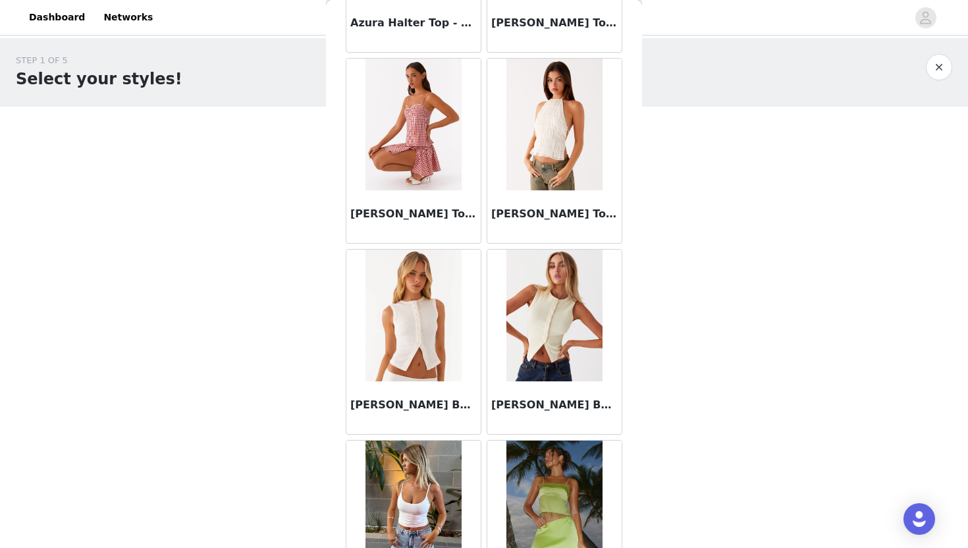
scroll to position [1107, 0]
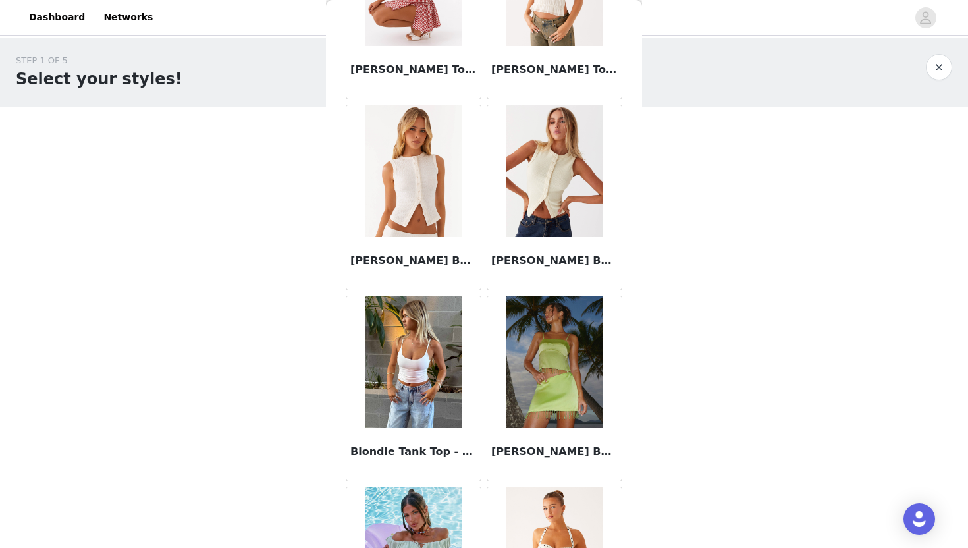
click at [406, 173] on img at bounding box center [414, 171] width 96 height 132
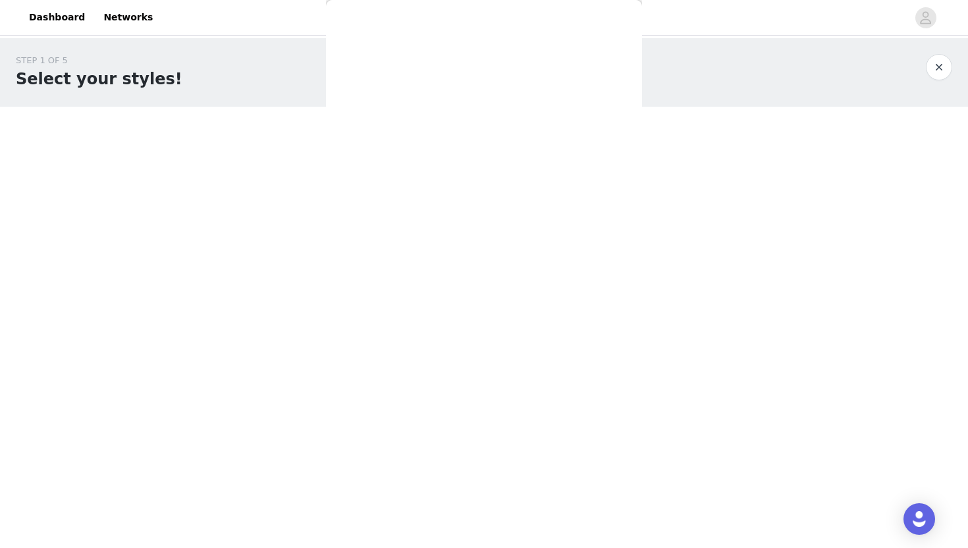
scroll to position [0, 0]
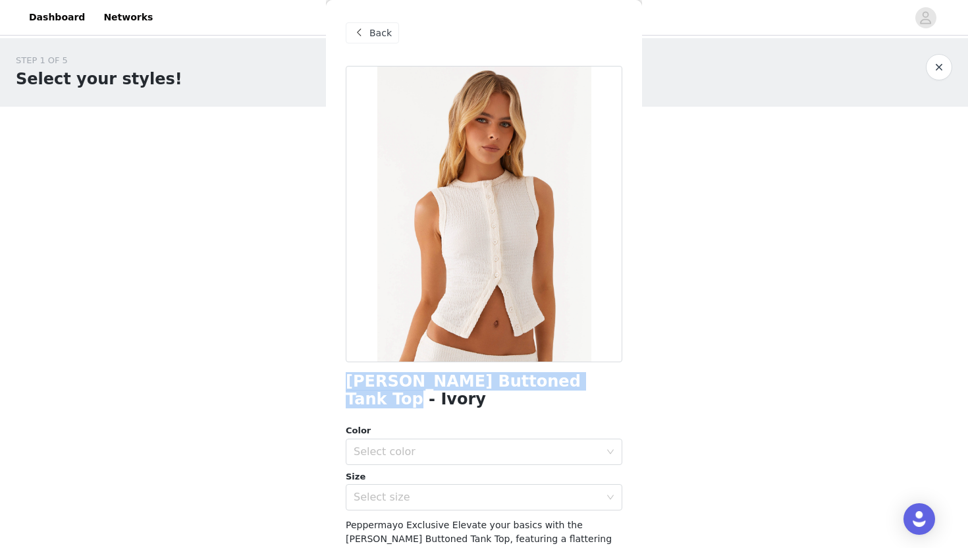
drag, startPoint x: 340, startPoint y: 379, endPoint x: 611, endPoint y: 378, distance: 271.4
click at [611, 378] on div "Back [PERSON_NAME] Buttoned Tank Top - Ivory Color Select color Size Select siz…" at bounding box center [484, 274] width 316 height 548
copy h1 "[PERSON_NAME] Buttoned Tank Top - Ivory"
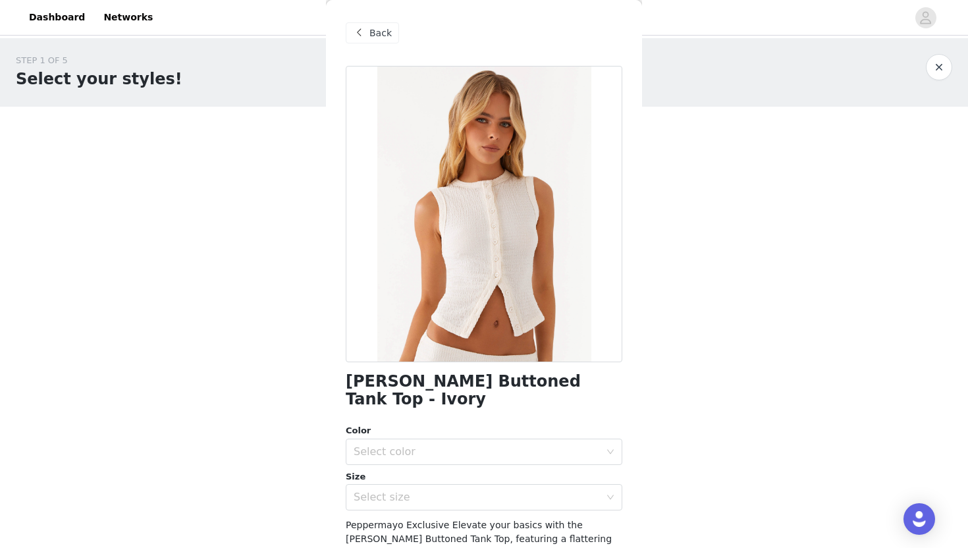
click at [377, 37] on span "Back" at bounding box center [381, 33] width 22 height 14
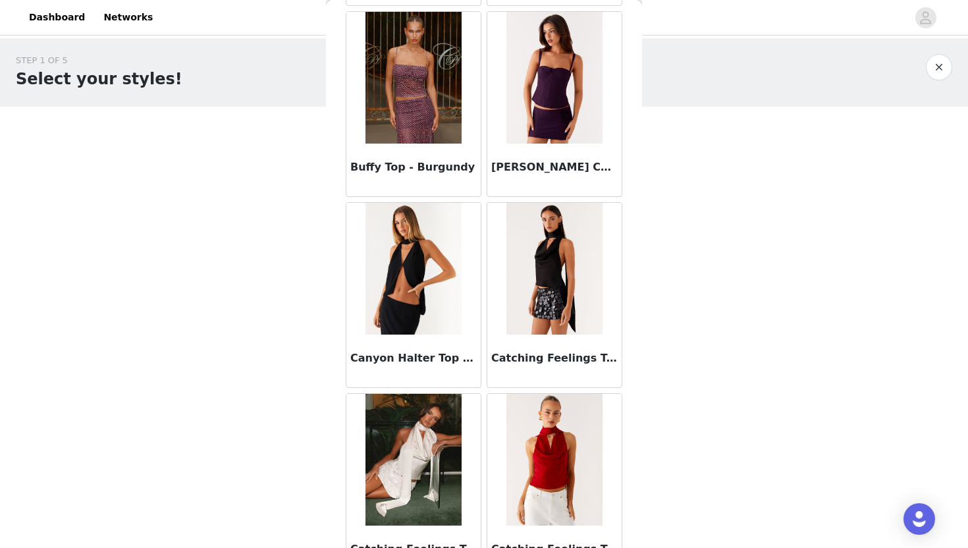
scroll to position [1967, 0]
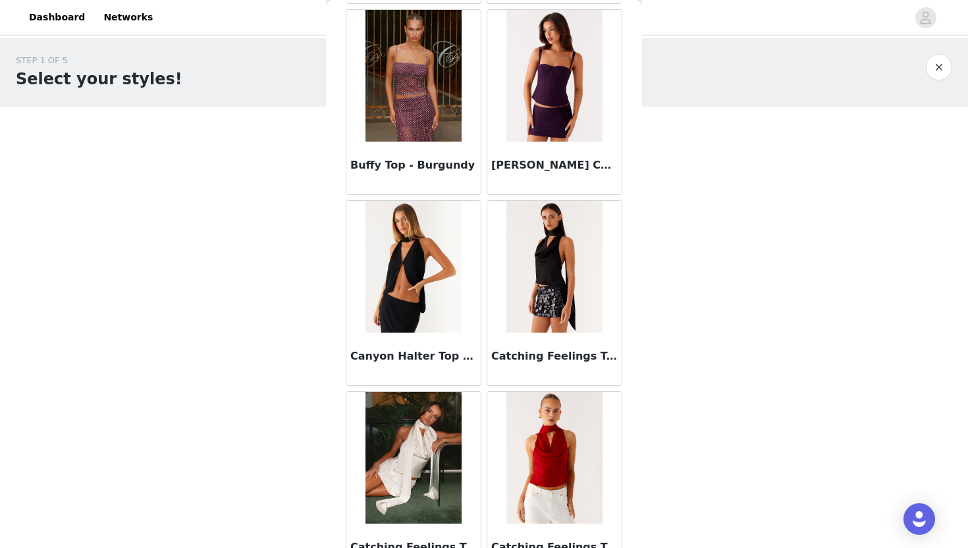
click at [561, 283] on img at bounding box center [555, 267] width 96 height 132
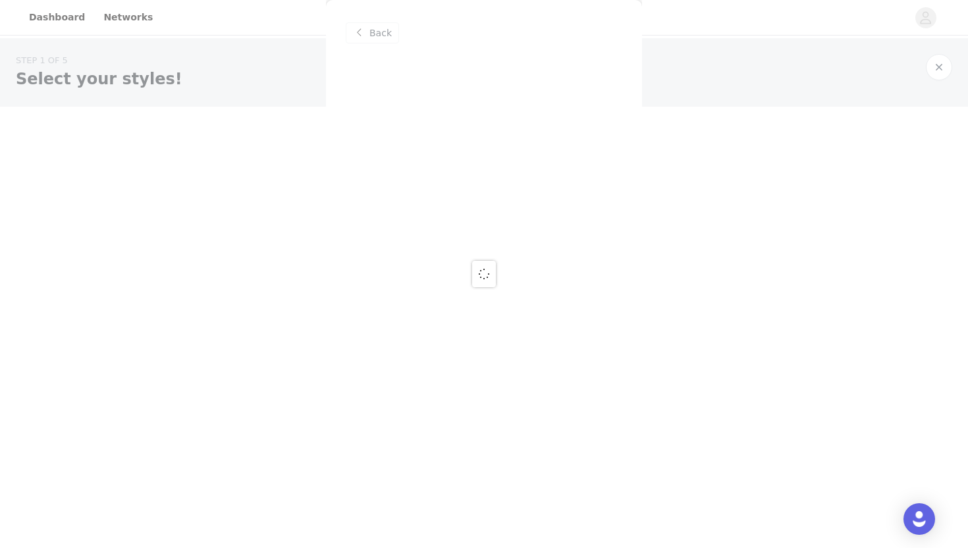
scroll to position [0, 0]
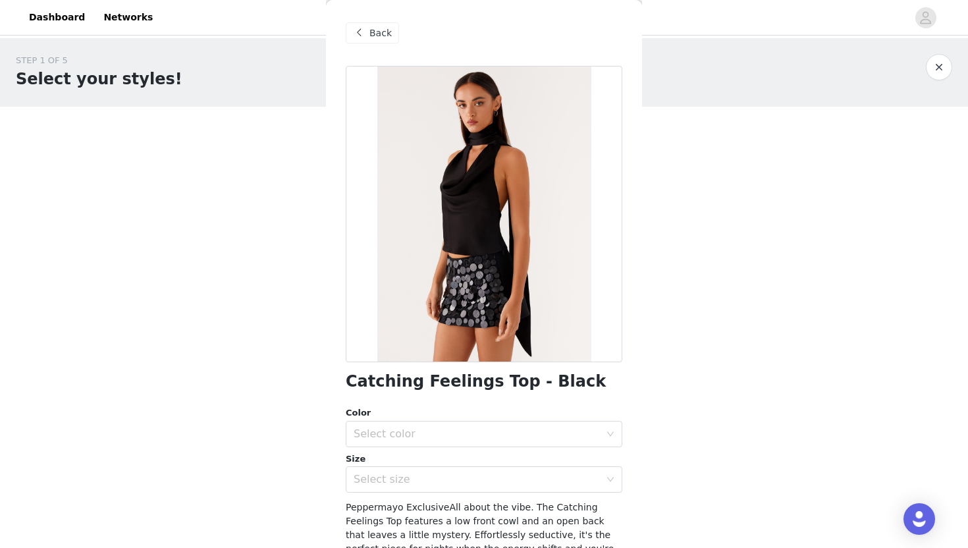
click at [375, 32] on span "Back" at bounding box center [381, 33] width 22 height 14
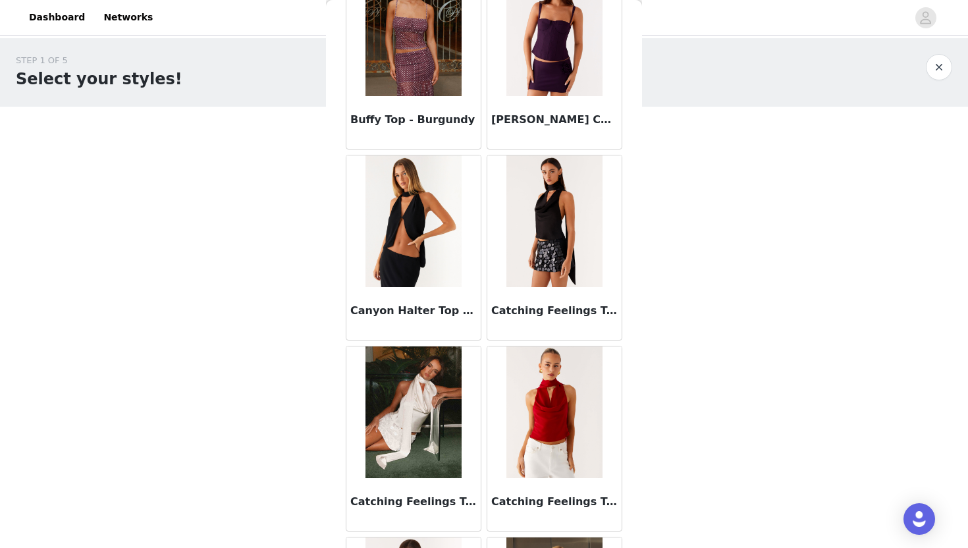
scroll to position [1917, 0]
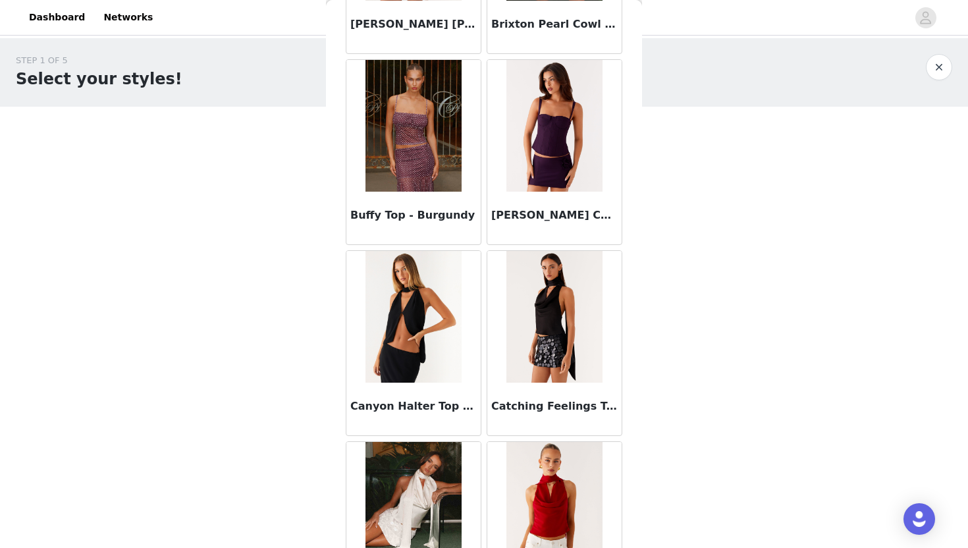
click at [401, 321] on img at bounding box center [414, 317] width 96 height 132
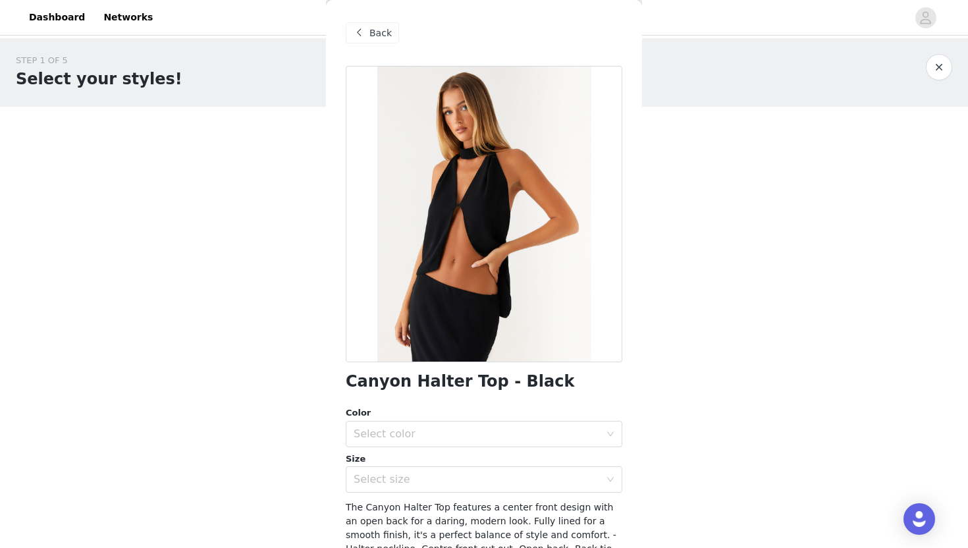
scroll to position [61, 0]
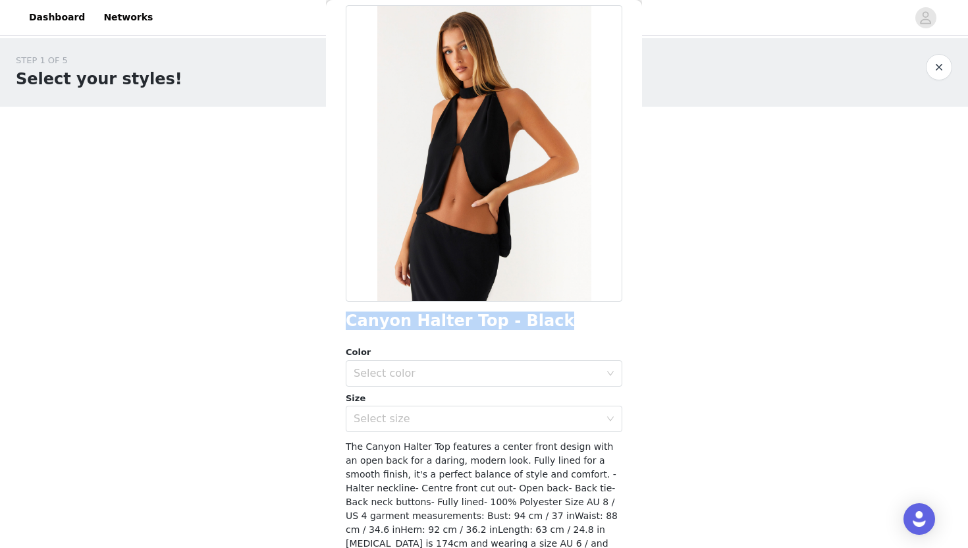
drag, startPoint x: 337, startPoint y: 318, endPoint x: 597, endPoint y: 318, distance: 259.5
click at [597, 318] on div "Back Canyon Halter Top - Black Color Select color Size Select size The Canyon H…" at bounding box center [484, 274] width 316 height 548
copy h1 "Canyon Halter Top - Black"
click at [422, 371] on div "Select color" at bounding box center [477, 373] width 246 height 13
click at [389, 402] on li "Black" at bounding box center [484, 402] width 277 height 21
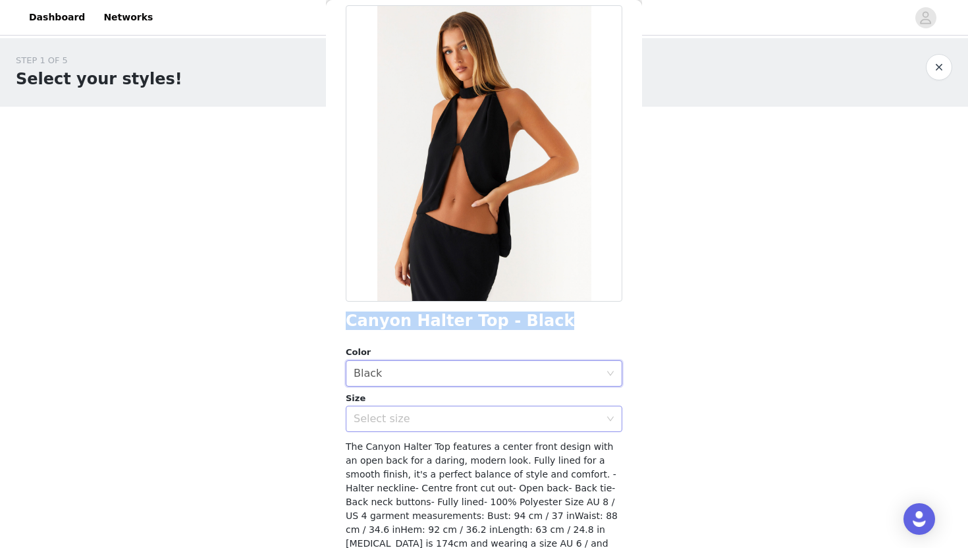
click at [389, 417] on div "Select size" at bounding box center [477, 418] width 246 height 13
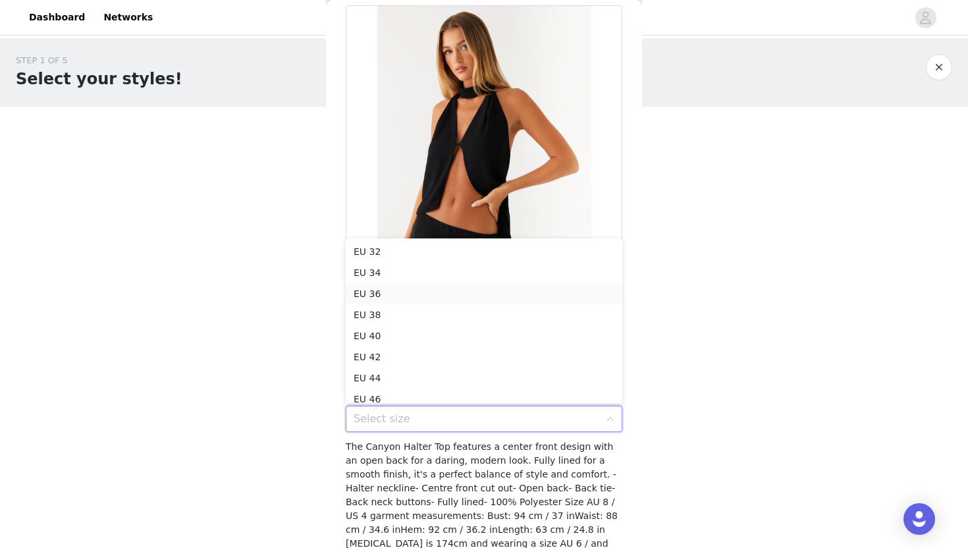
click at [383, 302] on li "EU 36" at bounding box center [484, 293] width 277 height 21
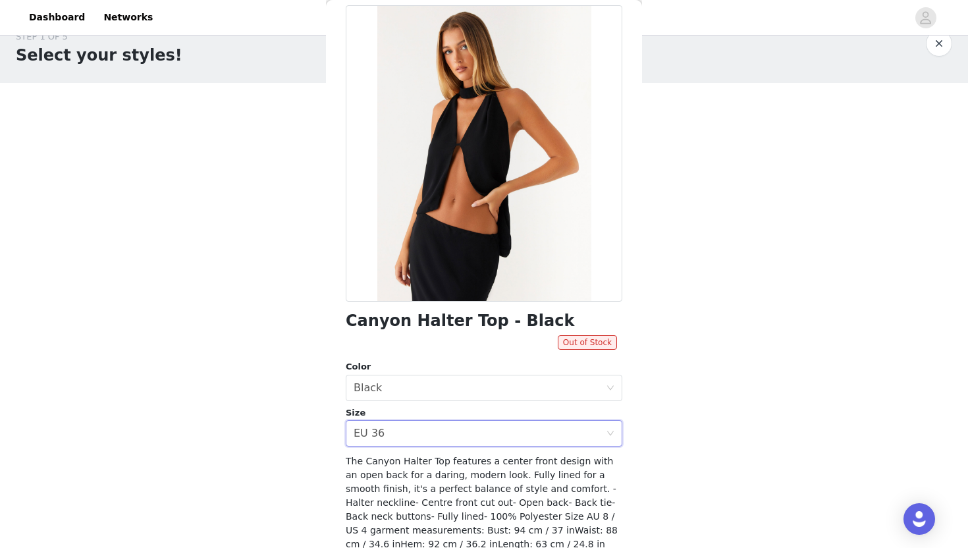
click at [259, 439] on div "STEP 1 OF 5 Select your styles! Please note that the sizes are in EU Sizes 2/3 …" at bounding box center [484, 235] width 968 height 442
click at [395, 426] on div "Select size EU 36" at bounding box center [480, 433] width 252 height 25
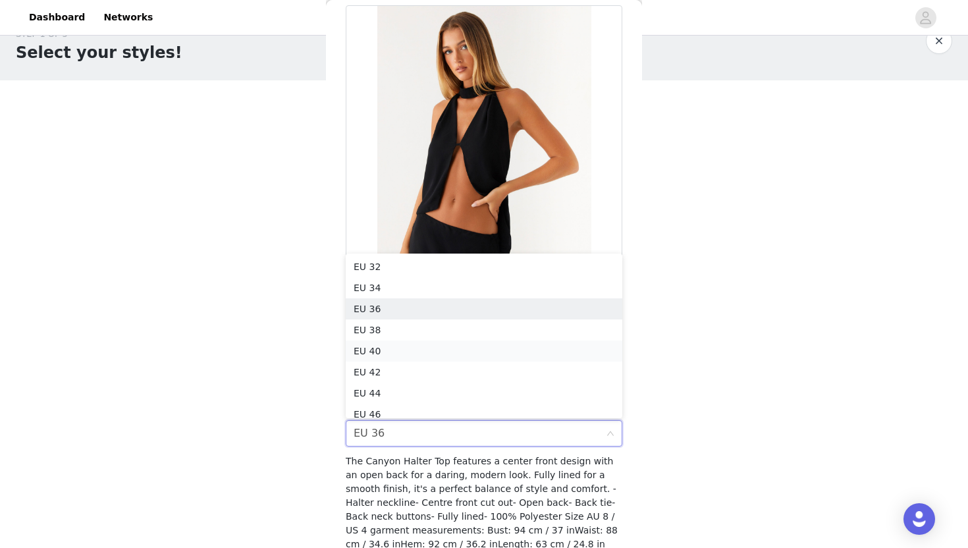
scroll to position [6, 0]
click at [387, 283] on li "EU 34" at bounding box center [484, 281] width 277 height 21
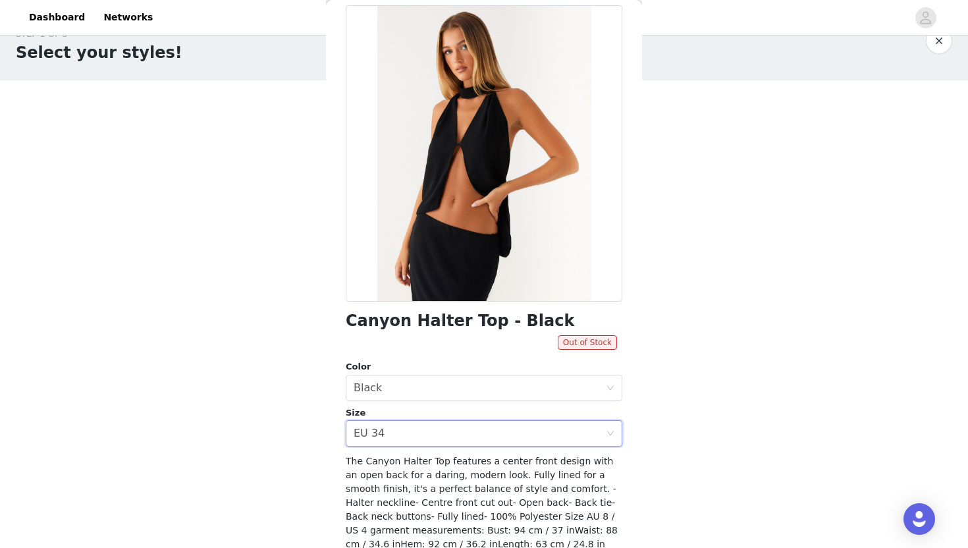
click at [263, 399] on div "STEP 1 OF 5 Select your styles! Please note that the sizes are in EU Sizes 2/3 …" at bounding box center [484, 233] width 968 height 442
click at [437, 433] on div "Select size EU 34" at bounding box center [480, 433] width 252 height 25
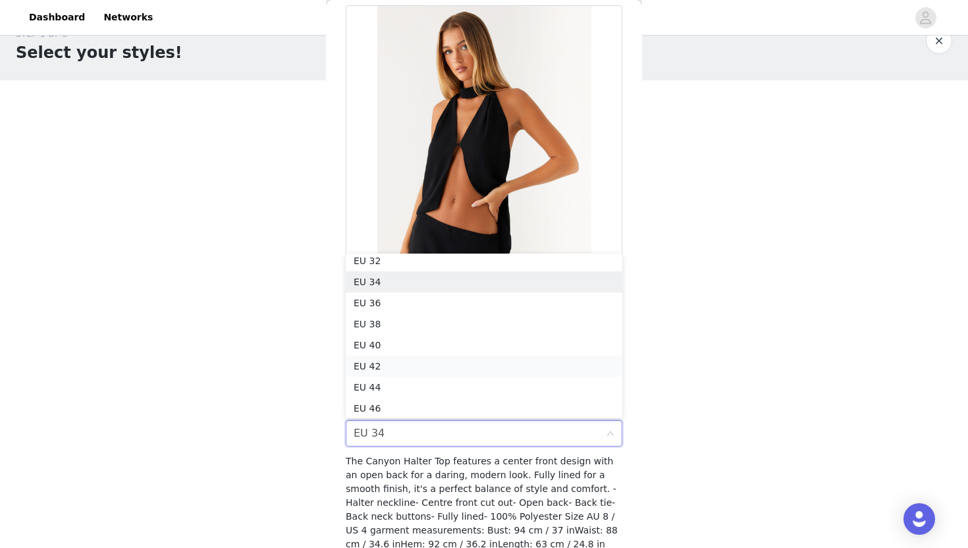
scroll to position [7, 0]
click at [399, 321] on li "EU 38" at bounding box center [484, 323] width 277 height 21
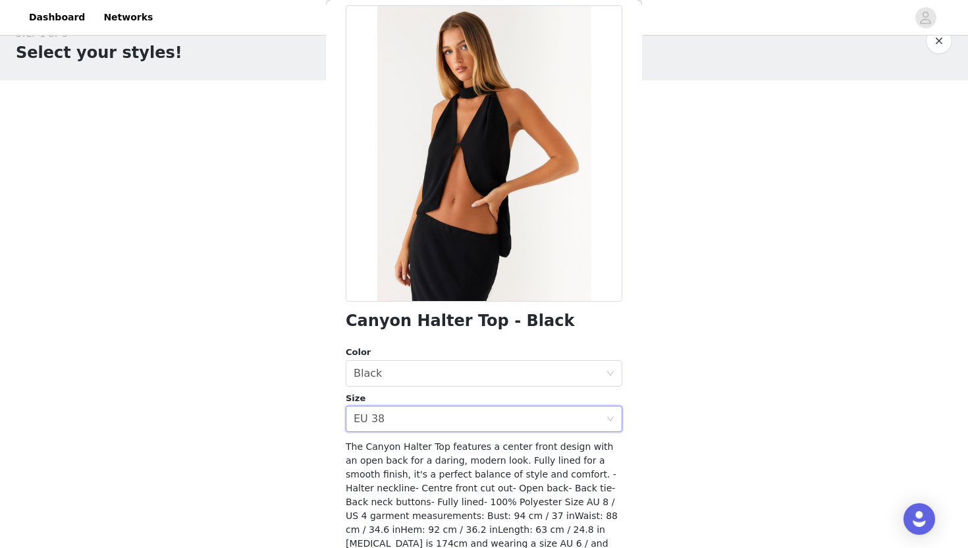
click at [185, 445] on div "STEP 1 OF 5 Select your styles! Please note that the sizes are in EU Sizes 2/3 …" at bounding box center [484, 233] width 968 height 442
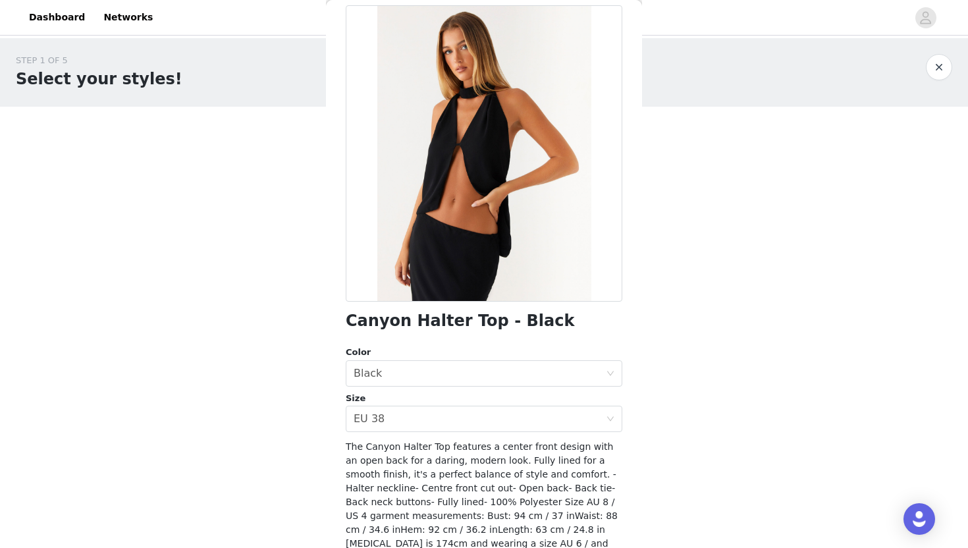
scroll to position [26, 0]
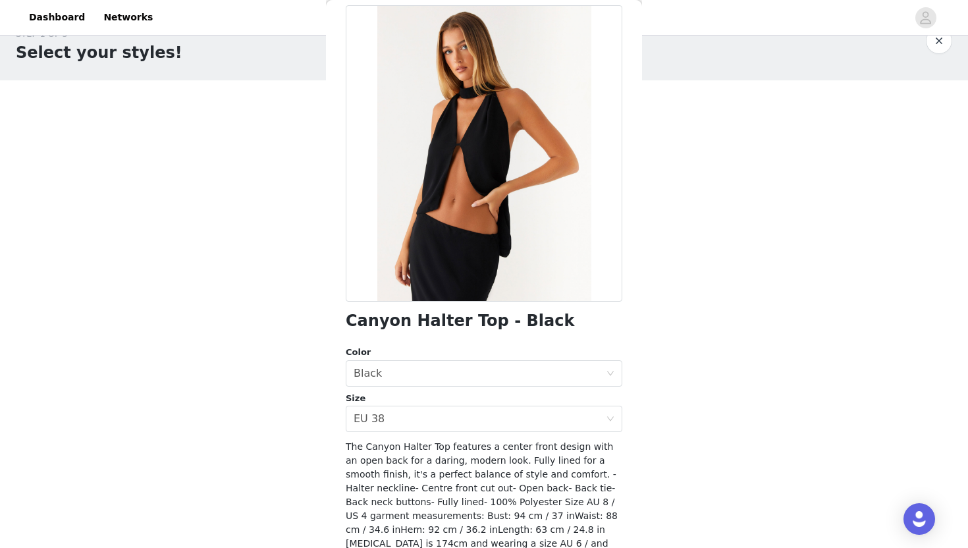
click at [541, 206] on div at bounding box center [484, 153] width 277 height 296
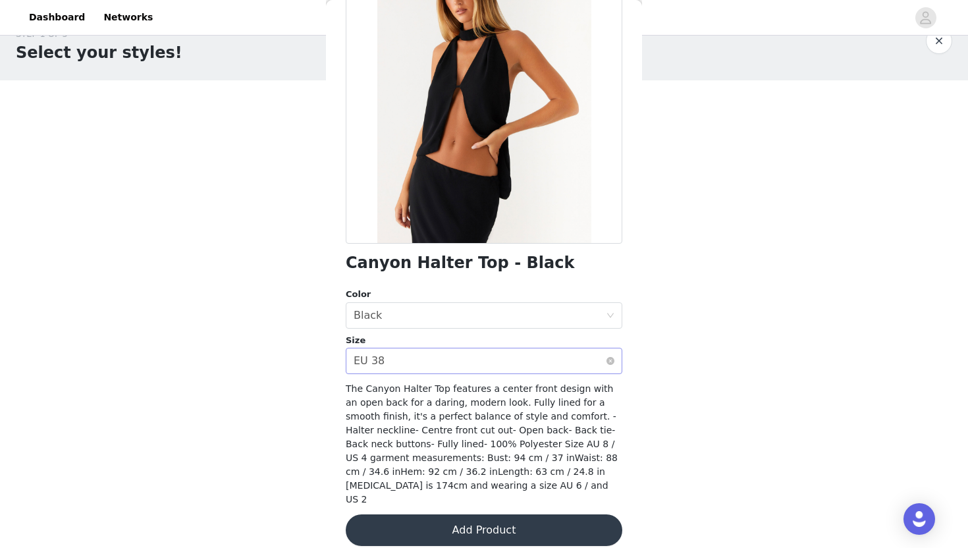
click at [446, 371] on div "Select size EU 38" at bounding box center [480, 360] width 252 height 25
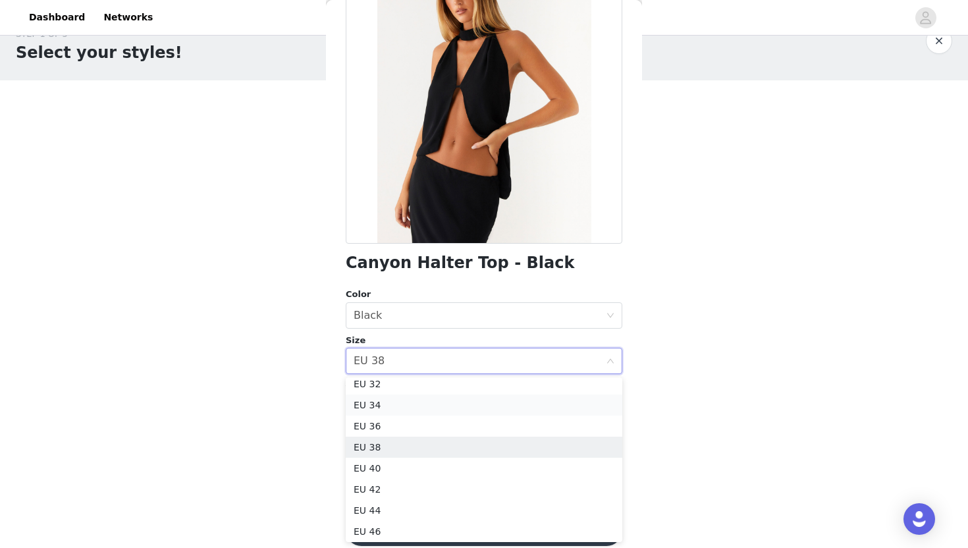
scroll to position [3, 0]
click at [383, 432] on li "EU 36" at bounding box center [484, 430] width 277 height 21
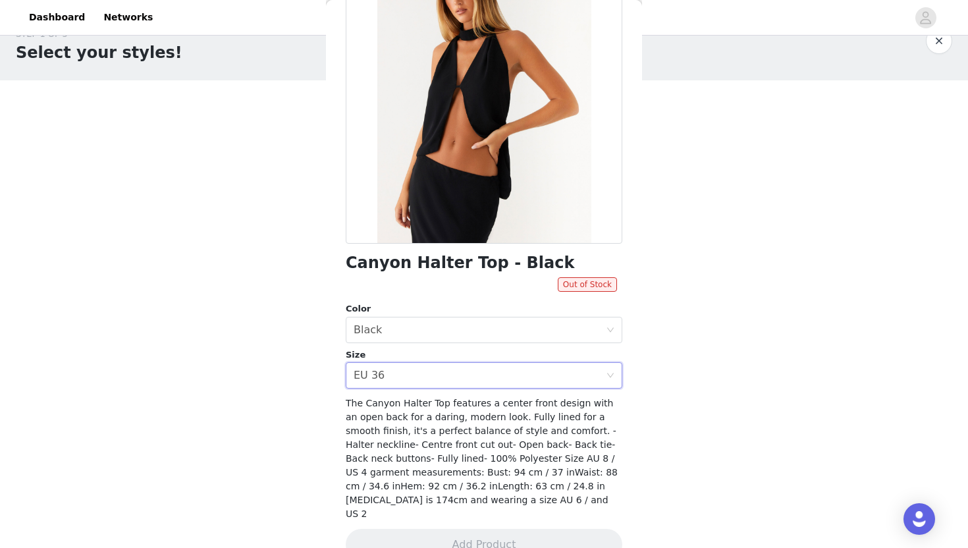
click at [537, 514] on div "Canyon Halter Top - Black Out of Stock Color Select color Black Size Select siz…" at bounding box center [484, 261] width 277 height 629
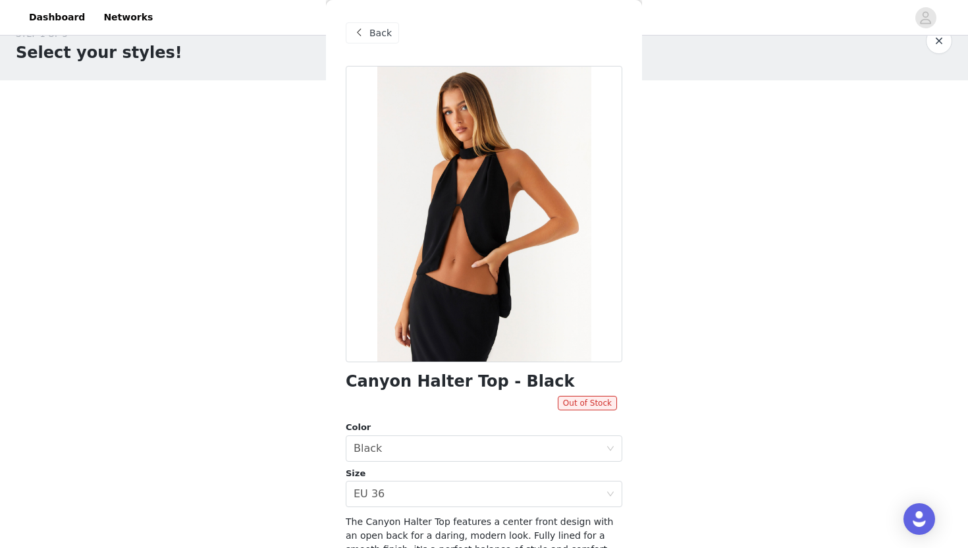
click at [384, 42] on div "Back" at bounding box center [372, 32] width 53 height 21
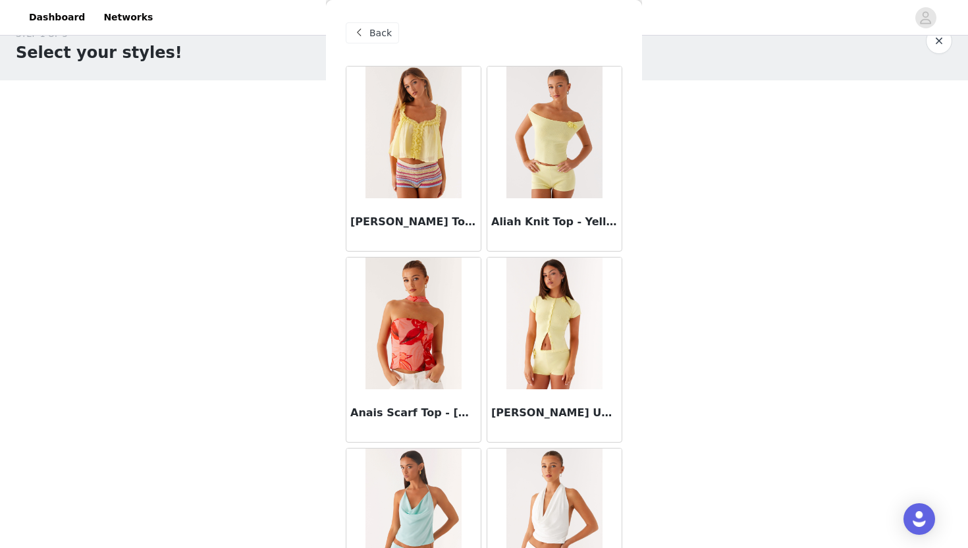
click at [589, 112] on img at bounding box center [555, 133] width 96 height 132
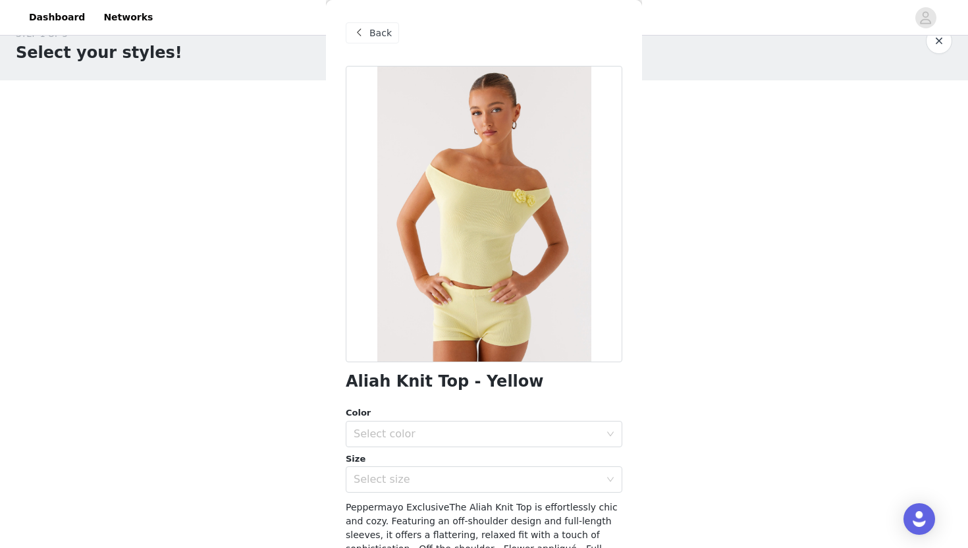
click at [375, 18] on div "Back" at bounding box center [484, 33] width 277 height 66
click at [375, 33] on span "Back" at bounding box center [381, 33] width 22 height 14
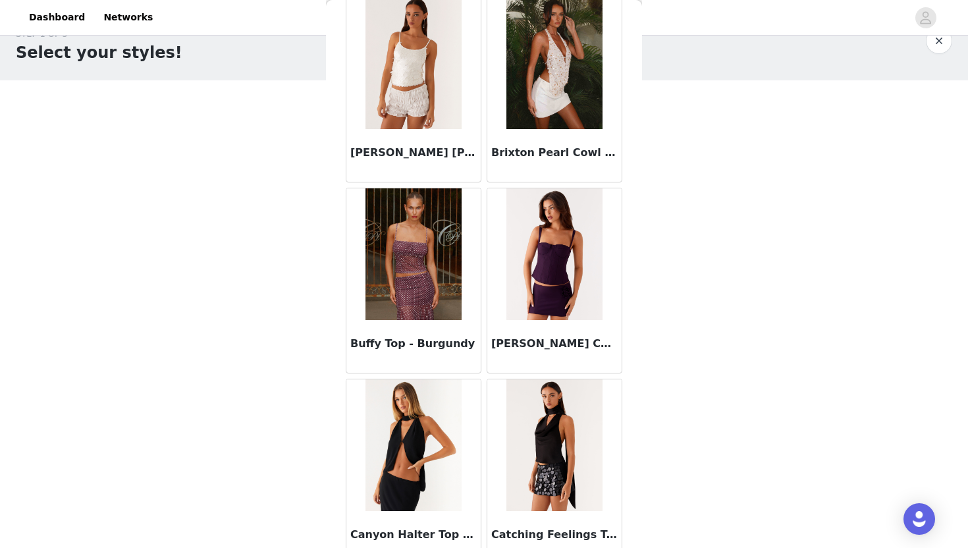
scroll to position [1792, 0]
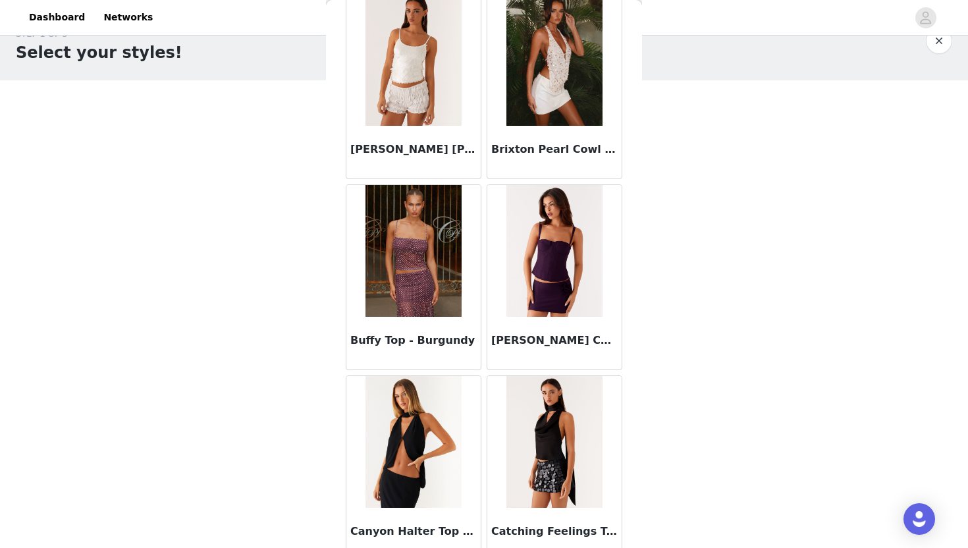
click at [615, 250] on div at bounding box center [554, 251] width 134 height 132
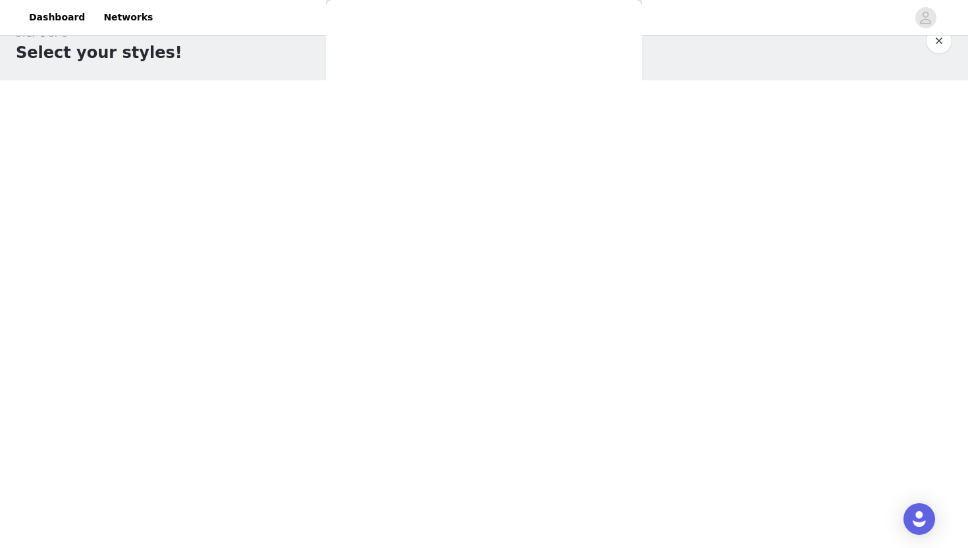
scroll to position [0, 0]
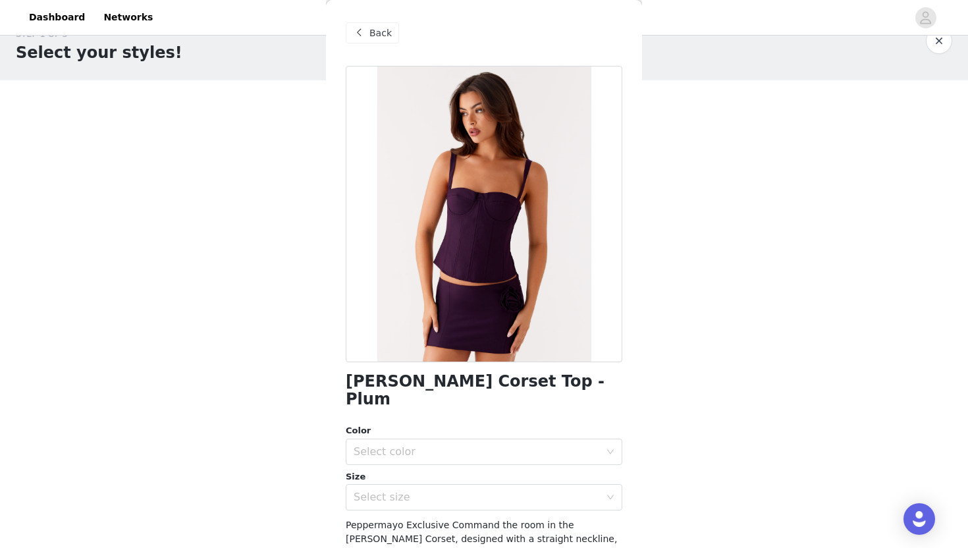
click at [368, 32] on div "Back" at bounding box center [372, 32] width 53 height 21
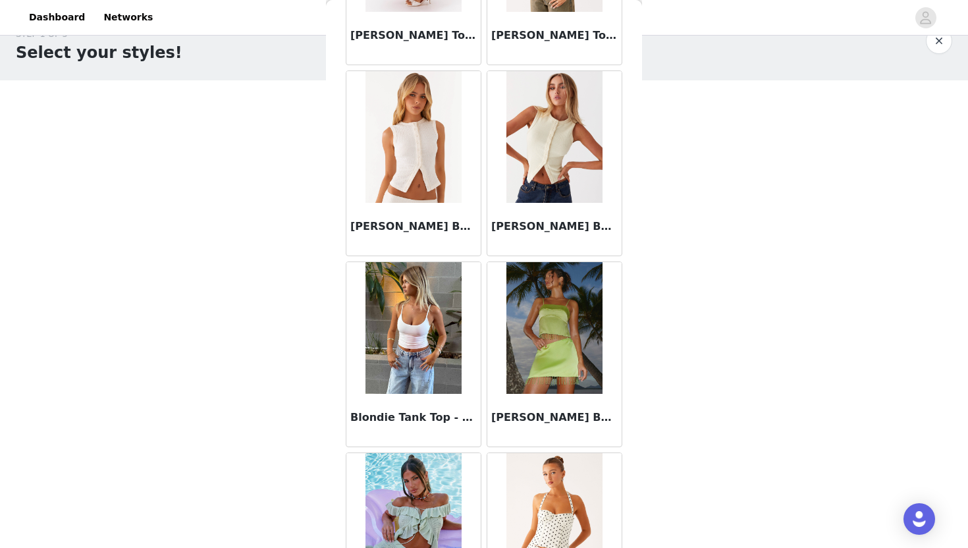
scroll to position [1144, 0]
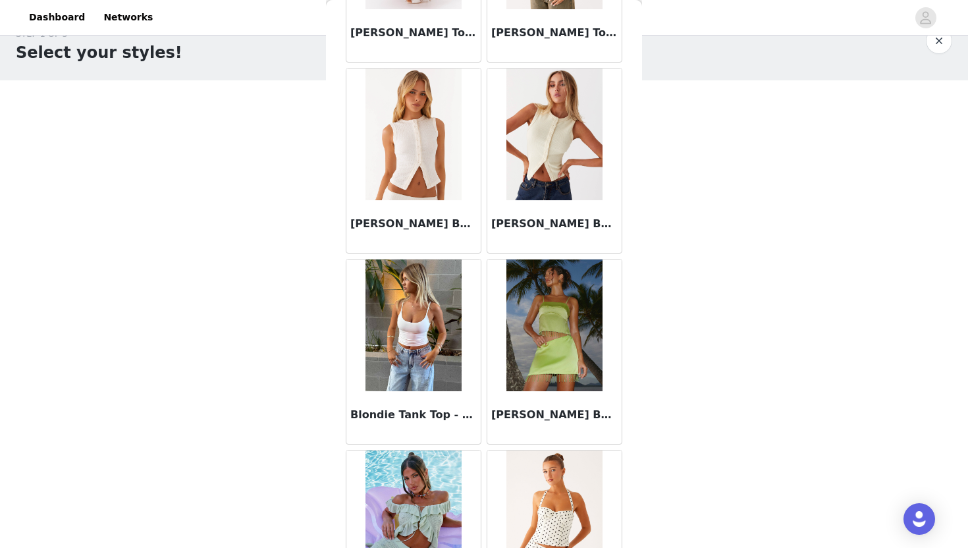
click at [543, 174] on img at bounding box center [555, 135] width 96 height 132
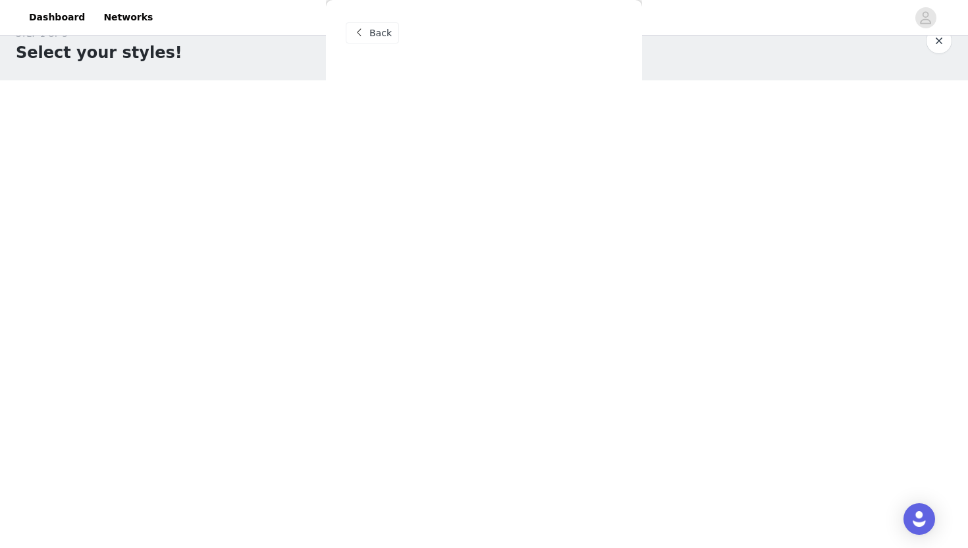
scroll to position [0, 0]
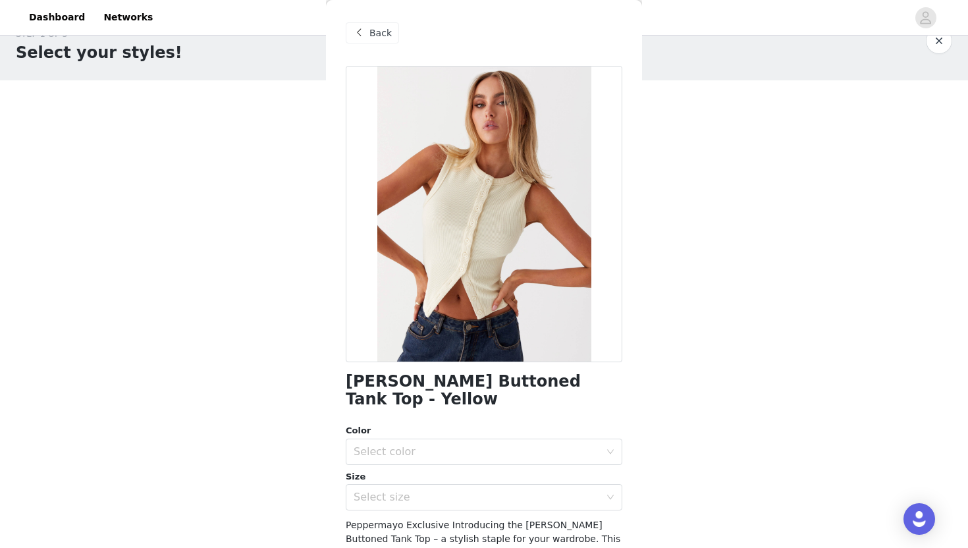
click at [372, 38] on span "Back" at bounding box center [381, 33] width 22 height 14
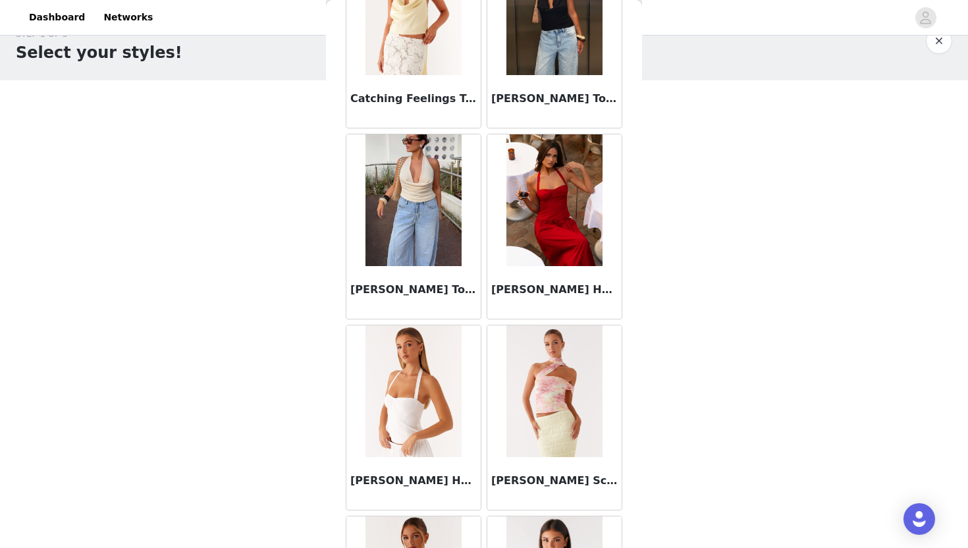
scroll to position [2624, 0]
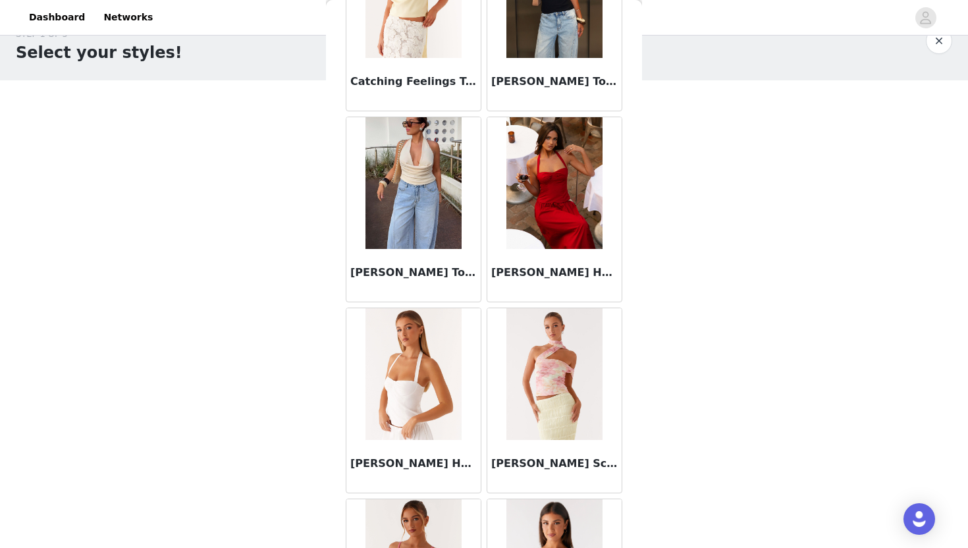
click at [392, 240] on img at bounding box center [414, 183] width 96 height 132
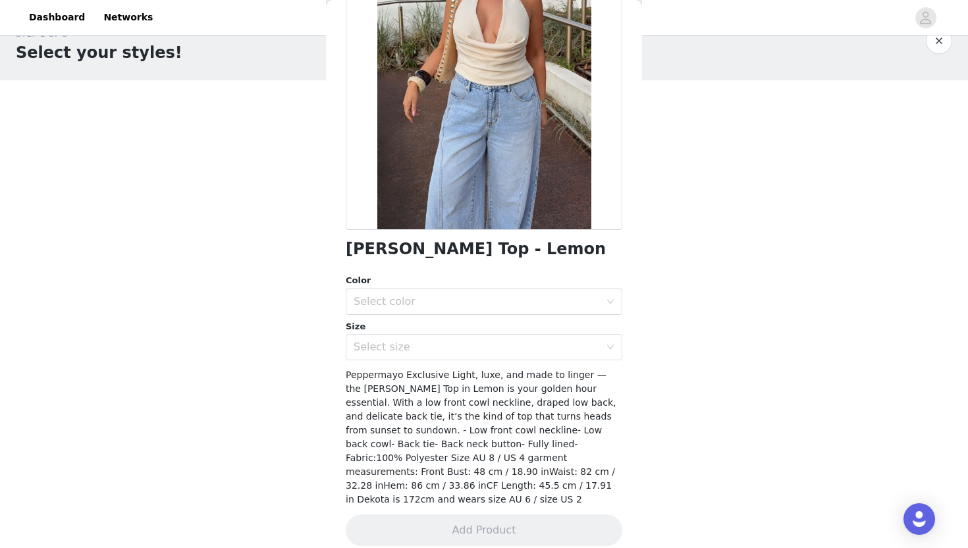
scroll to position [0, 0]
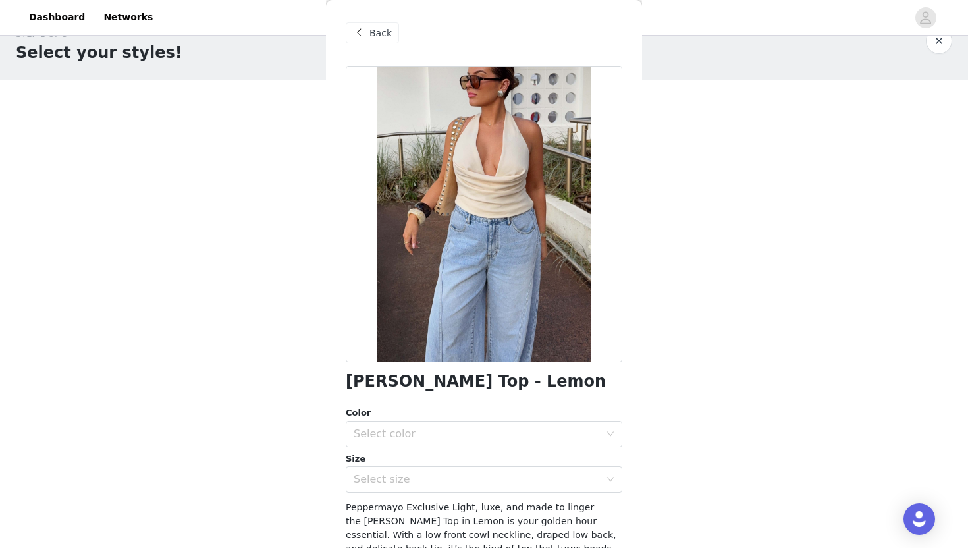
click at [377, 25] on div "Back" at bounding box center [372, 32] width 53 height 21
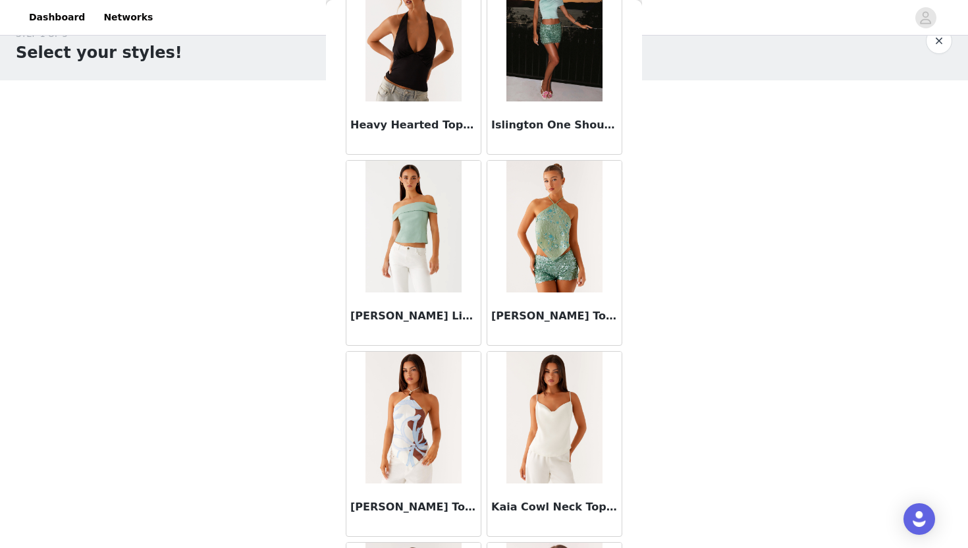
scroll to position [5323, 0]
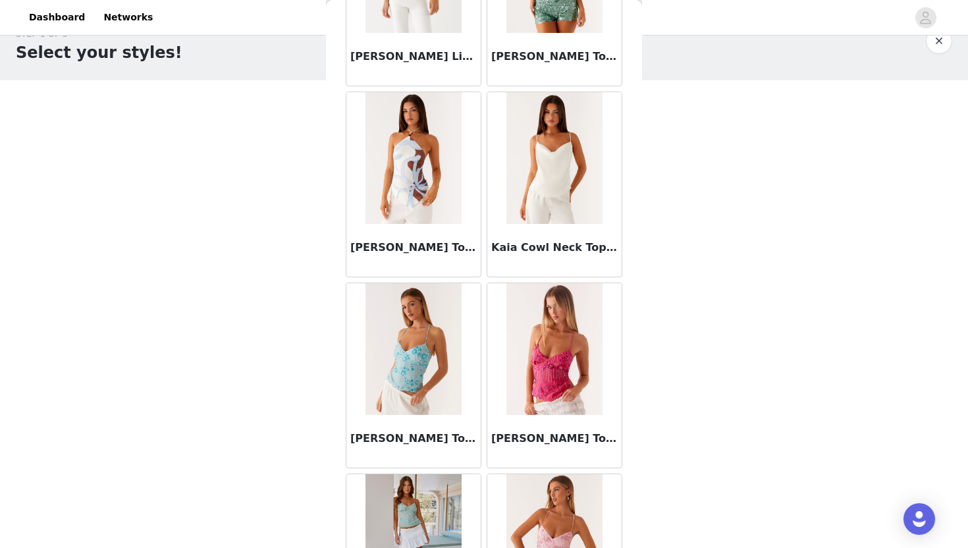
click at [574, 152] on img at bounding box center [555, 158] width 96 height 132
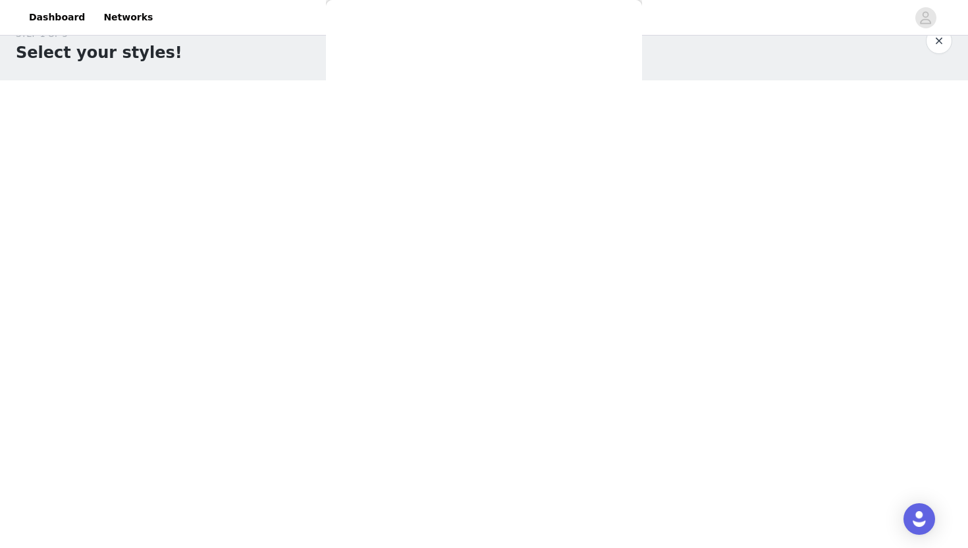
scroll to position [0, 0]
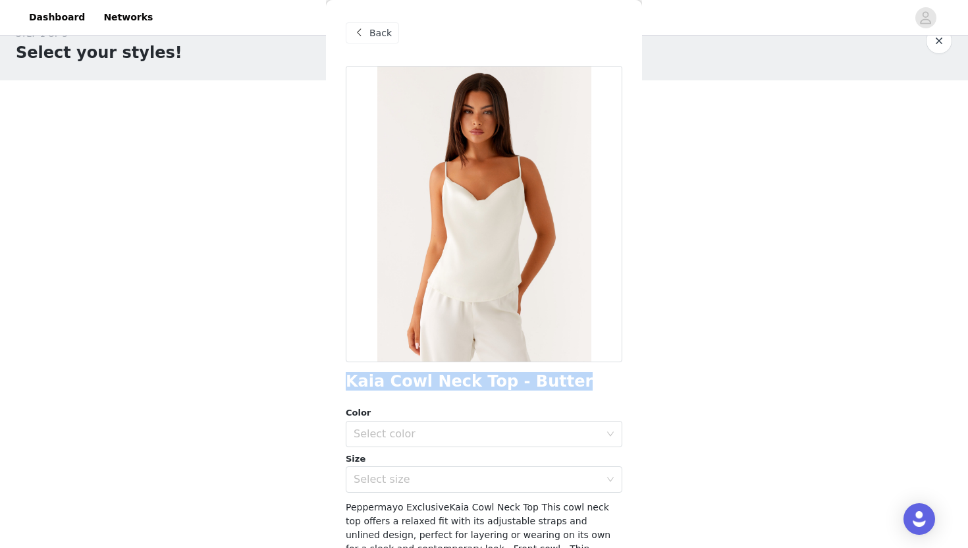
drag, startPoint x: 335, startPoint y: 381, endPoint x: 571, endPoint y: 381, distance: 235.8
click at [571, 381] on div "Back Kaia Cowl Neck Top - Butter Color Select color Size Select size Peppermayo…" at bounding box center [484, 274] width 316 height 548
copy h1 "Kaia Cowl Neck Top - Butter"
click at [383, 440] on div "Select color" at bounding box center [477, 433] width 246 height 13
click at [398, 454] on li "Butter" at bounding box center [484, 463] width 277 height 21
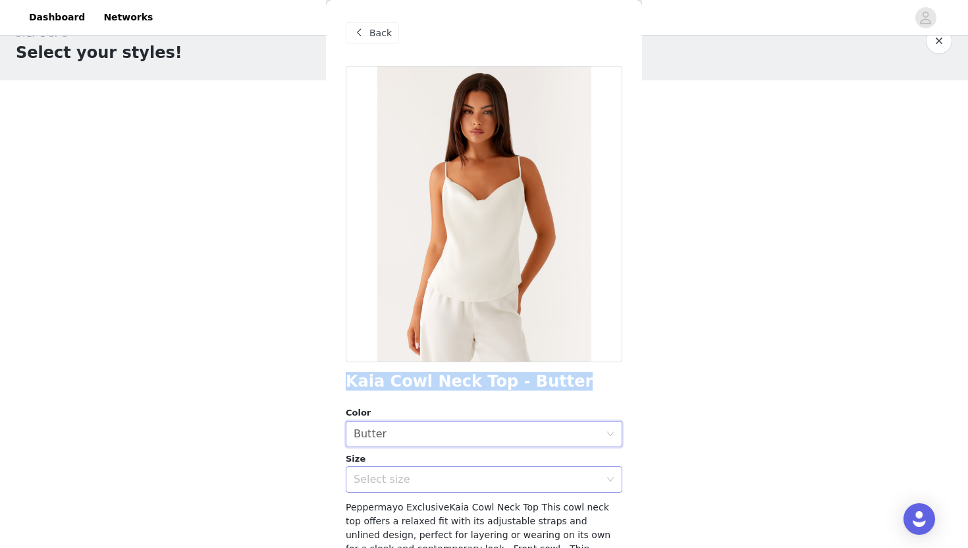
click at [389, 480] on div "Select size" at bounding box center [477, 479] width 246 height 13
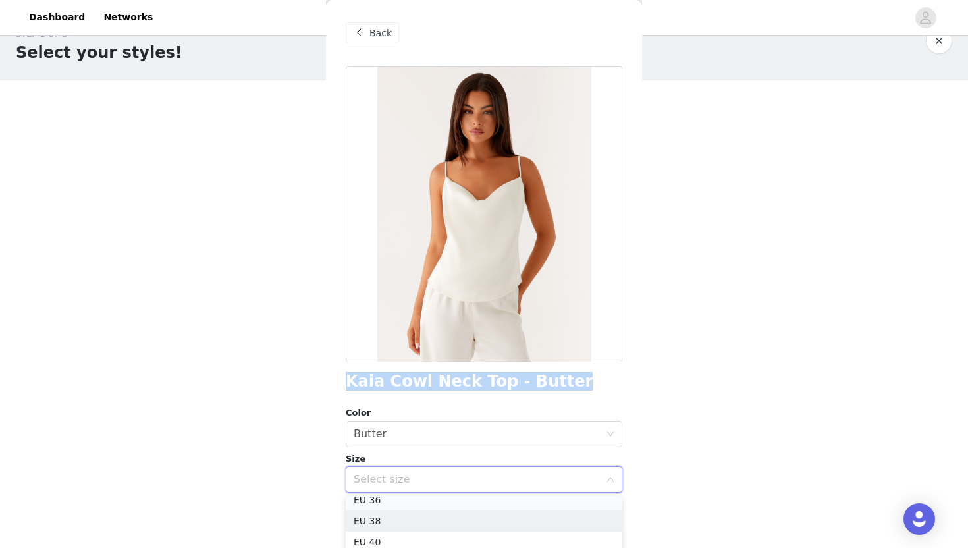
scroll to position [45, 0]
click at [373, 508] on li "EU 36" at bounding box center [484, 506] width 277 height 21
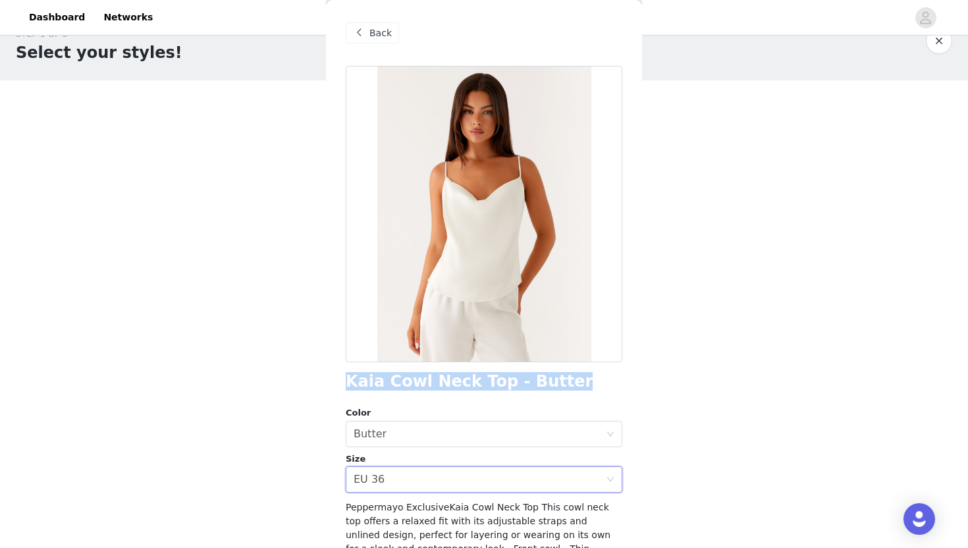
click at [240, 501] on div "STEP 1 OF 5 Select your styles! Please note that the sizes are in EU Sizes 2/3 …" at bounding box center [484, 280] width 968 height 537
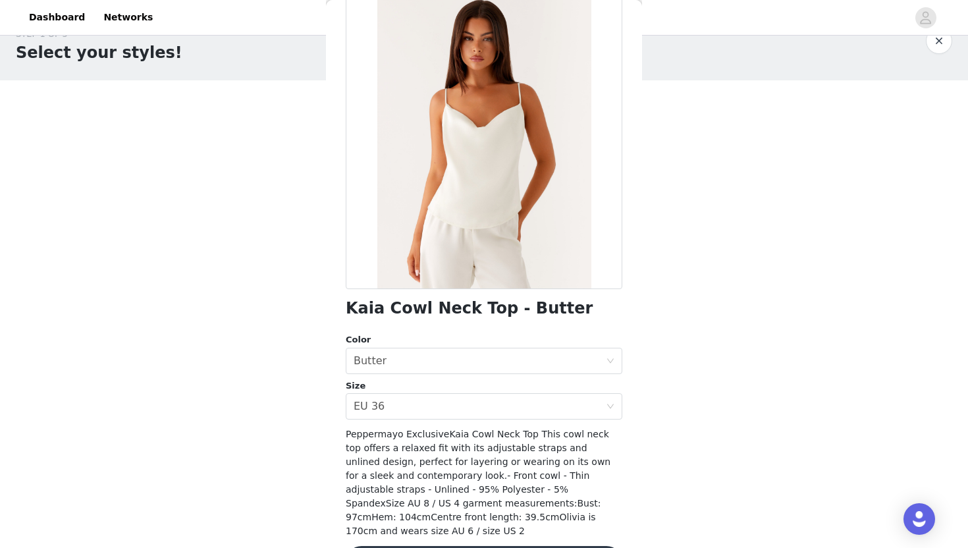
scroll to position [105, 0]
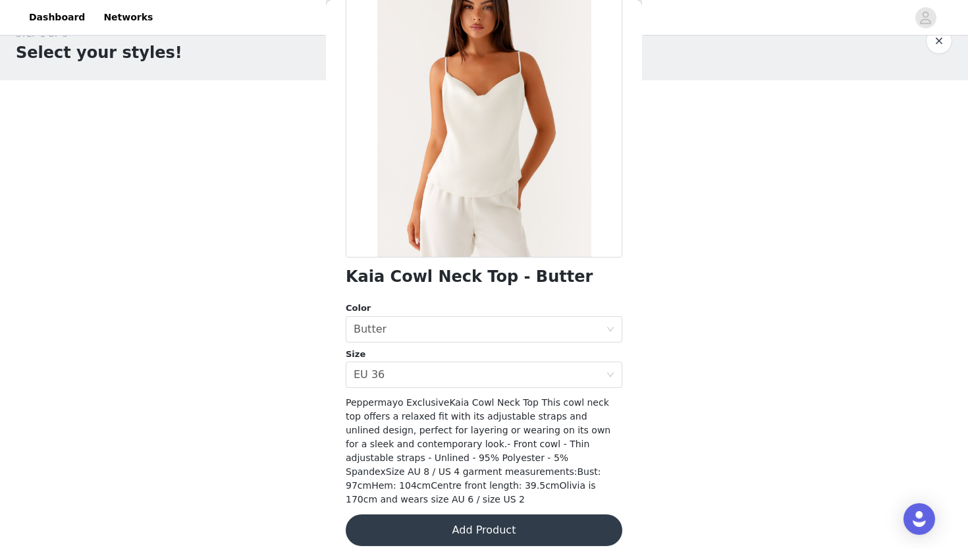
click at [537, 514] on button "Add Product" at bounding box center [484, 530] width 277 height 32
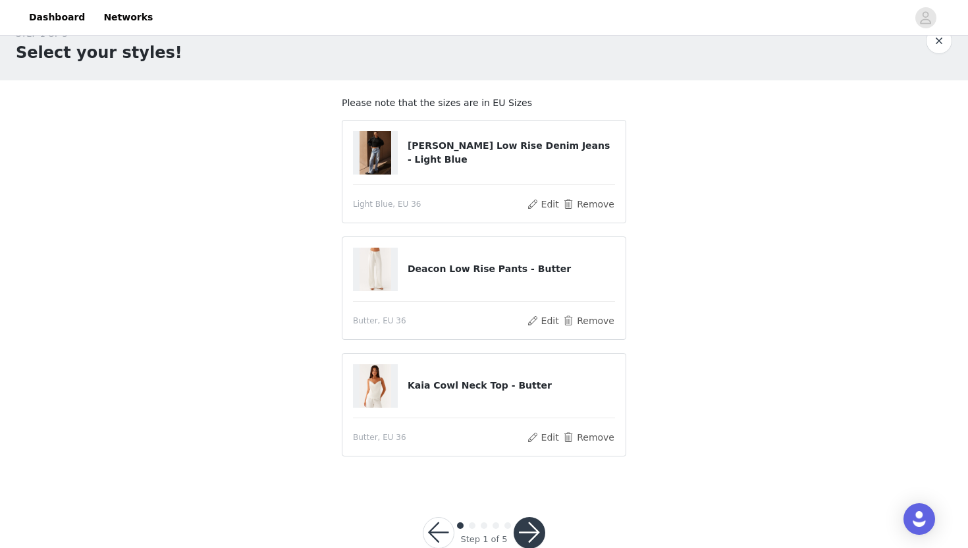
scroll to position [58, 0]
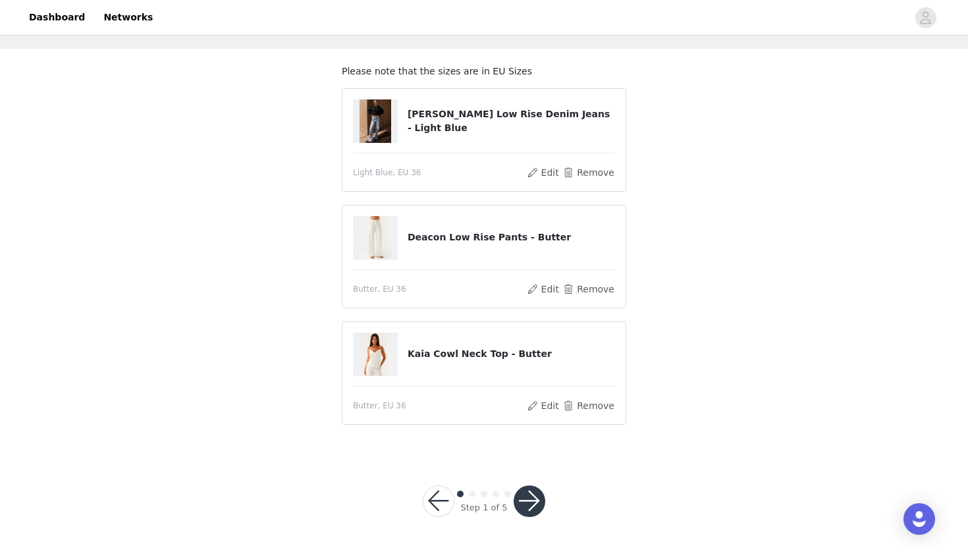
click at [538, 492] on button "button" at bounding box center [530, 501] width 32 height 32
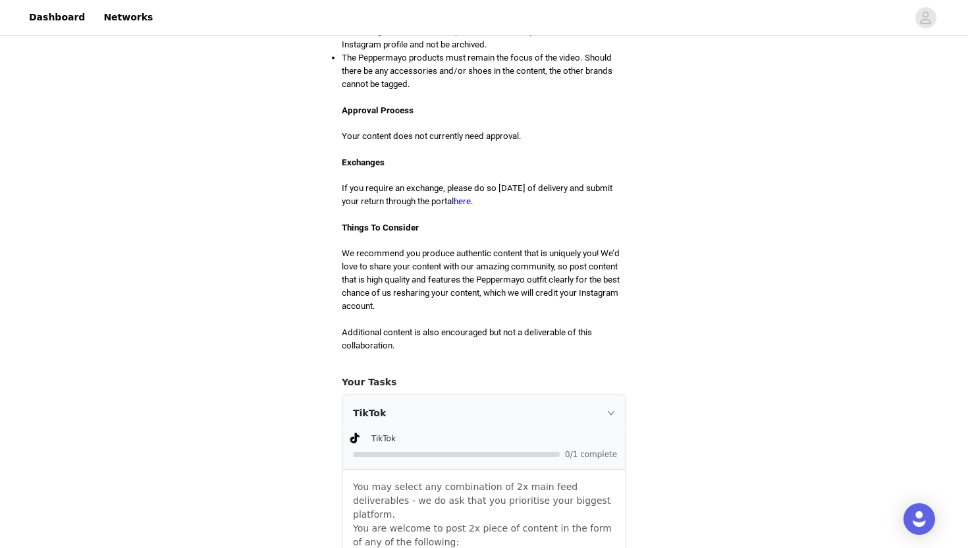
scroll to position [1083, 0]
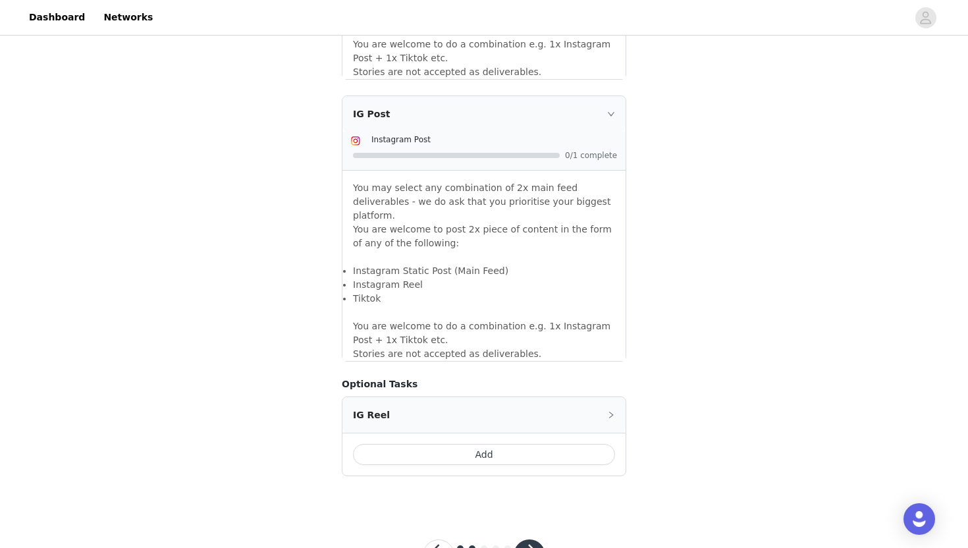
click at [481, 444] on button "Add" at bounding box center [484, 454] width 262 height 21
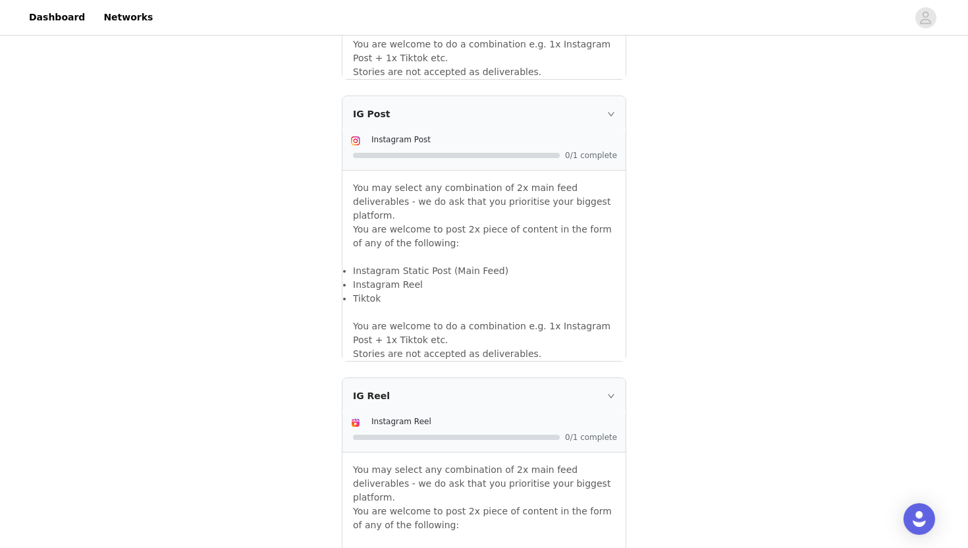
scroll to position [1307, 0]
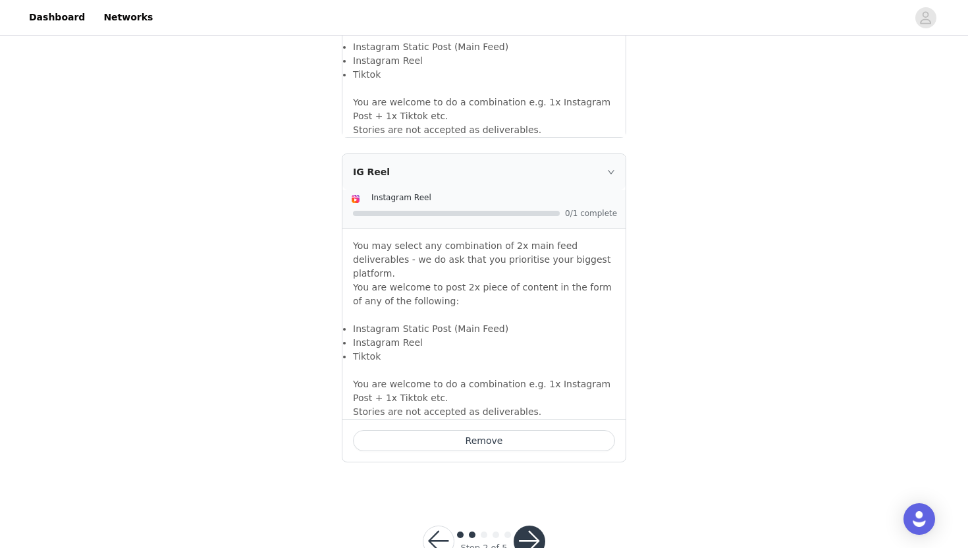
click at [534, 526] on button "button" at bounding box center [530, 542] width 32 height 32
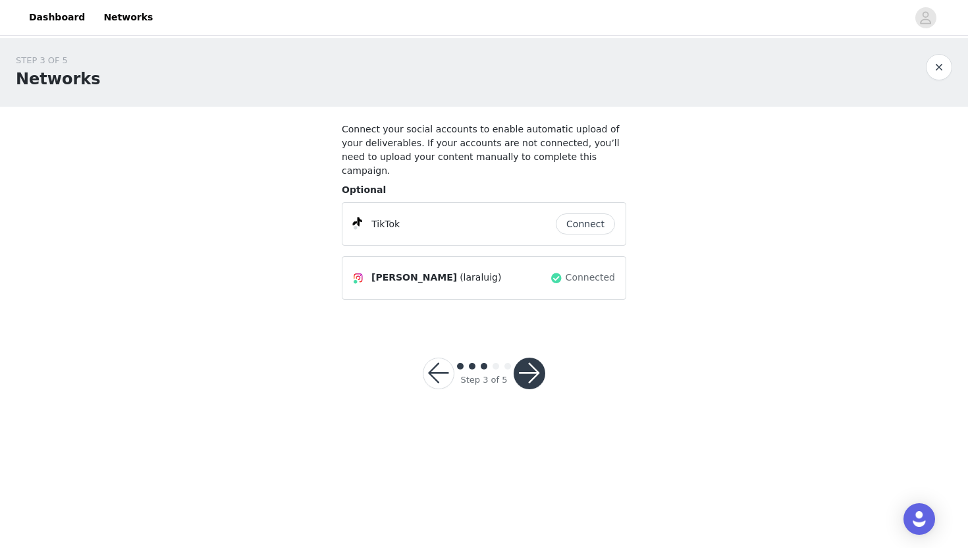
click at [529, 358] on button "button" at bounding box center [530, 374] width 32 height 32
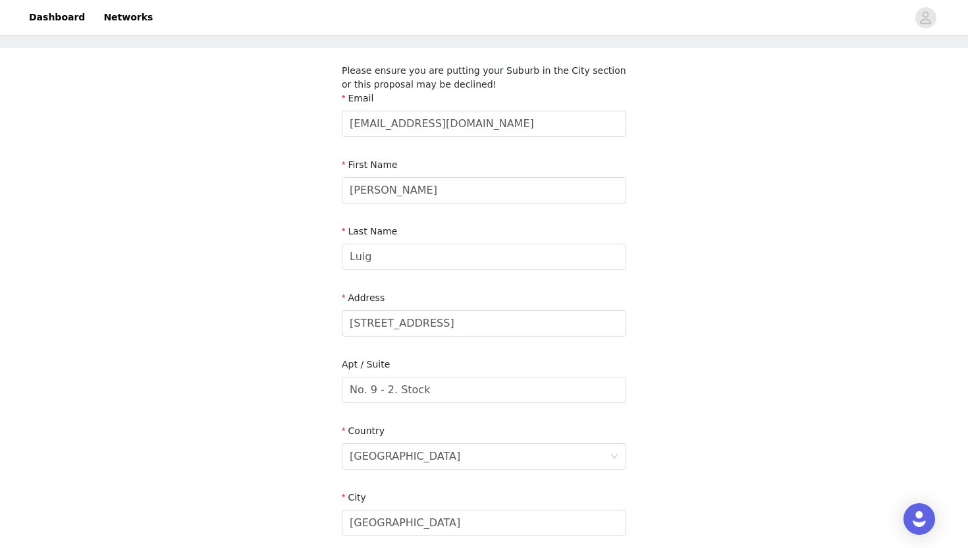
scroll to position [90, 0]
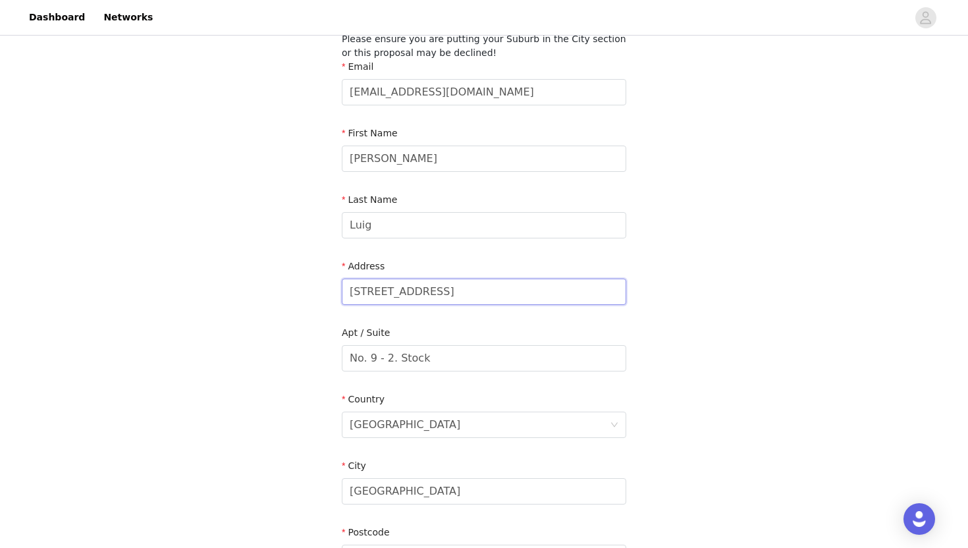
click at [455, 298] on input "[STREET_ADDRESS]" at bounding box center [484, 292] width 285 height 26
type input "[STREET_ADDRESS]"
click at [675, 319] on div "STEP 4 OF 5 Shipping Information Please ensure you are putting your Suburb in t…" at bounding box center [484, 311] width 968 height 727
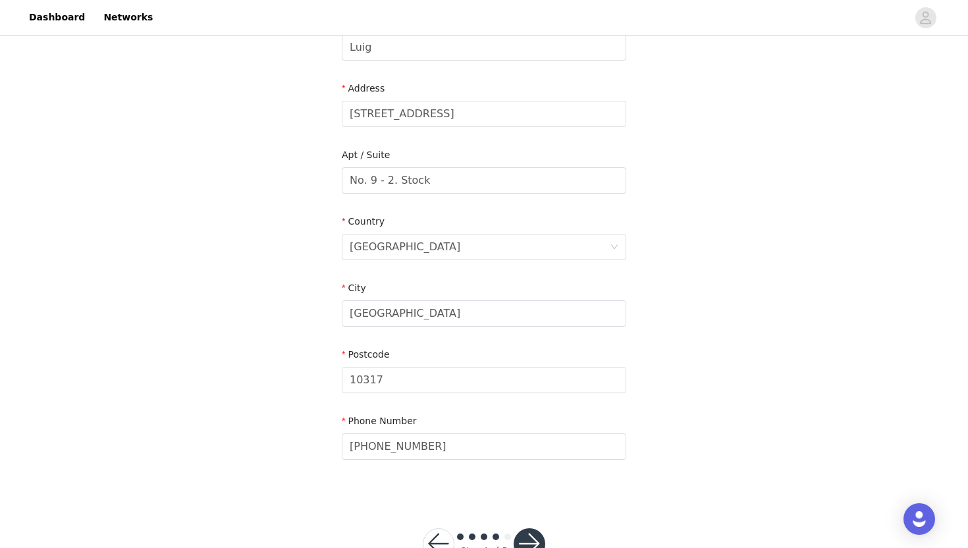
scroll to position [311, 0]
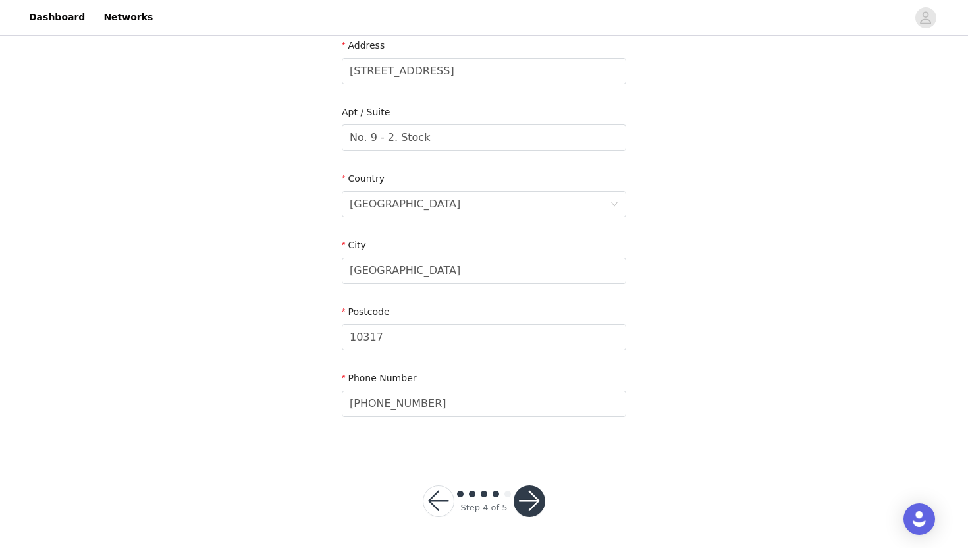
click at [542, 510] on div at bounding box center [530, 501] width 32 height 32
click at [537, 506] on button "button" at bounding box center [530, 501] width 32 height 32
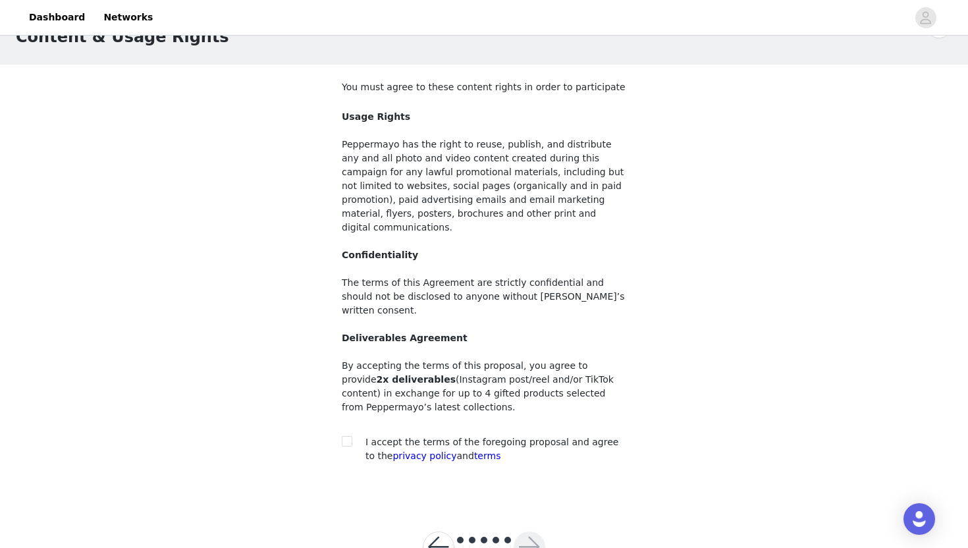
scroll to position [48, 0]
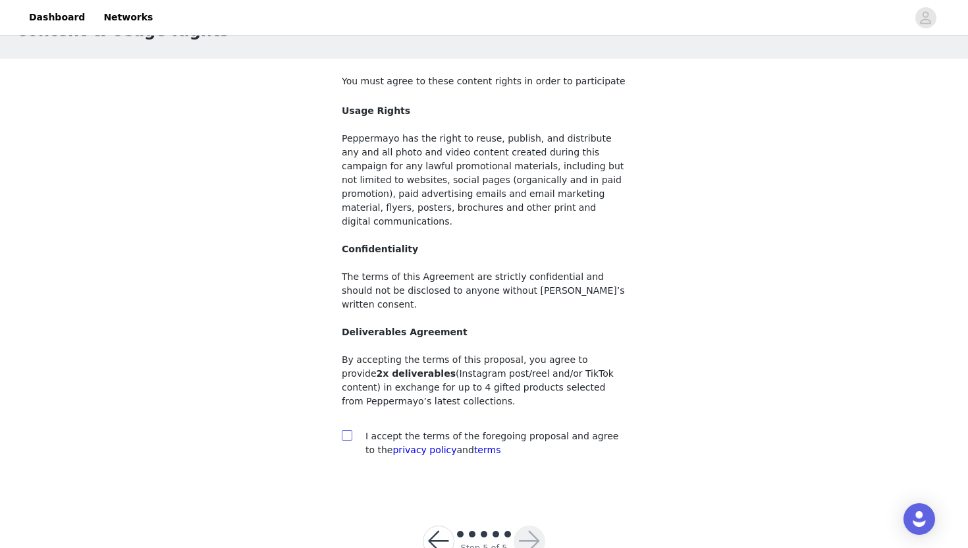
click at [342, 430] on input "checkbox" at bounding box center [346, 434] width 9 height 9
checkbox input "true"
click at [530, 526] on button "button" at bounding box center [530, 542] width 32 height 32
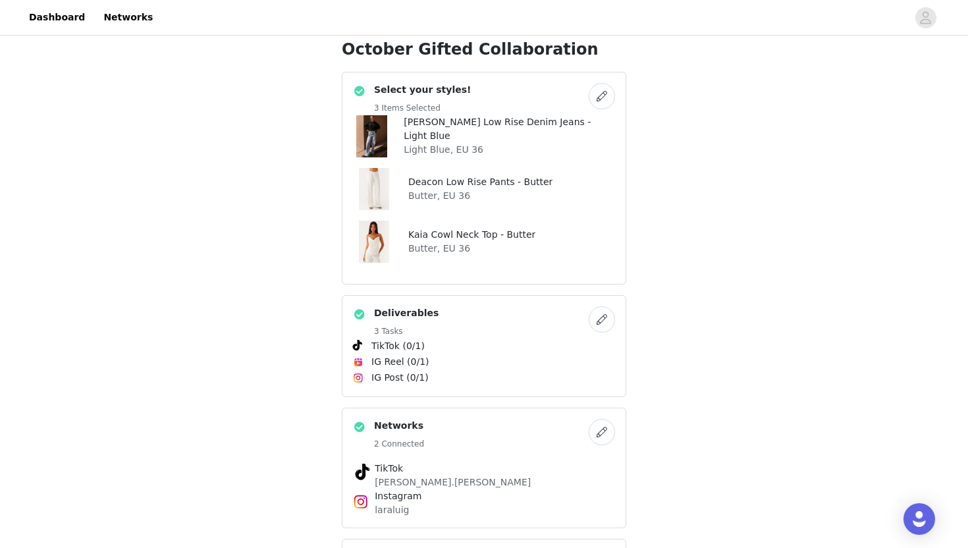
scroll to position [329, 0]
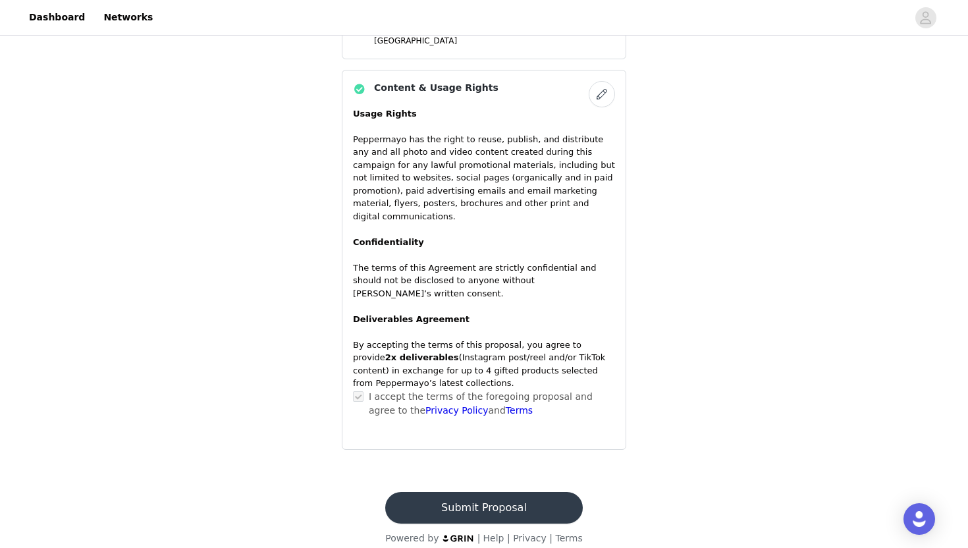
click at [444, 497] on button "Submit Proposal" at bounding box center [483, 508] width 197 height 32
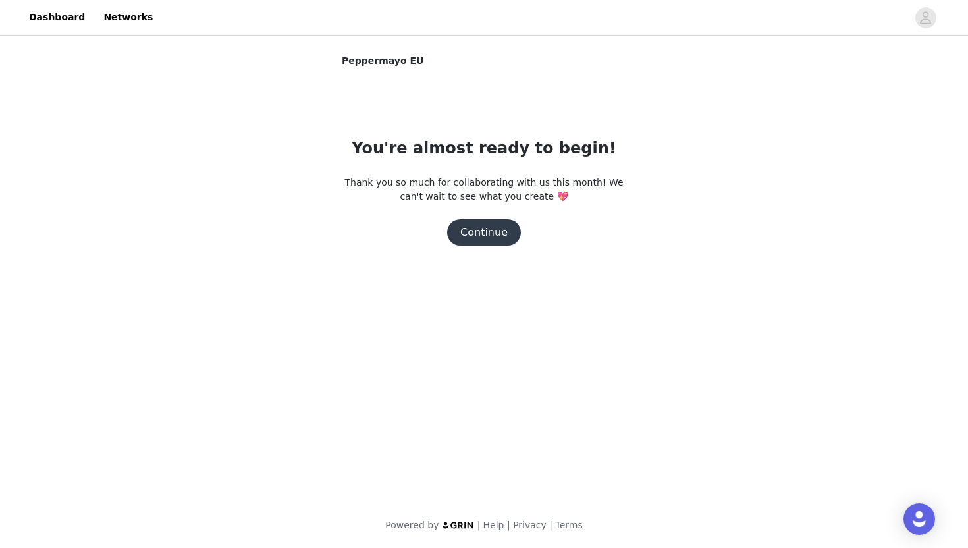
scroll to position [0, 0]
click at [499, 234] on button "Continue" at bounding box center [484, 232] width 74 height 26
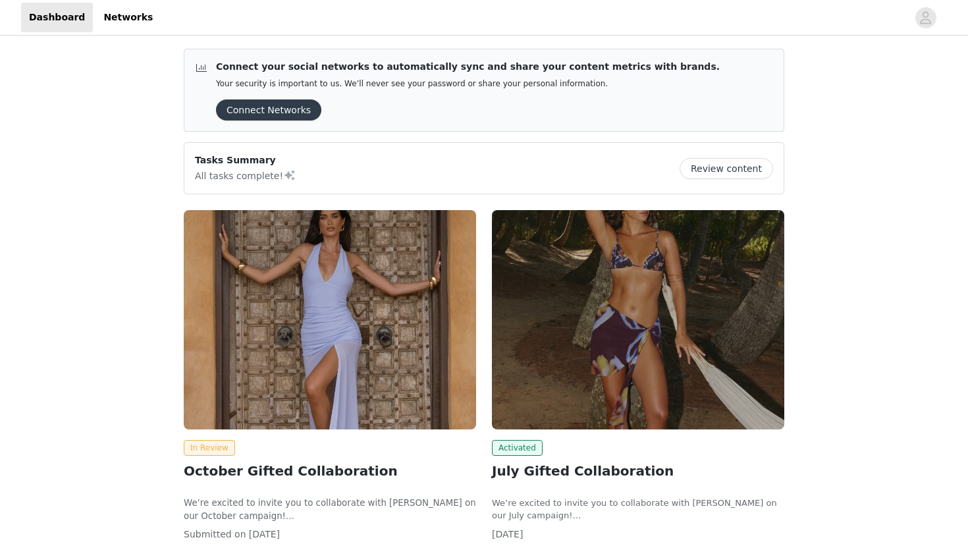
scroll to position [92, 0]
